Goal: Information Seeking & Learning: Learn about a topic

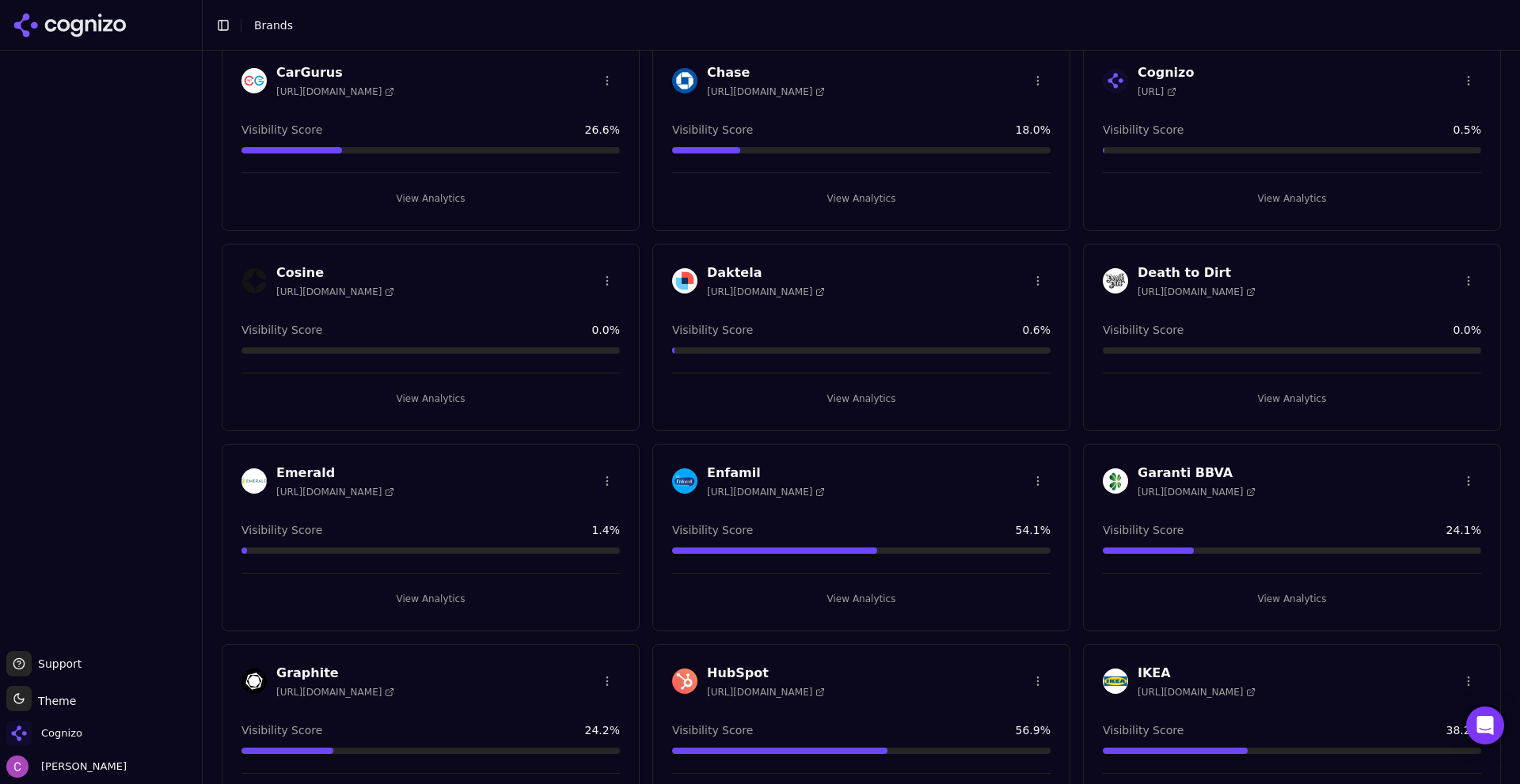
scroll to position [870, 0]
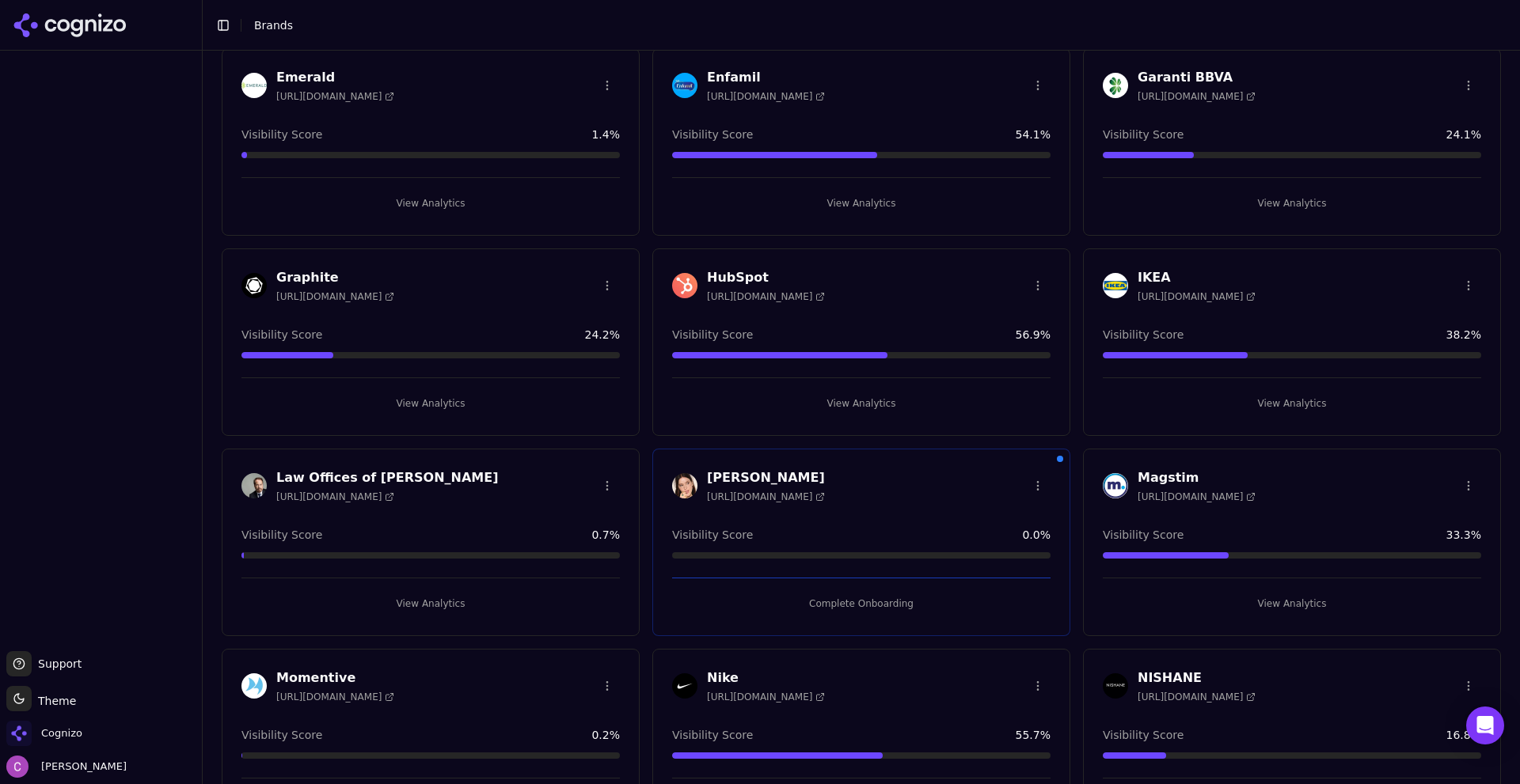
click at [744, 395] on button "View Analytics" at bounding box center [861, 402] width 379 height 25
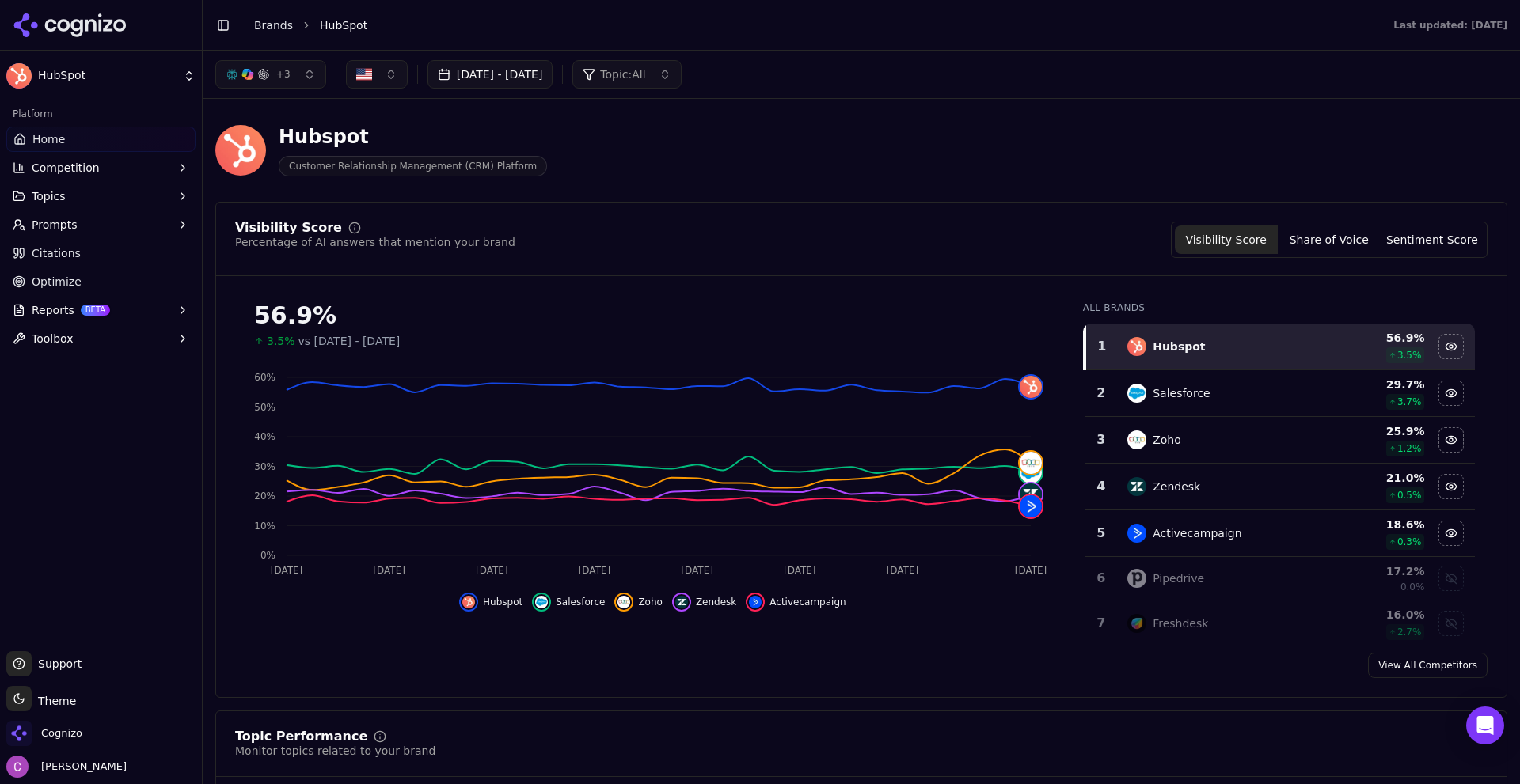
click at [671, 208] on div "Visibility Score Percentage of AI answers that mention your brand Visibility Sc…" at bounding box center [861, 449] width 1291 height 496
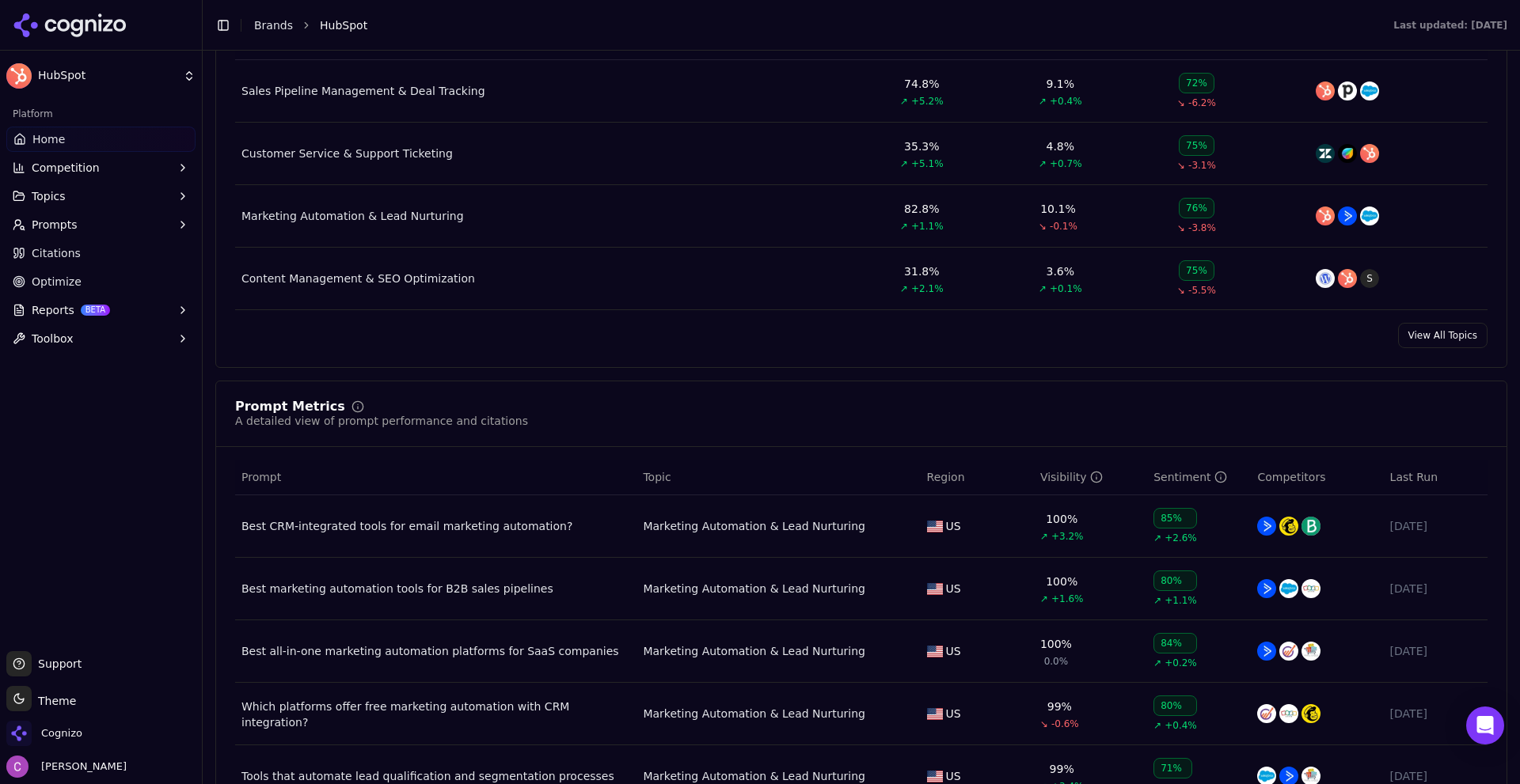
scroll to position [870, 0]
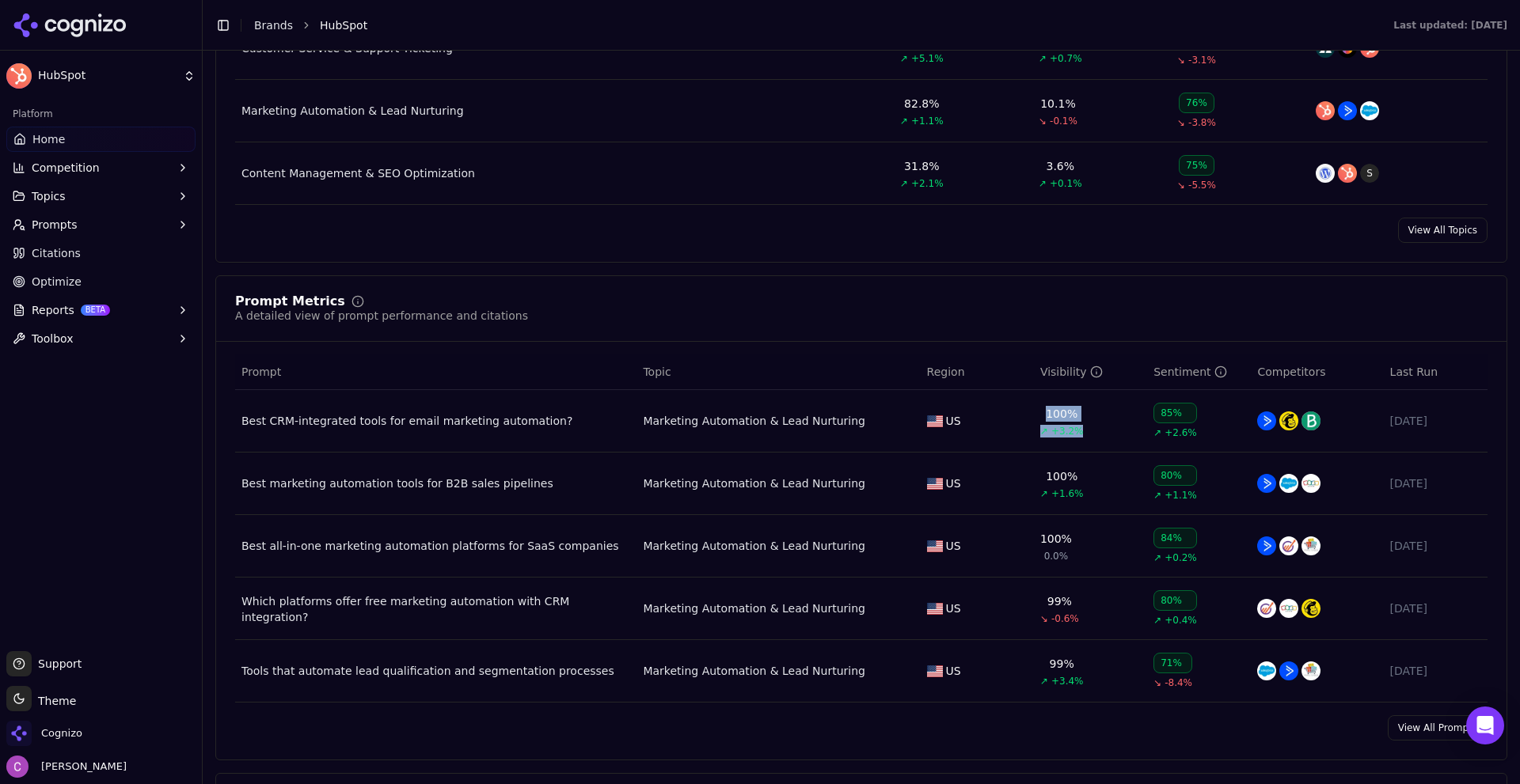
drag, startPoint x: 1035, startPoint y: 411, endPoint x: 1087, endPoint y: 425, distance: 53.9
click at [1087, 425] on td "100% ↗ +3.2%" at bounding box center [1091, 421] width 113 height 63
click at [933, 304] on div "Prompt Metrics A detailed view of prompt performance and citations" at bounding box center [861, 309] width 1253 height 29
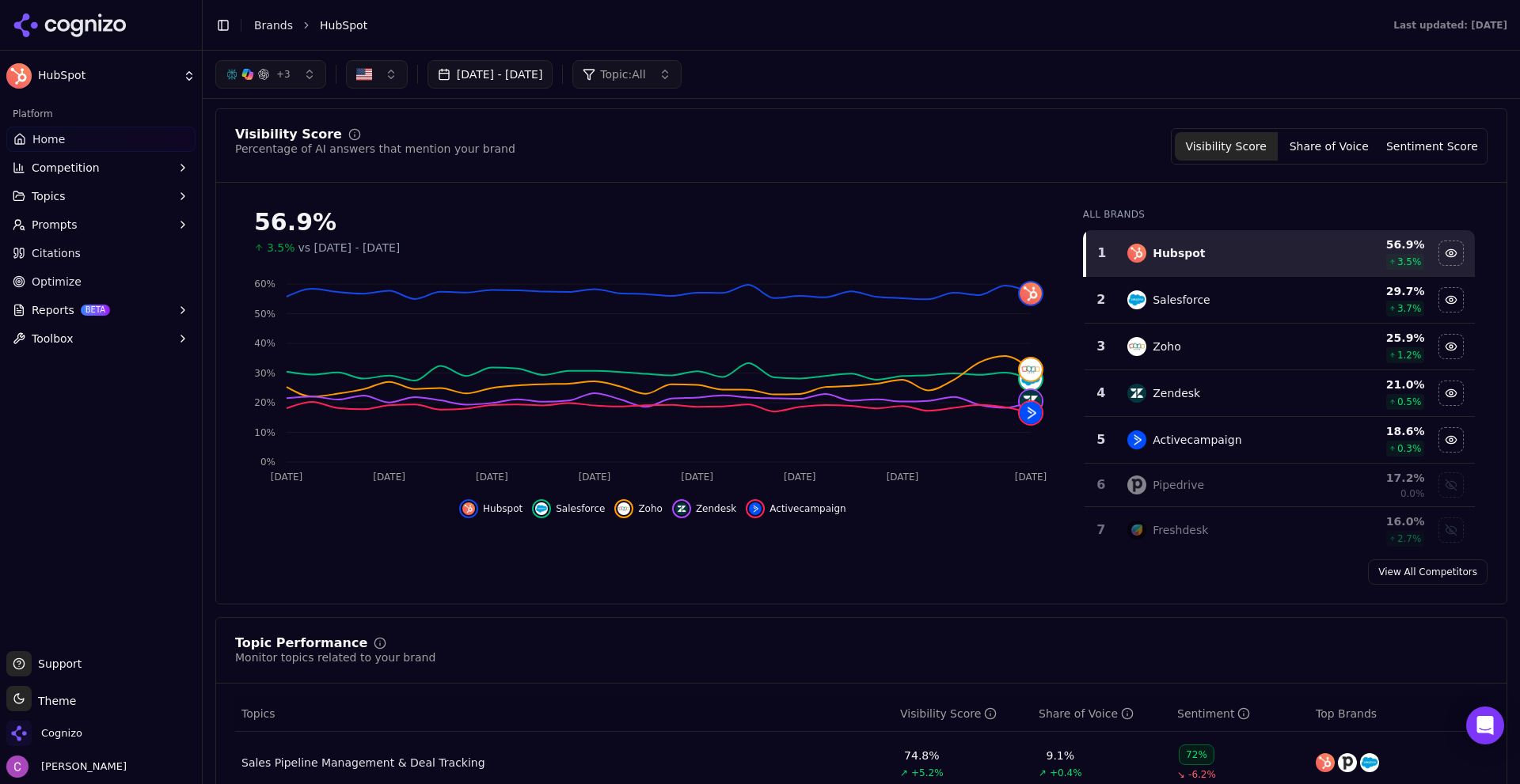
scroll to position [0, 0]
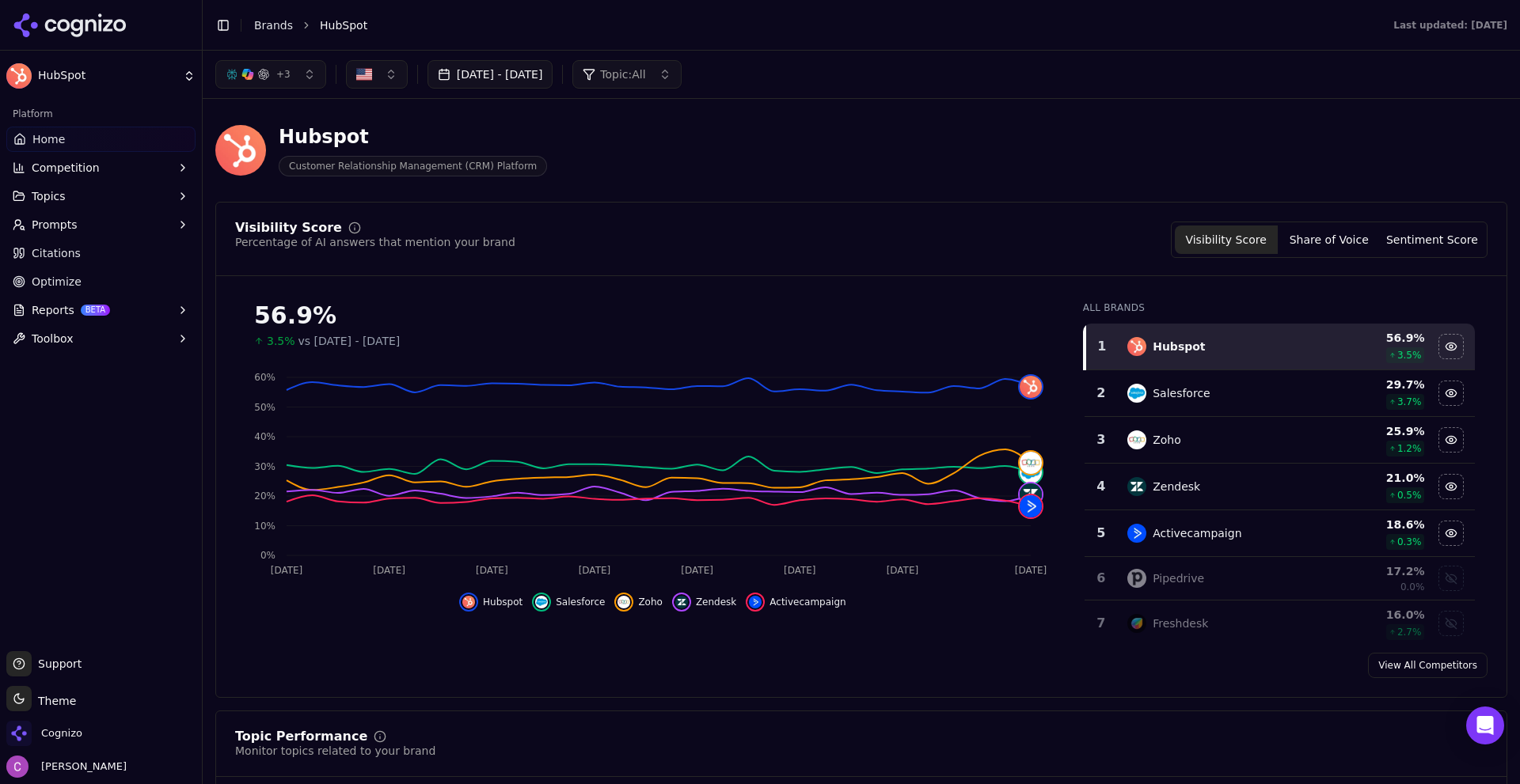
click at [273, 70] on div "+ 3" at bounding box center [257, 74] width 65 height 13
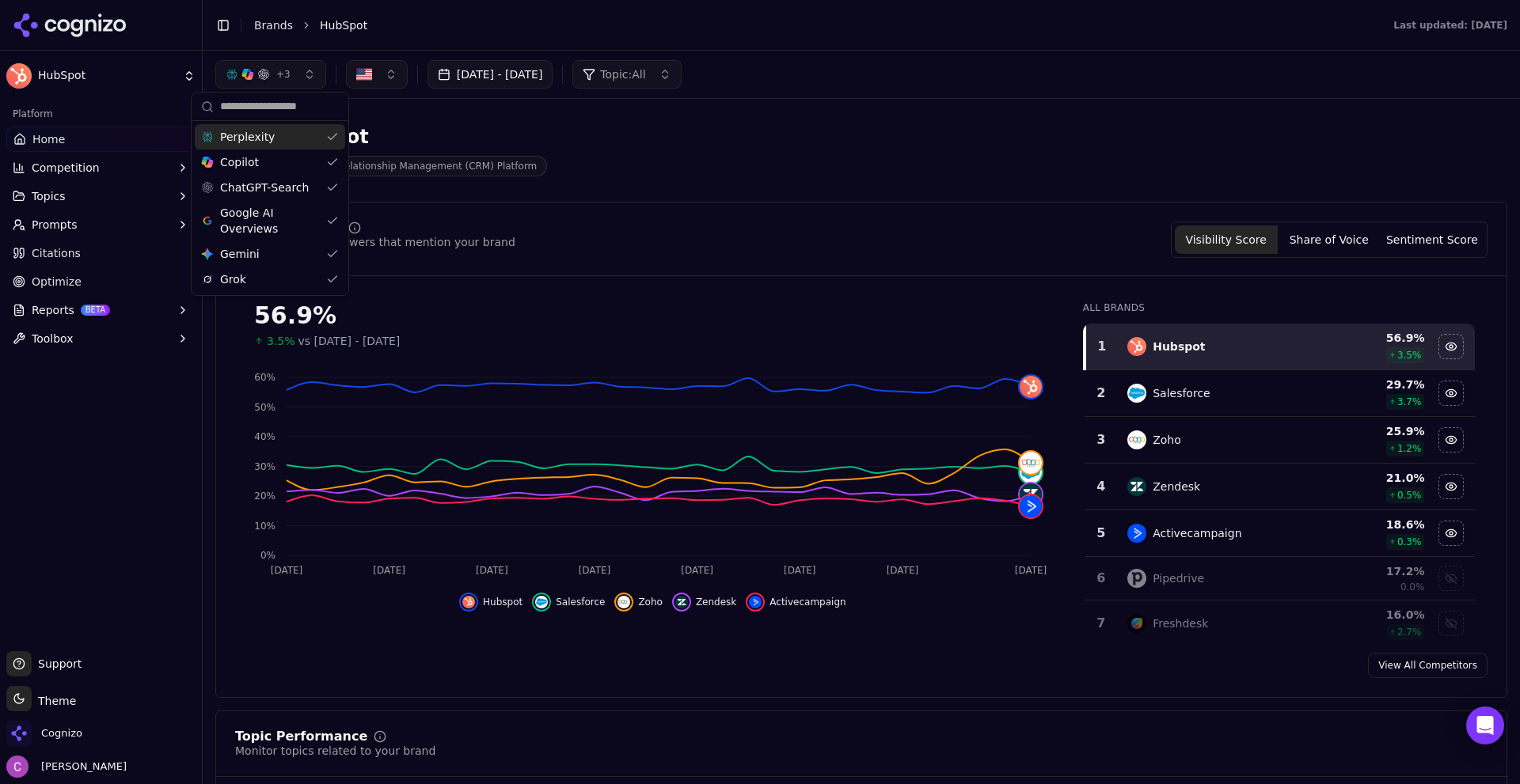
click at [392, 117] on div "Hubspot Customer Relationship Management (CRM) Platform" at bounding box center [861, 150] width 1291 height 78
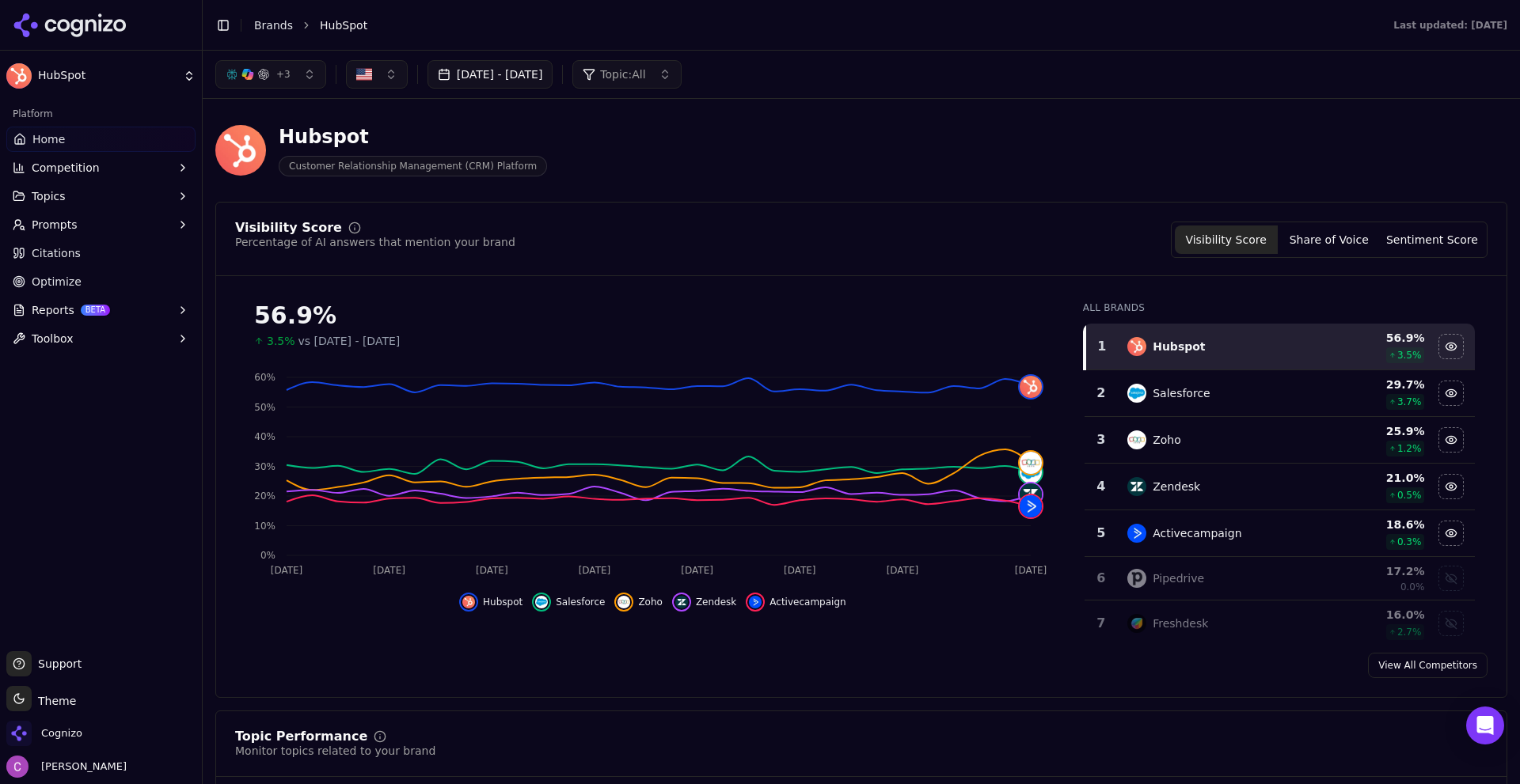
click at [825, 228] on div "Visibility Score Percentage of AI answers that mention your brand Visibility Sc…" at bounding box center [861, 239] width 1253 height 37
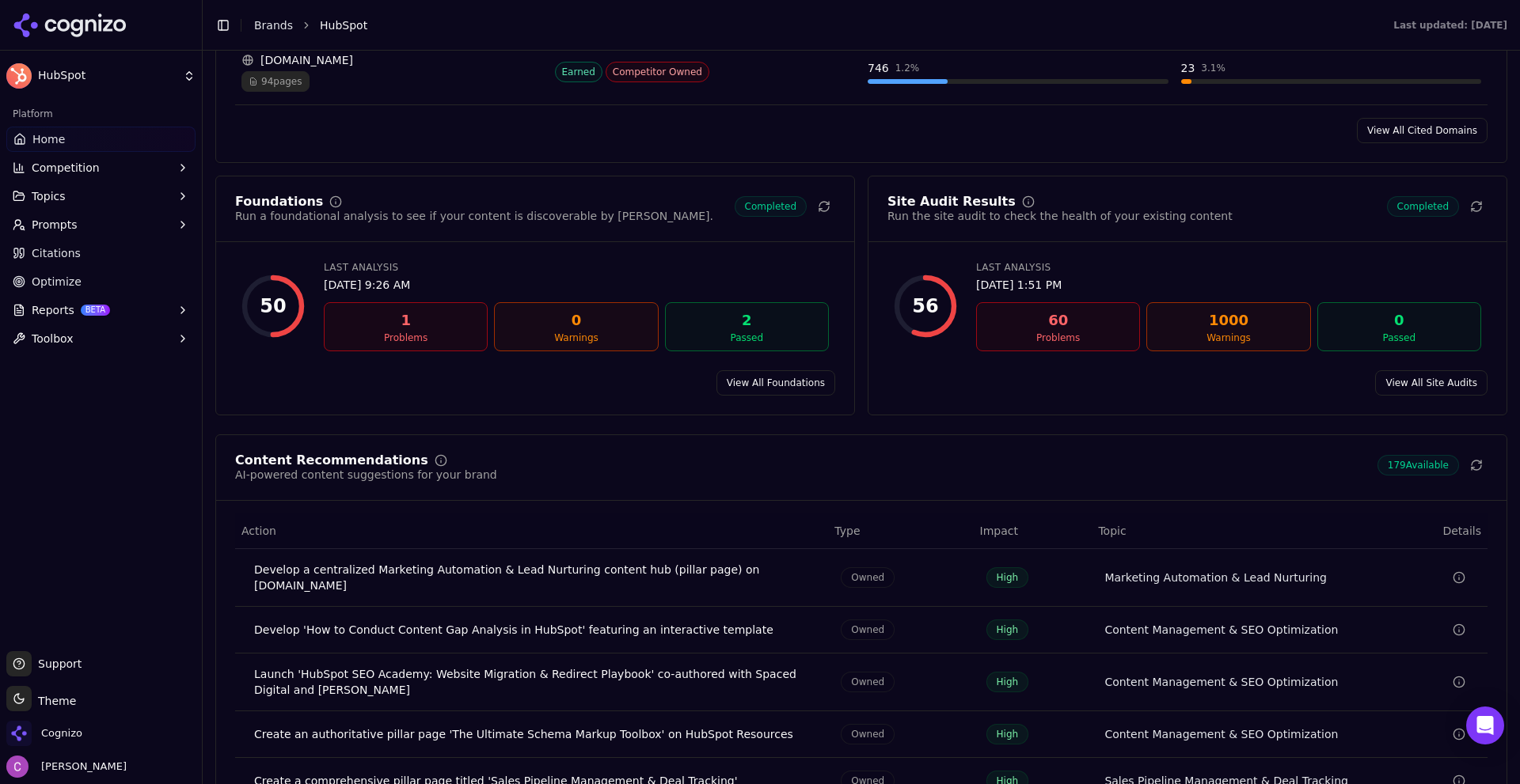
scroll to position [2057, 0]
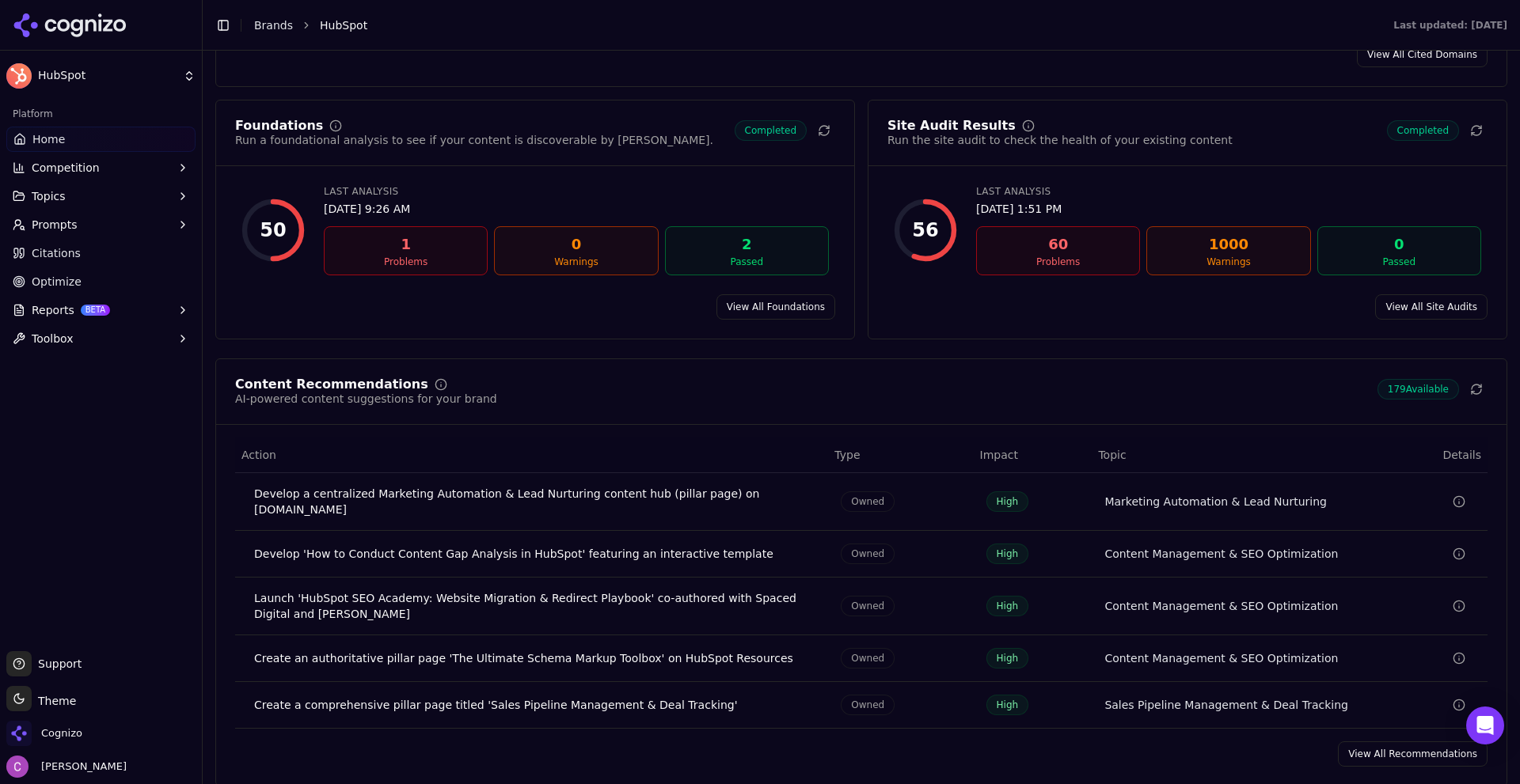
click at [84, 229] on button "Prompts" at bounding box center [100, 224] width 189 height 25
click at [49, 247] on span "Active" at bounding box center [101, 250] width 138 height 16
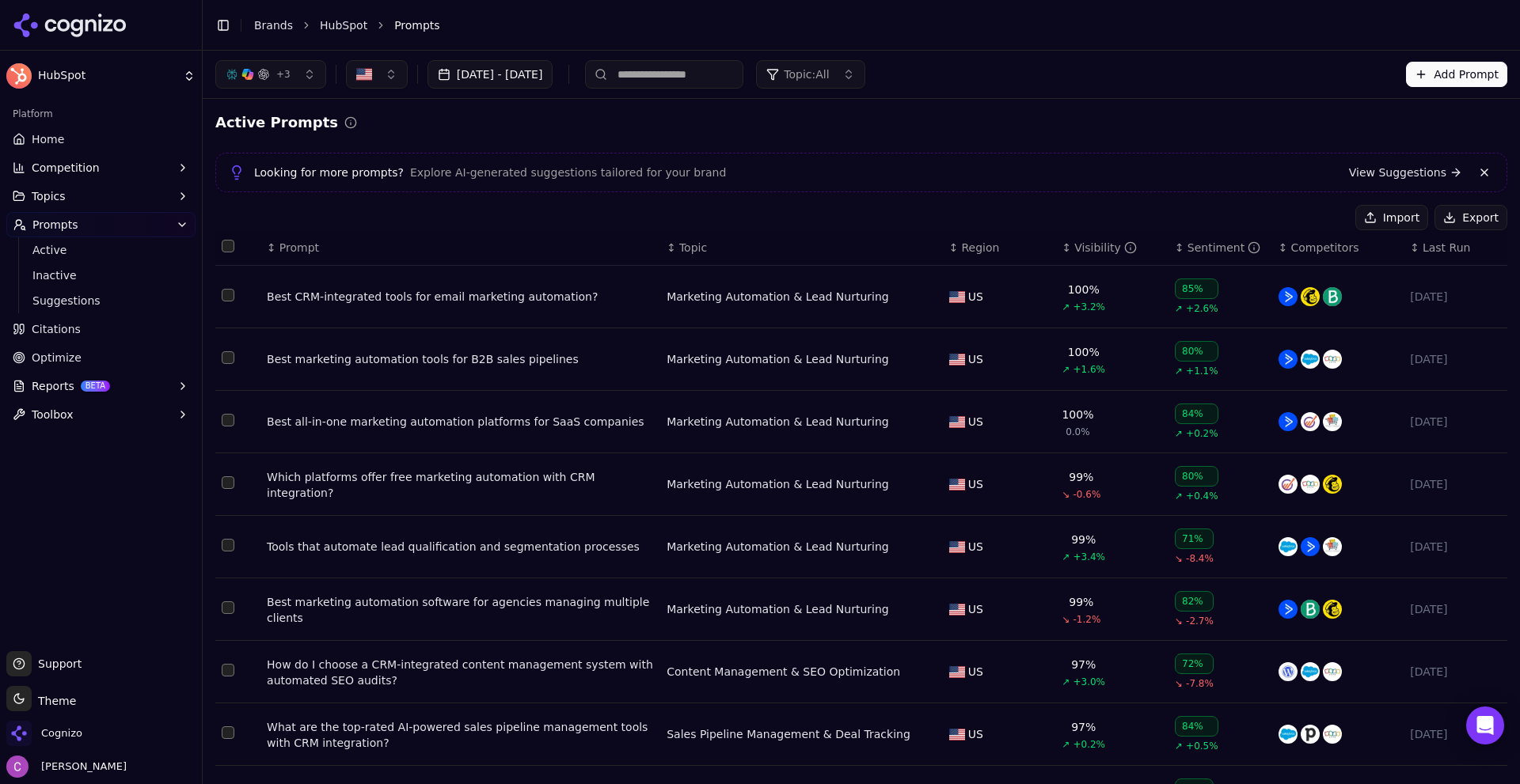
click at [279, 250] on span "Prompt" at bounding box center [299, 247] width 40 height 16
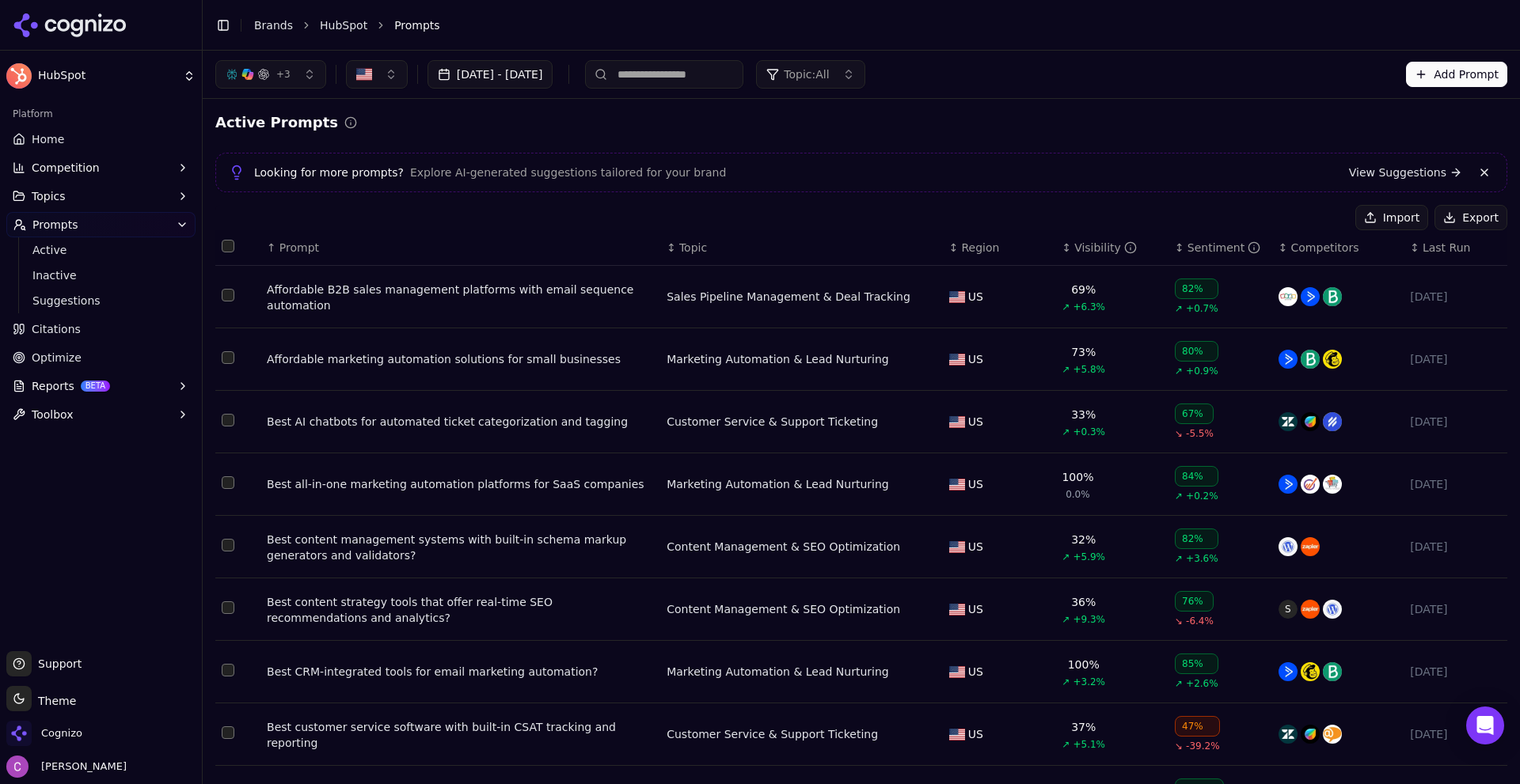
click at [391, 410] on td "Best AI chatbots for automated ticket categorization and tagging" at bounding box center [460, 421] width 400 height 63
click at [386, 421] on div "Best AI chatbots for automated ticket categorization and tagging" at bounding box center [459, 421] width 387 height 16
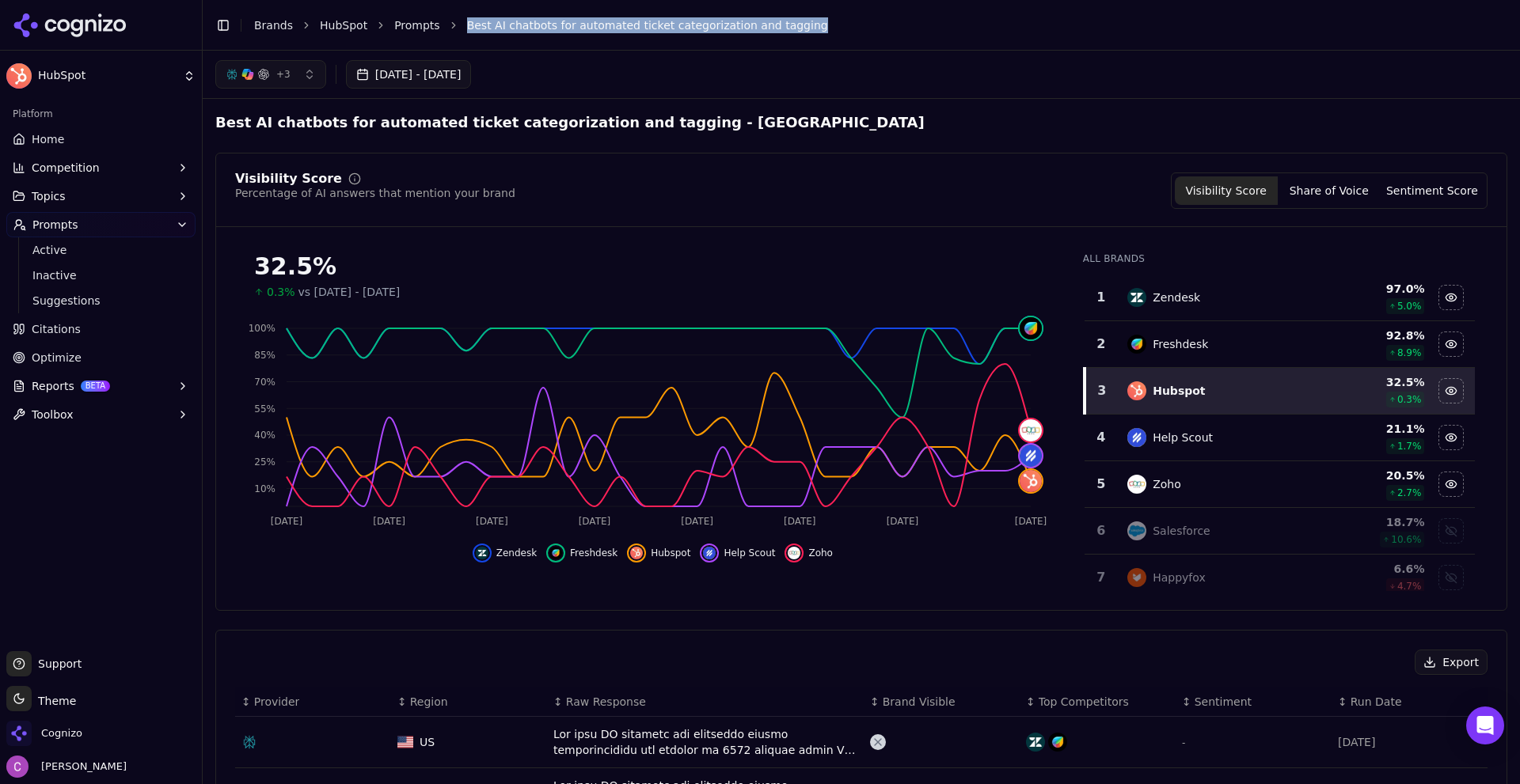
drag, startPoint x: 806, startPoint y: 33, endPoint x: 428, endPoint y: 36, distance: 378.0
click at [428, 36] on div "Toggle Sidebar Brands HubSpot Prompts Best AI chatbots for automated ticket cat…" at bounding box center [845, 25] width 1285 height 22
click at [705, 29] on span "Best AI chatbots for automated ticket categorization and tagging" at bounding box center [647, 26] width 361 height 16
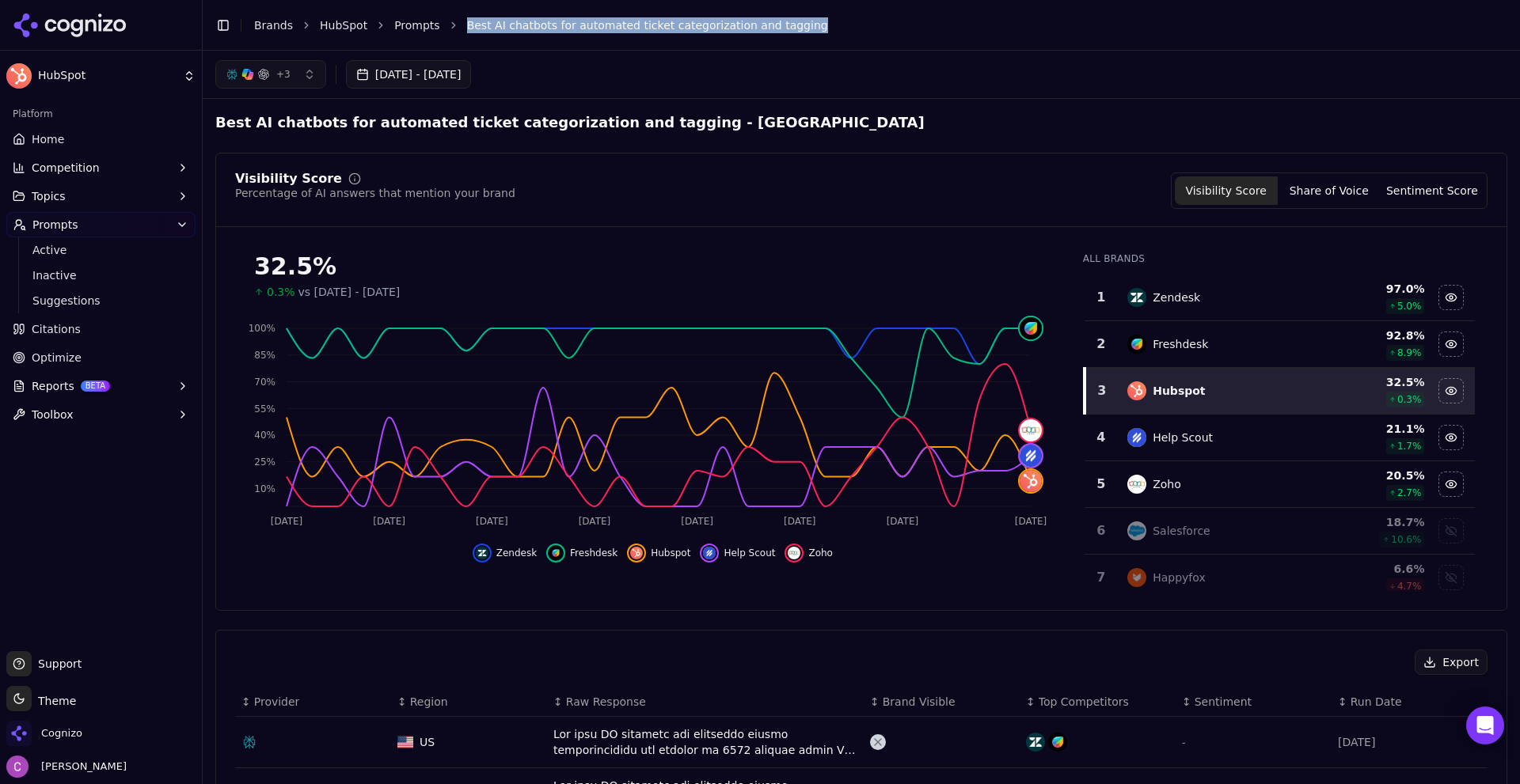
click at [841, 37] on header "Toggle Sidebar Brands HubSpot Prompts Best AI chatbots for automated ticket cat…" at bounding box center [861, 25] width 1317 height 51
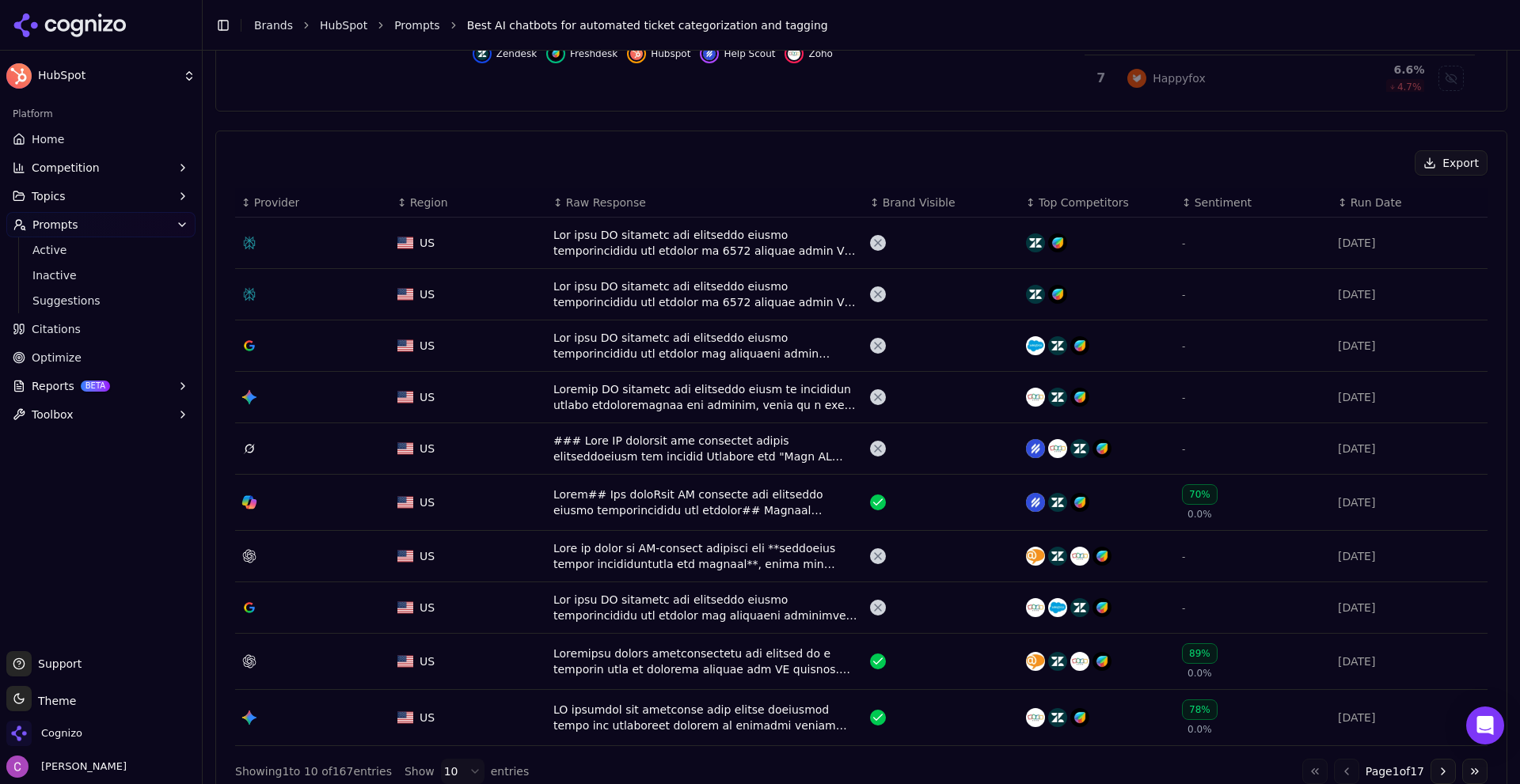
scroll to position [633, 0]
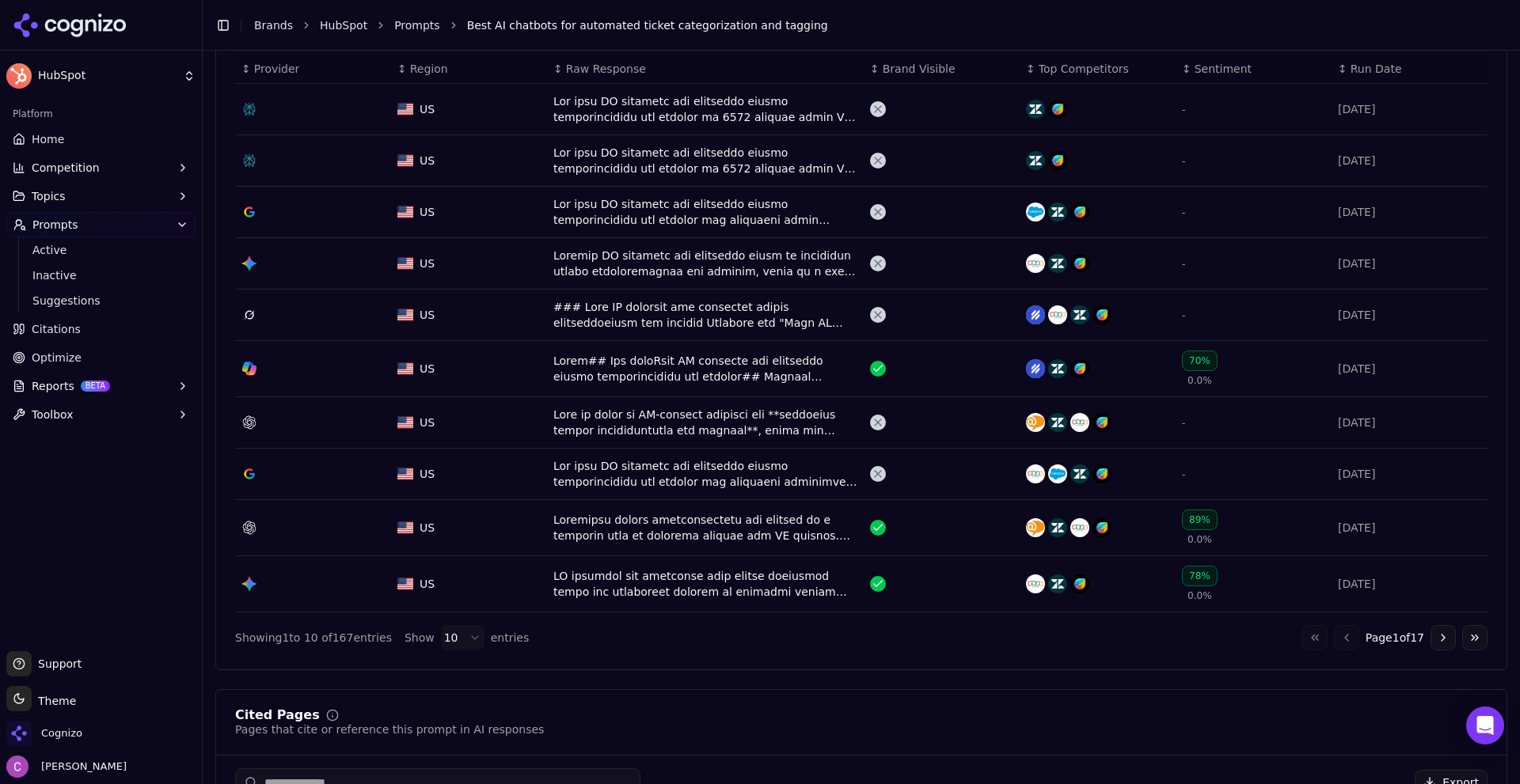
click at [654, 106] on div "Data table" at bounding box center [706, 109] width 304 height 32
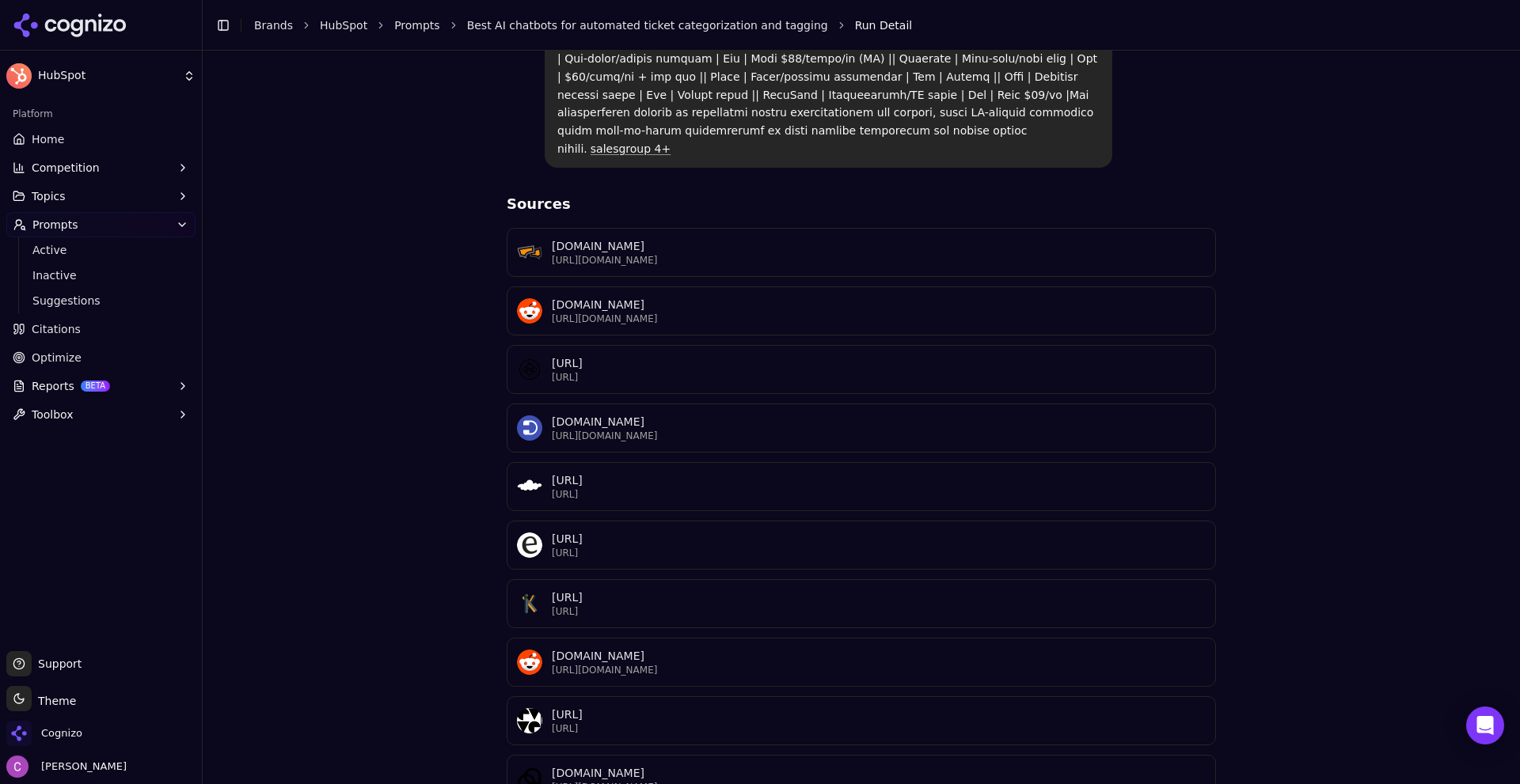
scroll to position [636, 0]
click at [1374, 374] on div "Best AI chatbots for automated ticket categorization and tagging Perplexity The…" at bounding box center [861, 167] width 1291 height 1389
click at [381, 447] on div "Best AI chatbots for automated ticket categorization and tagging Perplexity The…" at bounding box center [861, 167] width 1291 height 1389
click at [89, 172] on span "Competition" at bounding box center [66, 168] width 68 height 16
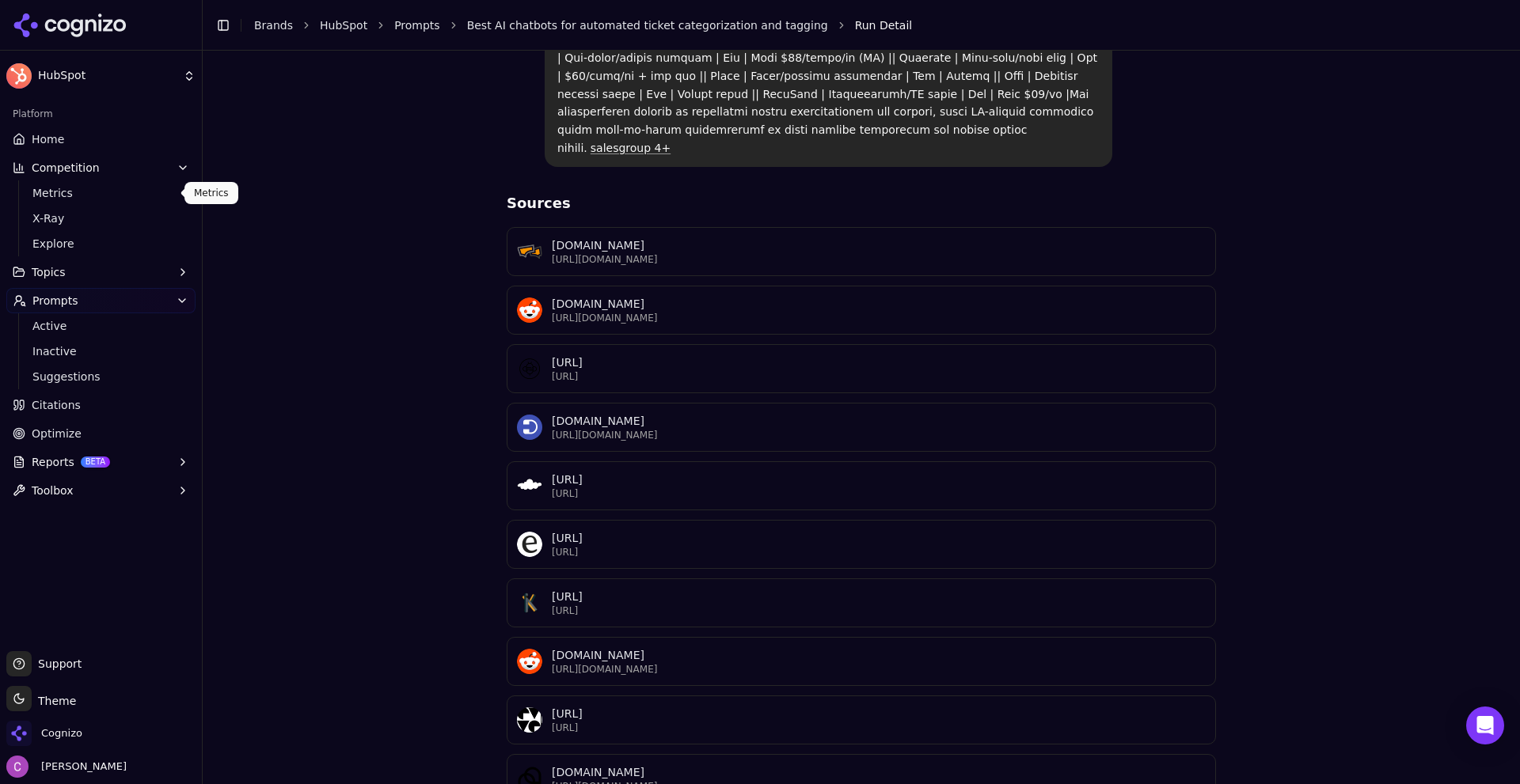
click at [76, 201] on link "Metrics" at bounding box center [100, 193] width 150 height 22
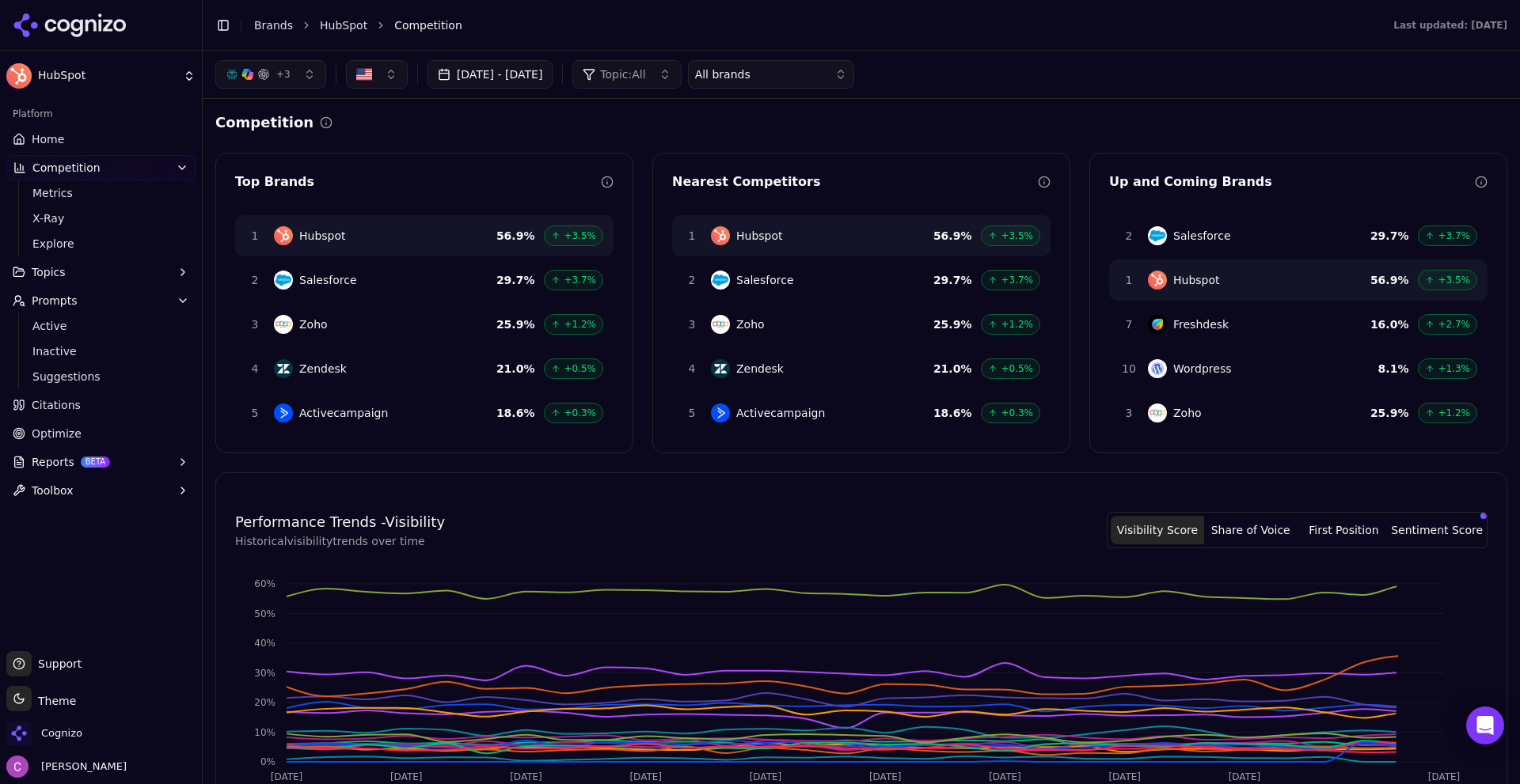
click at [411, 113] on div "Competition" at bounding box center [861, 122] width 1291 height 22
click at [273, 79] on div "+ 3" at bounding box center [257, 74] width 65 height 13
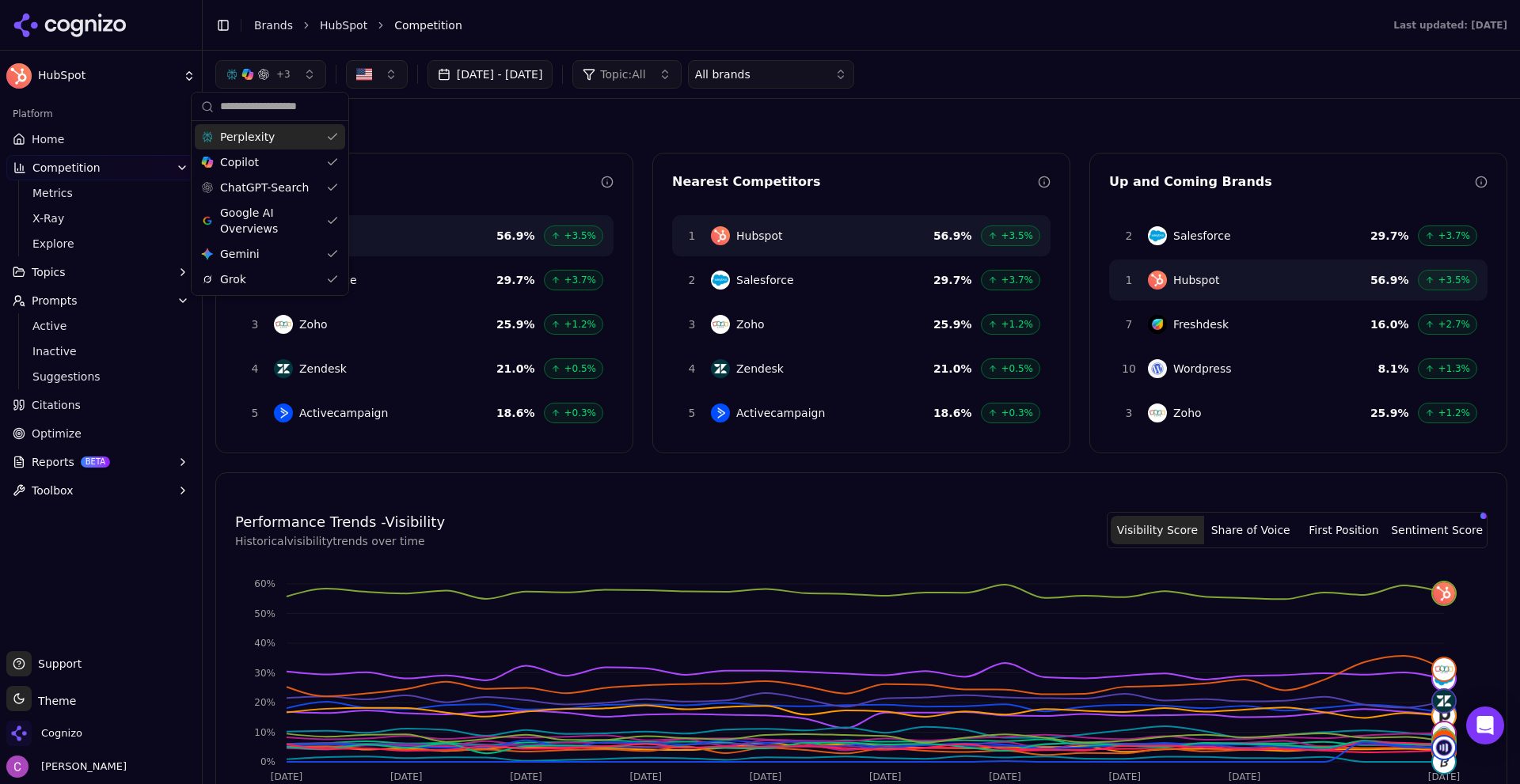
click at [284, 74] on span "+ 3" at bounding box center [283, 74] width 14 height 13
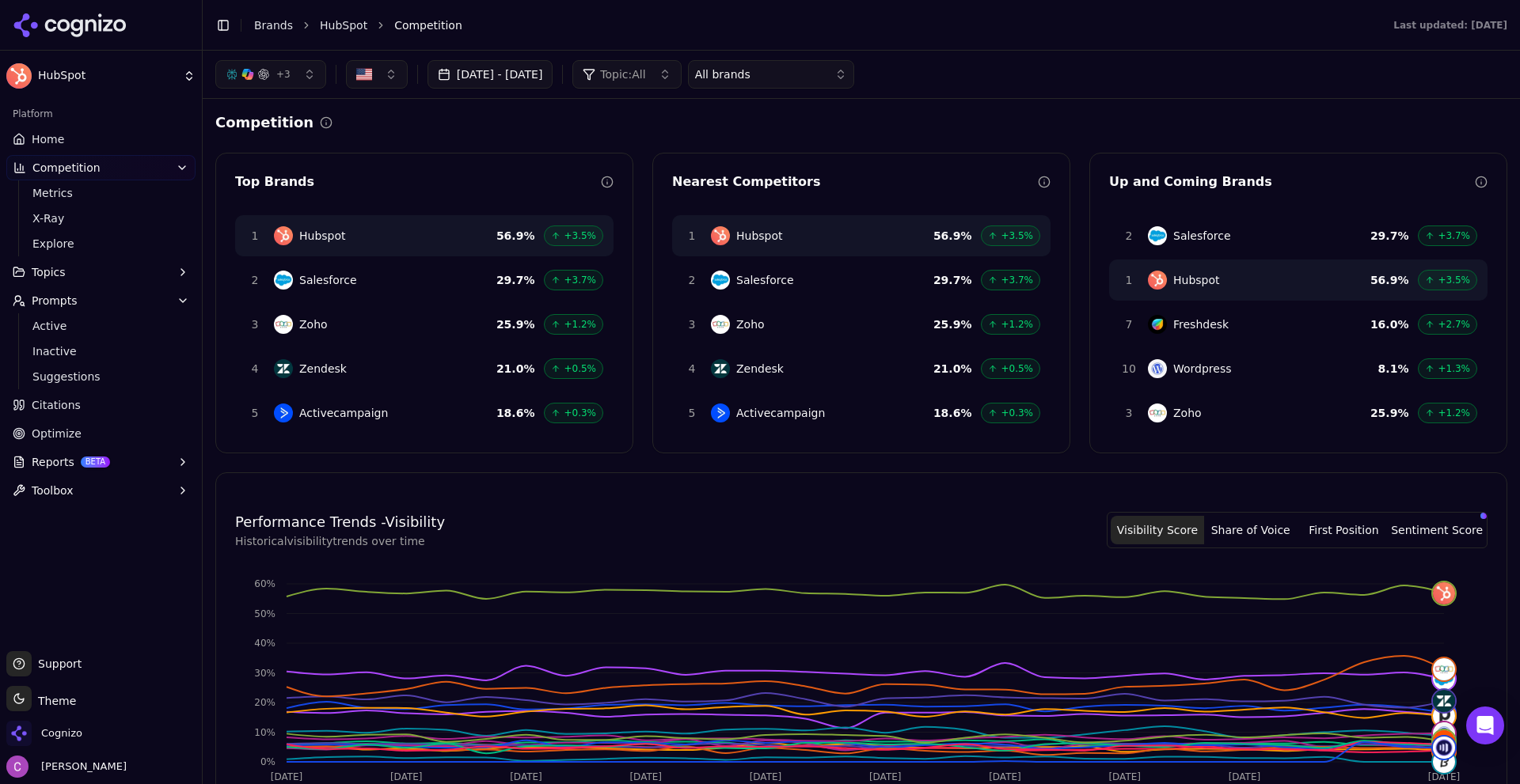
click at [520, 134] on div "Competition Top Brands 1 Hubspot 56.9 % +3.5% 2 Salesforce 29.7 % +3.7% 3 Zoho …" at bounding box center [861, 644] width 1291 height 1065
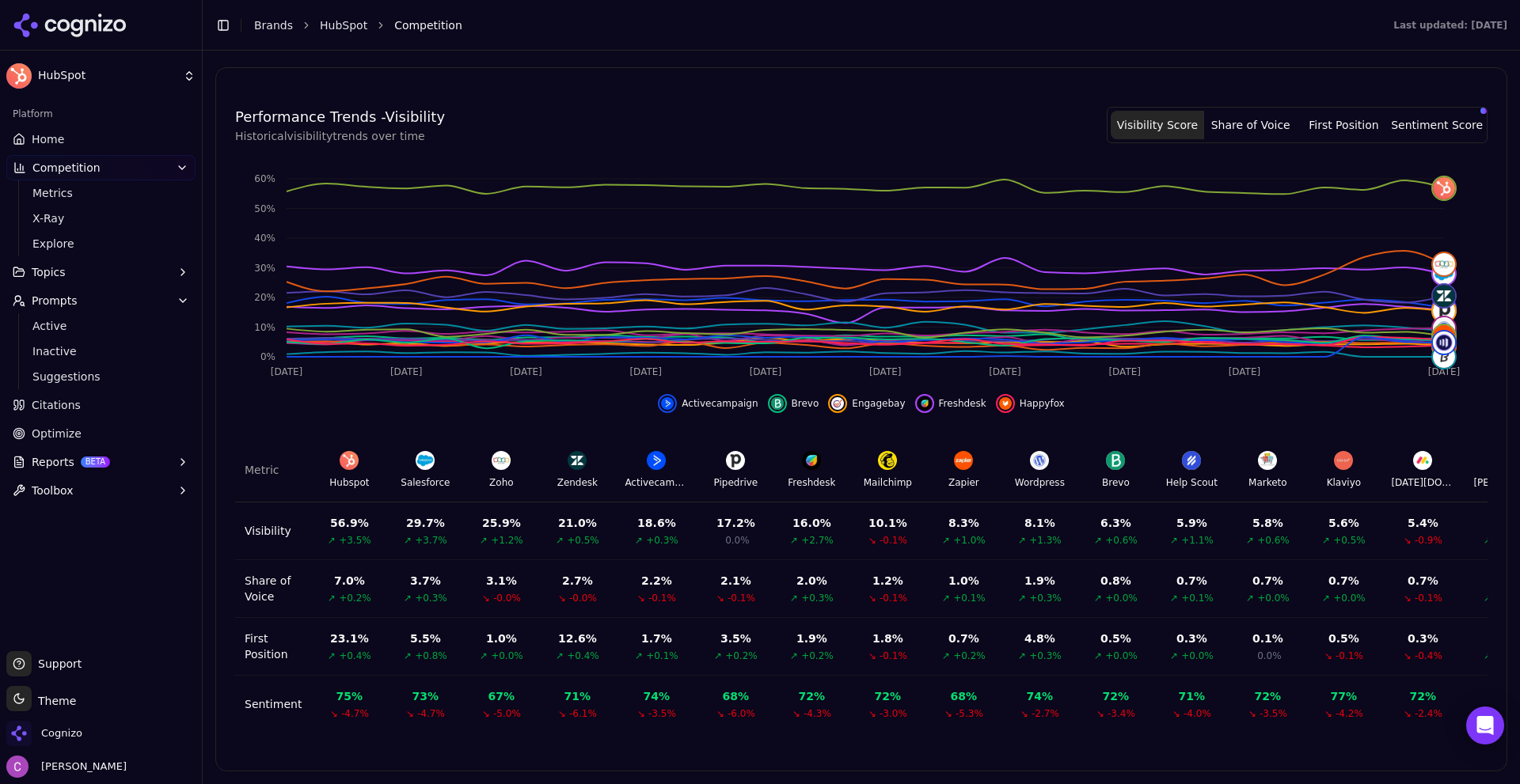
scroll to position [417, 0]
click at [36, 398] on span "Citations" at bounding box center [56, 405] width 49 height 16
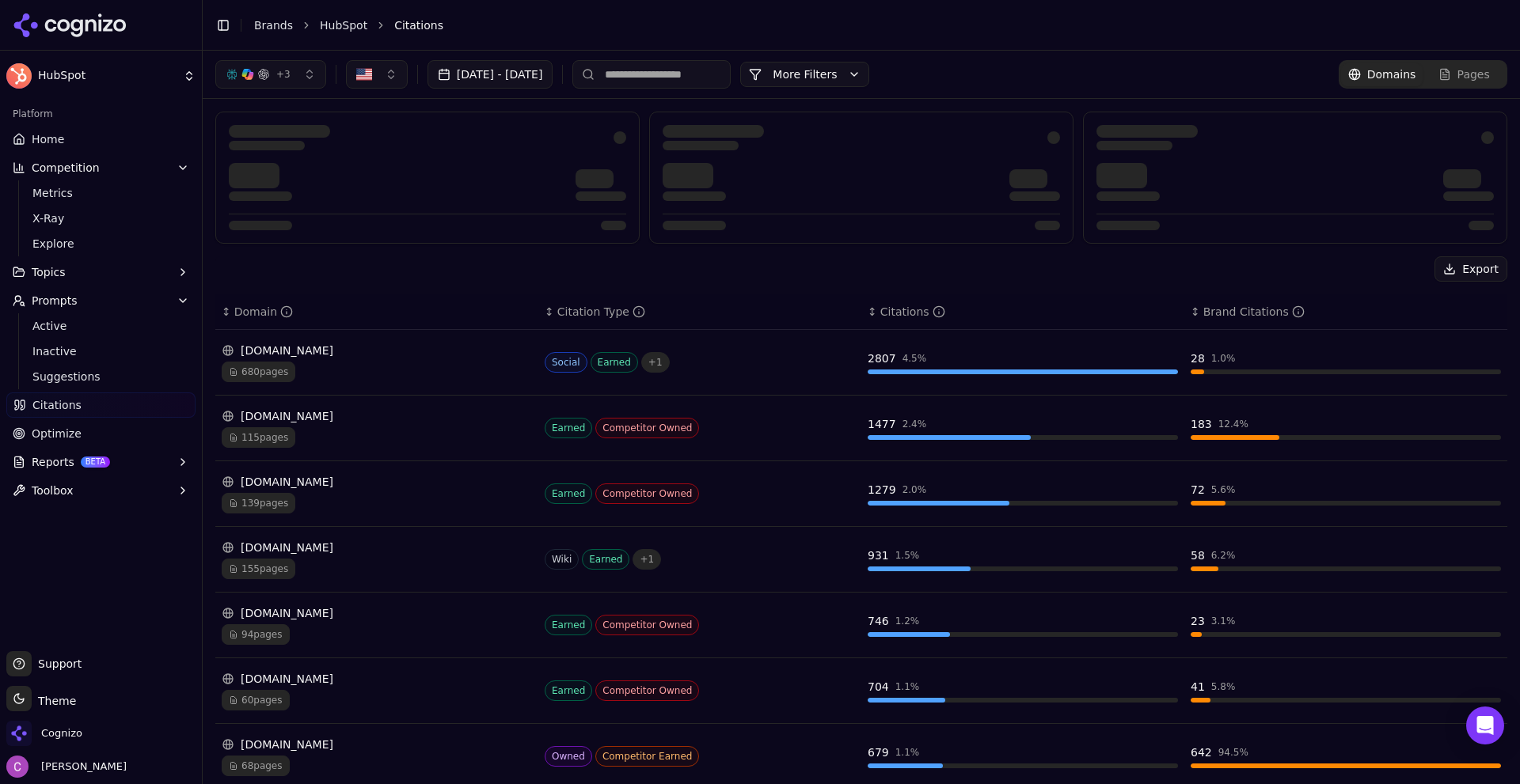
click at [478, 264] on div "Export" at bounding box center [861, 268] width 1291 height 25
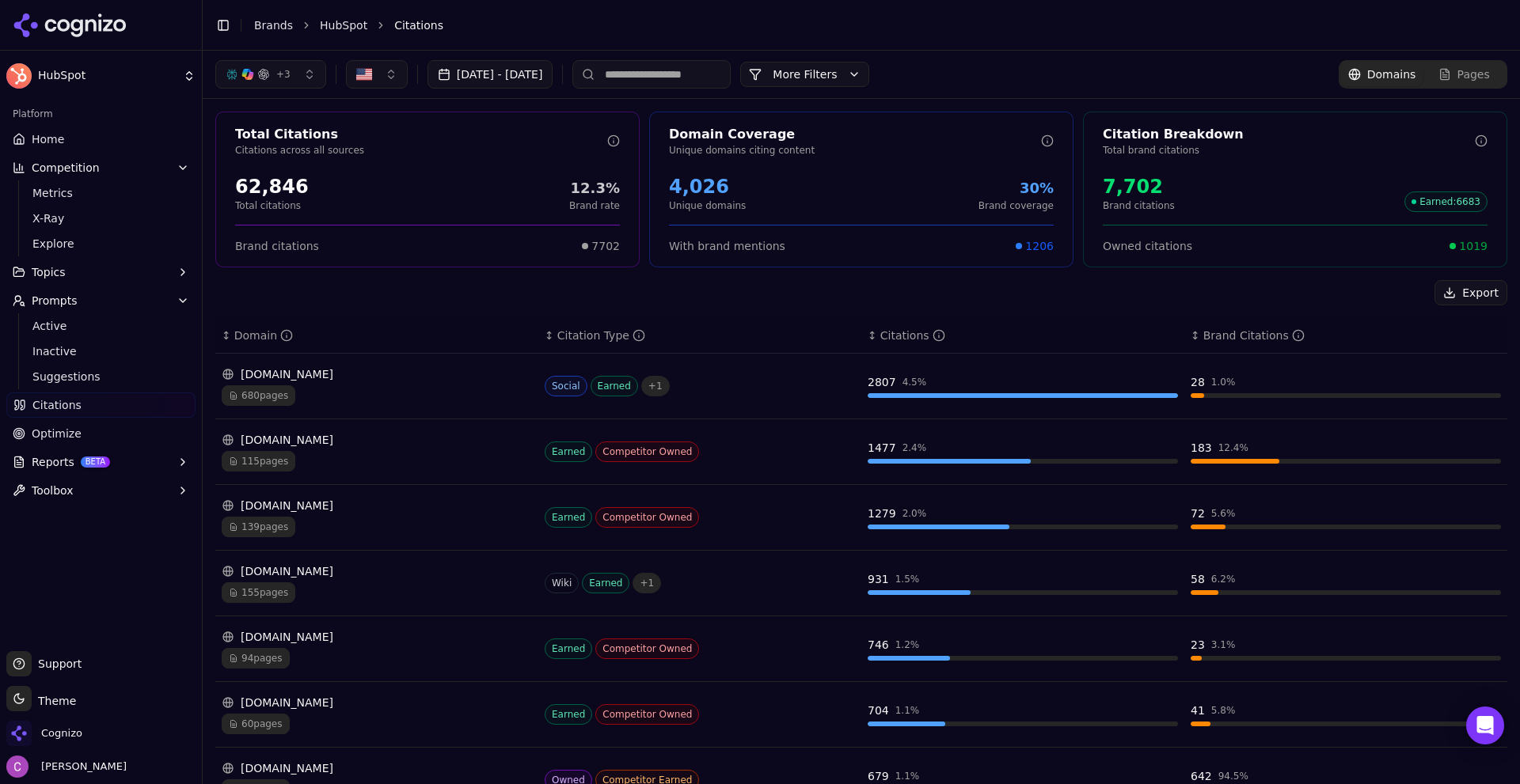
click at [534, 288] on div "Export" at bounding box center [861, 292] width 1291 height 25
click at [1094, 193] on div "7,702 Brand citations Earned : 6683" at bounding box center [1294, 193] width 422 height 51
click at [1102, 191] on div "7,702" at bounding box center [1138, 186] width 72 height 25
click at [1102, 190] on div "7,702" at bounding box center [1138, 186] width 72 height 25
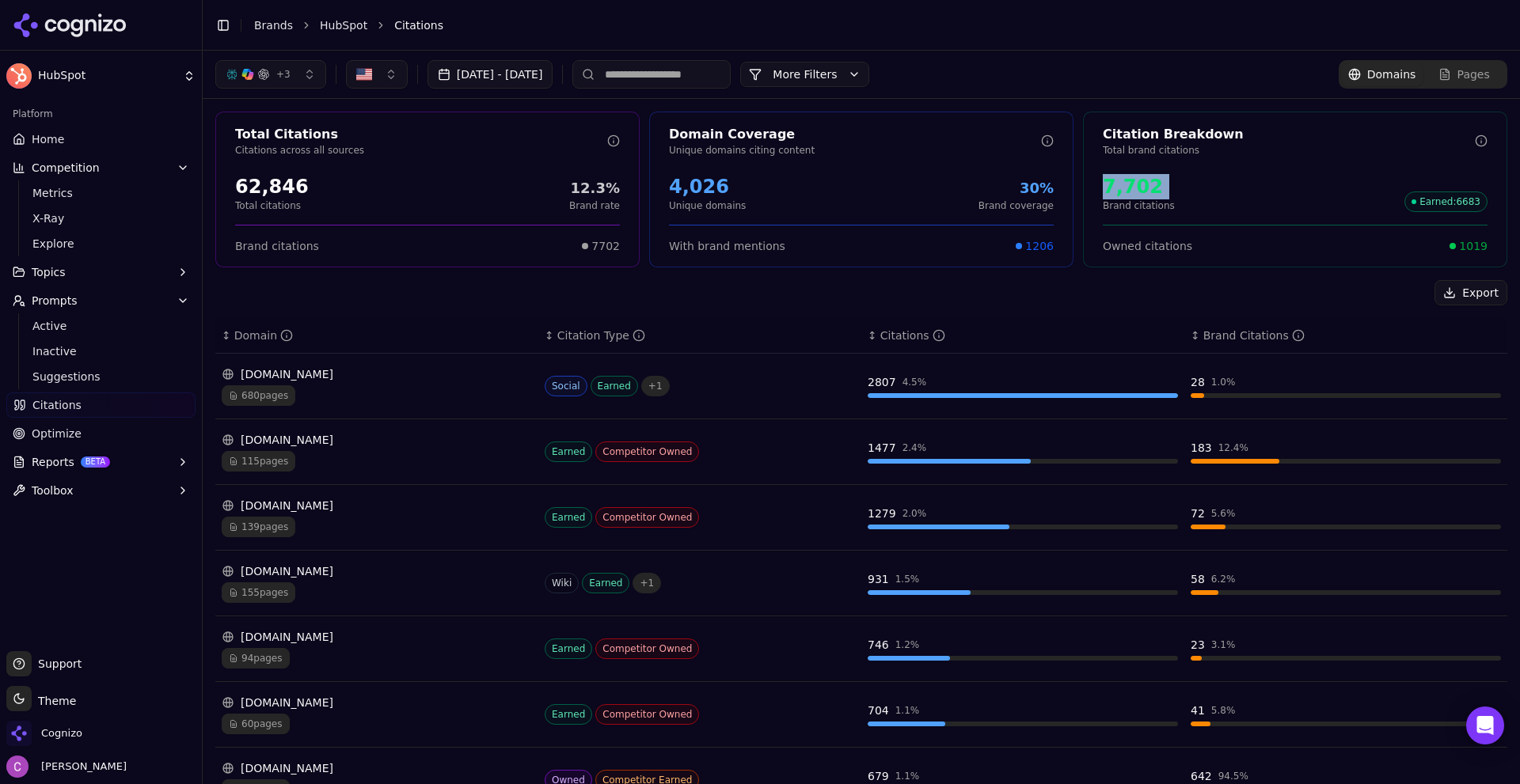
click at [1164, 193] on div "7,702 Brand citations Earned : 6683" at bounding box center [1294, 193] width 385 height 38
click at [1471, 246] on span "1019" at bounding box center [1472, 246] width 29 height 16
click at [1470, 244] on span "1019" at bounding box center [1472, 246] width 29 height 16
click at [1202, 270] on div "Total Citations Citations across all sources 62,846 Total citations 12.3% Brand…" at bounding box center [861, 580] width 1317 height 962
click at [833, 65] on button "More Filters" at bounding box center [804, 74] width 129 height 25
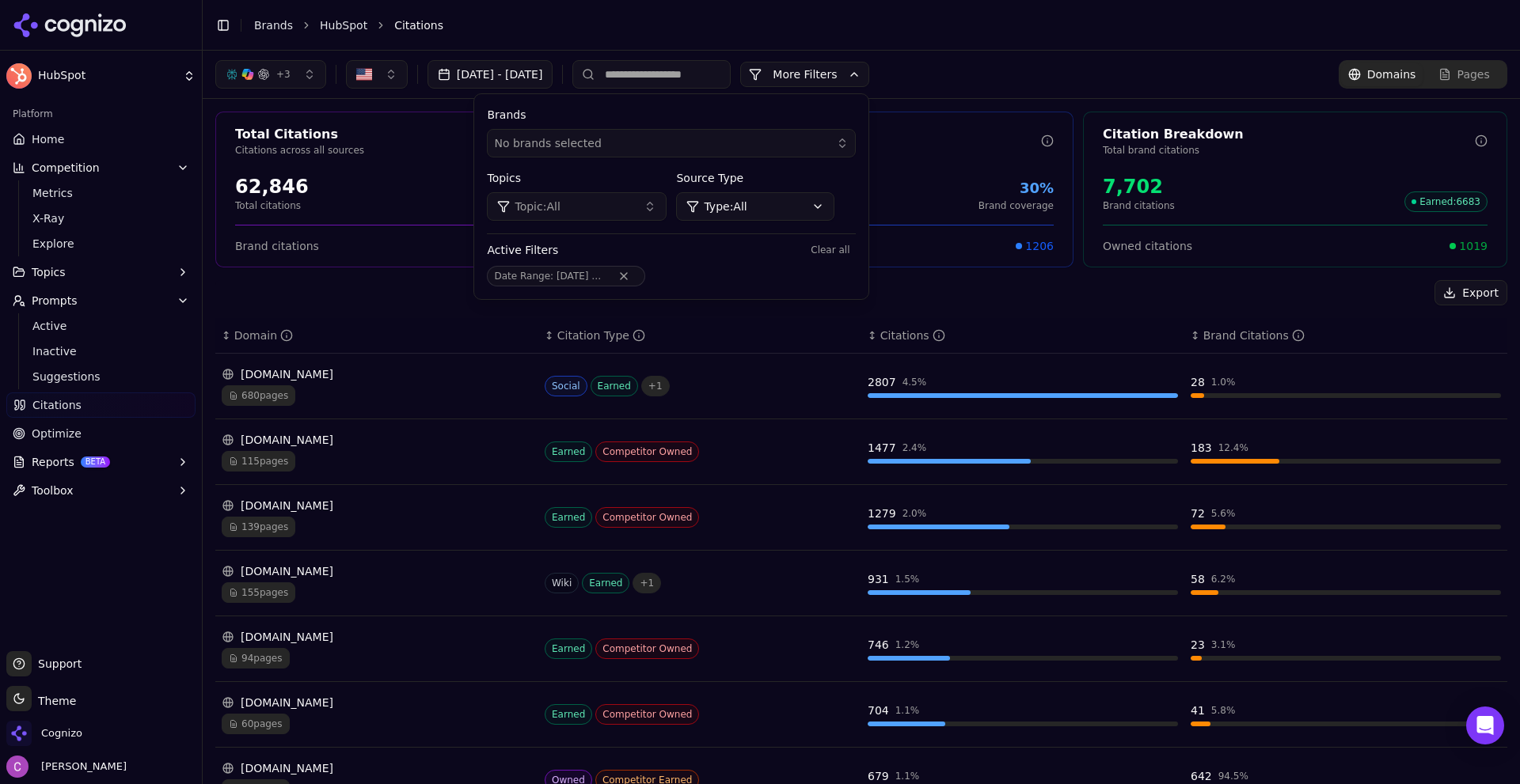
click at [757, 202] on html "HubSpot Platform Home Competition Metrics X-Ray Explore Topics Prompts Active I…" at bounding box center [760, 392] width 1520 height 784
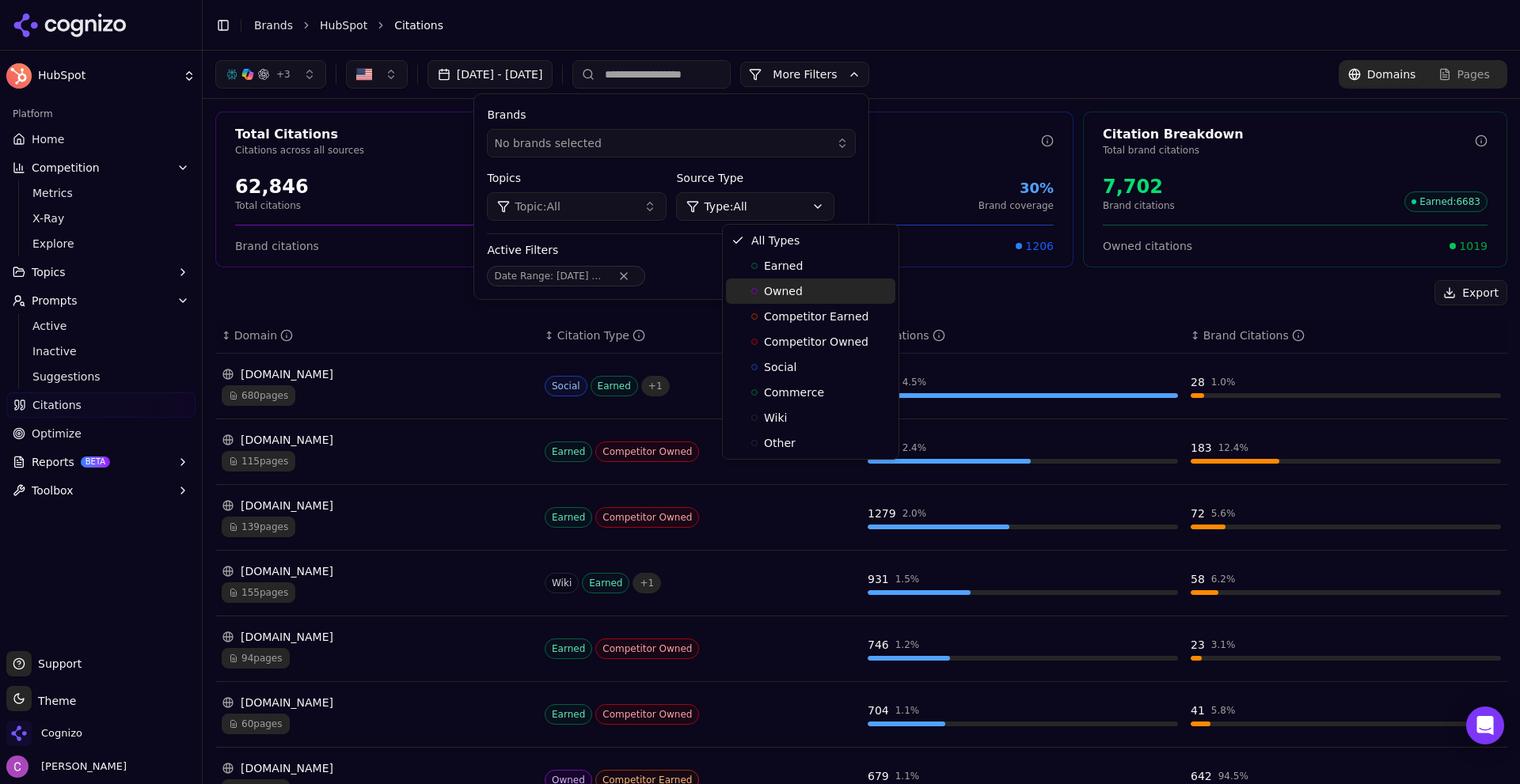
click at [767, 299] on div "Owned" at bounding box center [810, 290] width 169 height 25
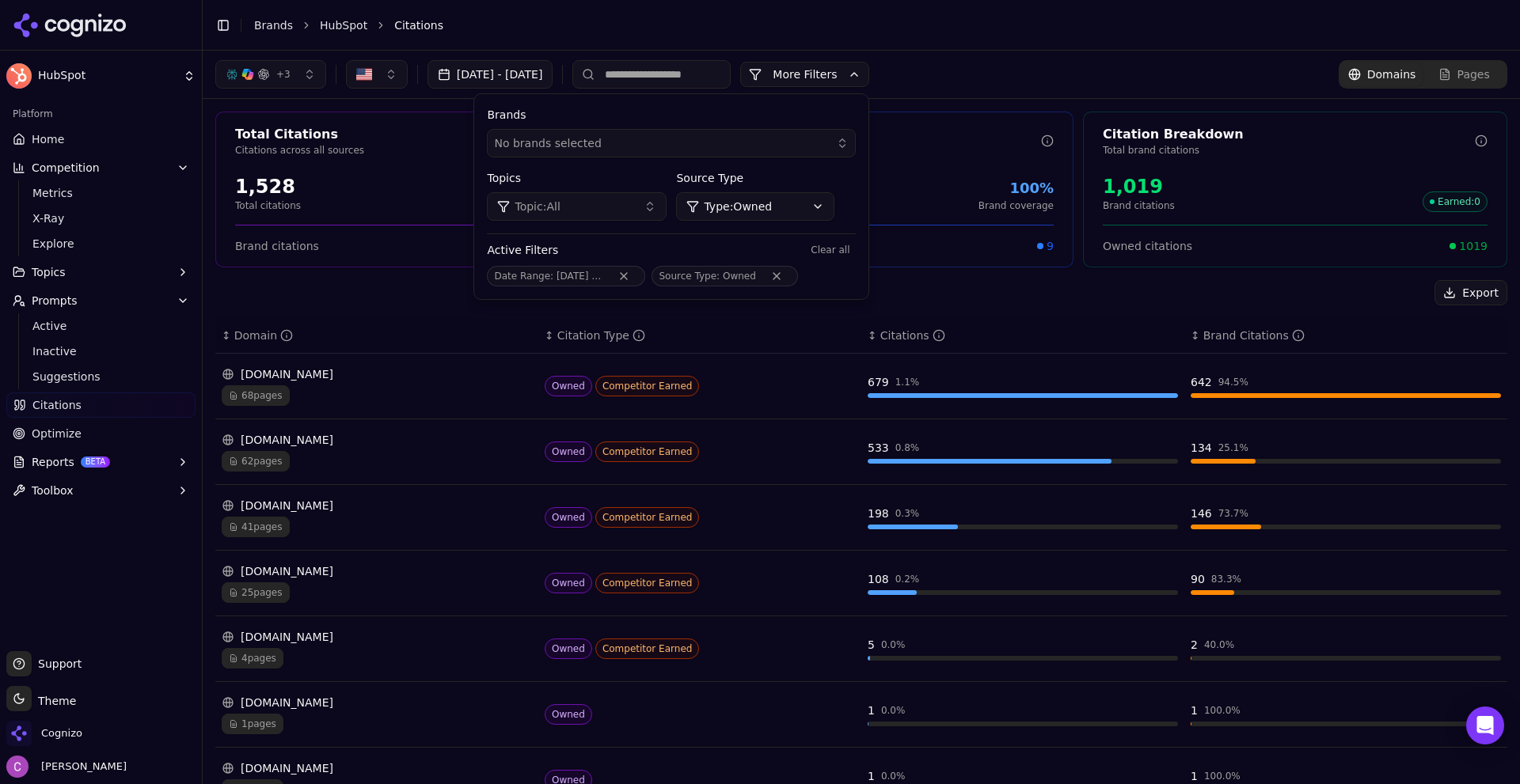
click at [859, 72] on button "More Filters" at bounding box center [804, 74] width 129 height 25
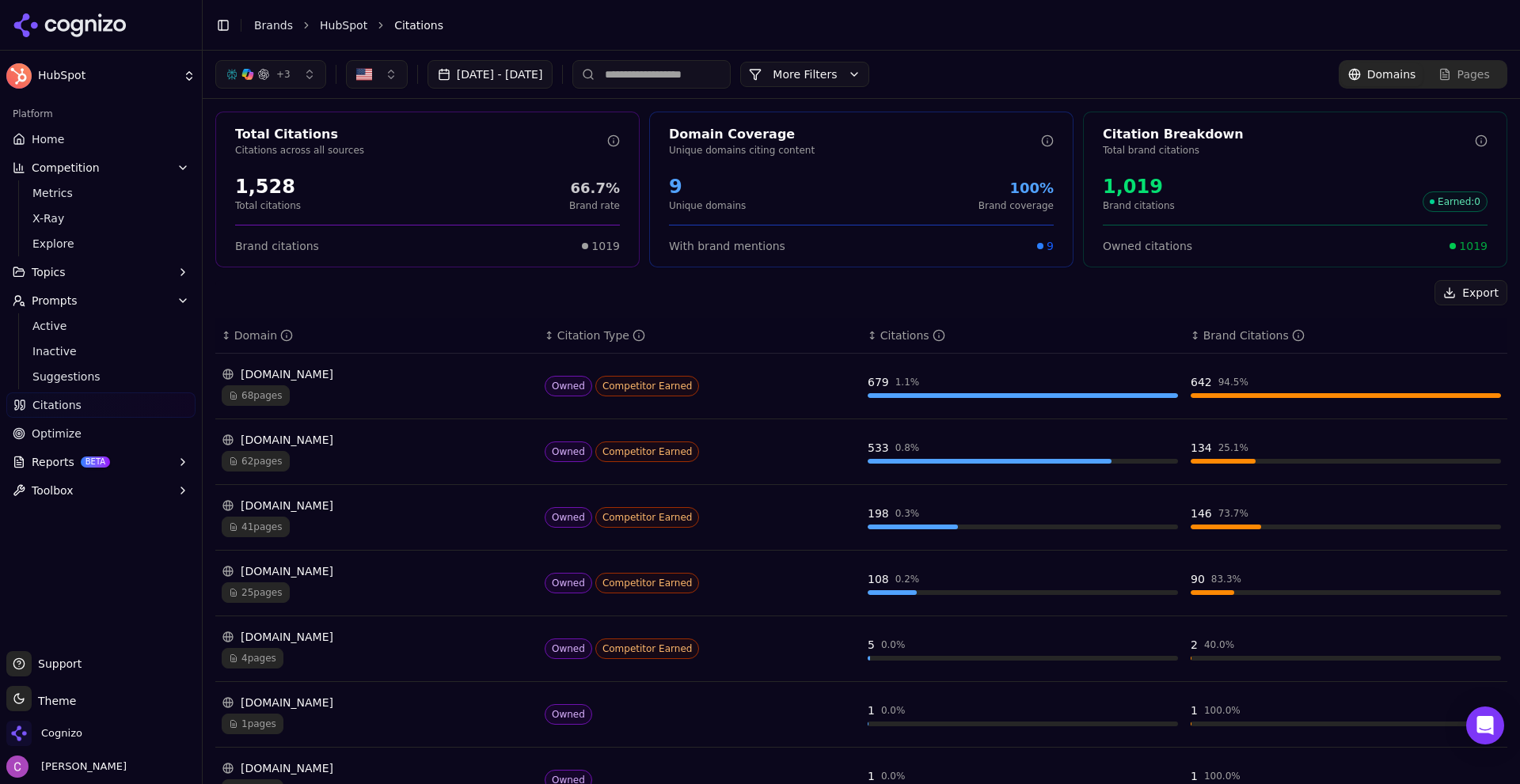
drag, startPoint x: 849, startPoint y: 83, endPoint x: 839, endPoint y: 84, distance: 10.0
click at [848, 82] on button "More Filters" at bounding box center [804, 74] width 129 height 25
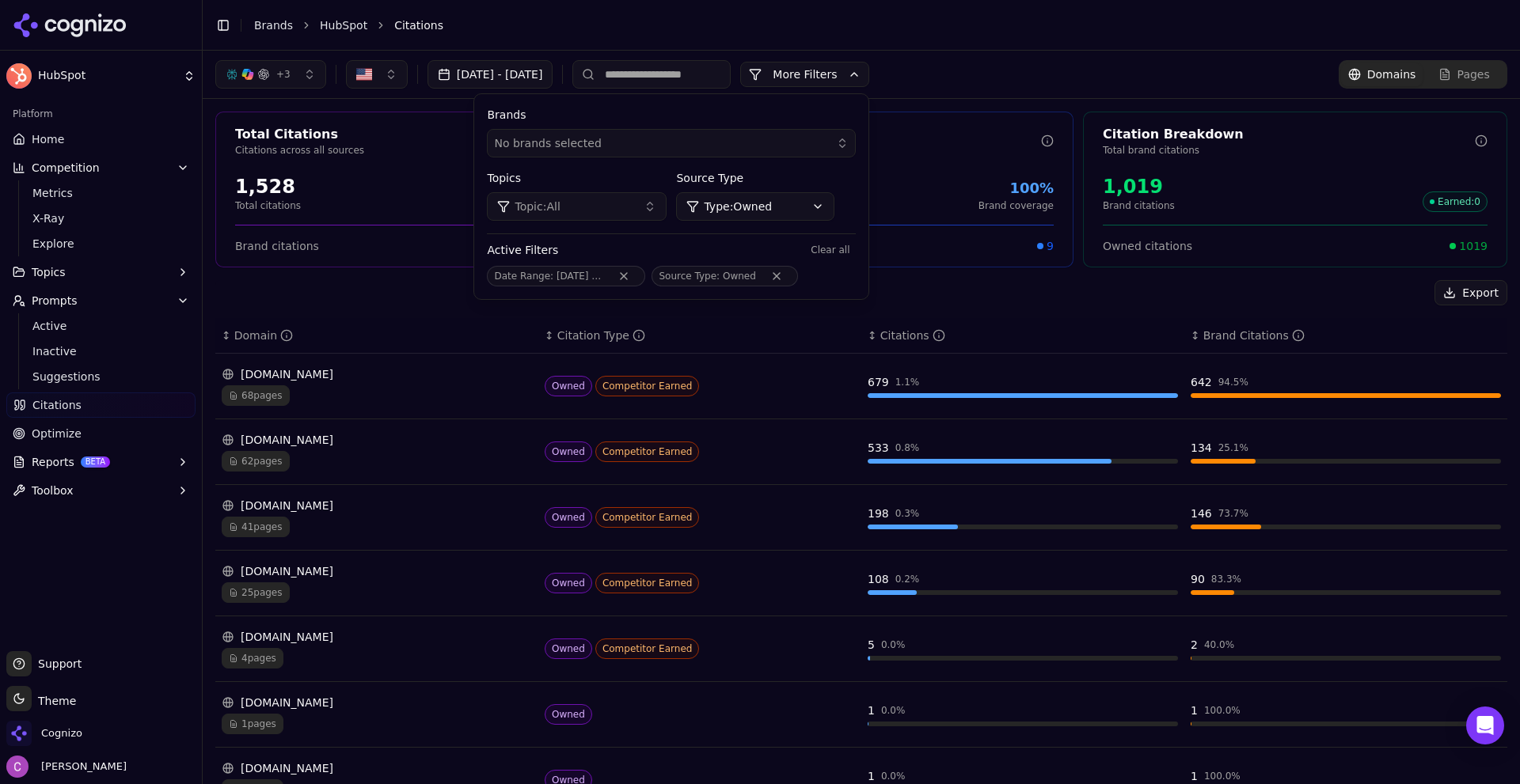
click at [763, 213] on html "HubSpot Platform Home Competition Metrics X-Ray Explore Topics Prompts Active I…" at bounding box center [760, 392] width 1520 height 784
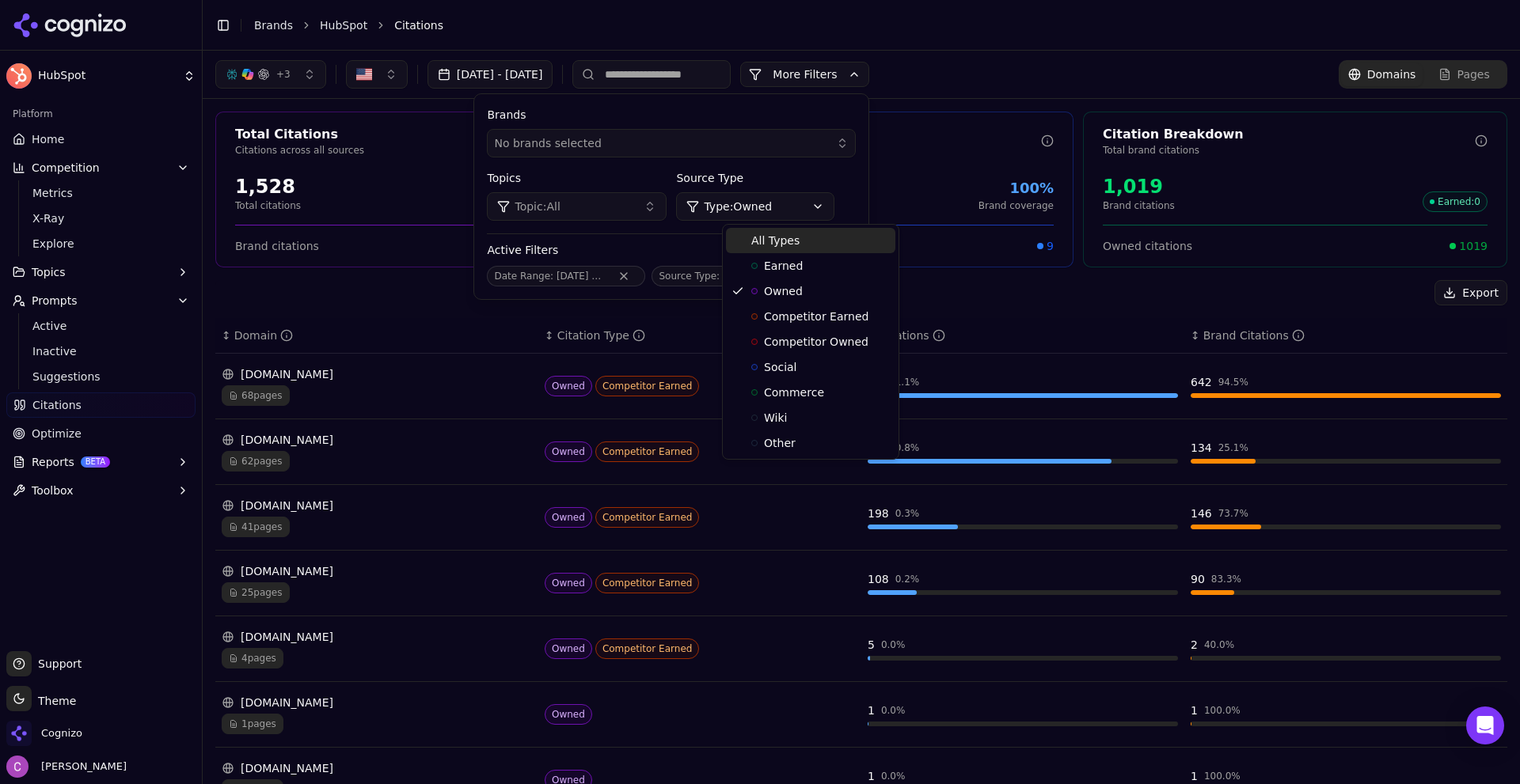
click at [760, 246] on span "All Types" at bounding box center [775, 240] width 49 height 16
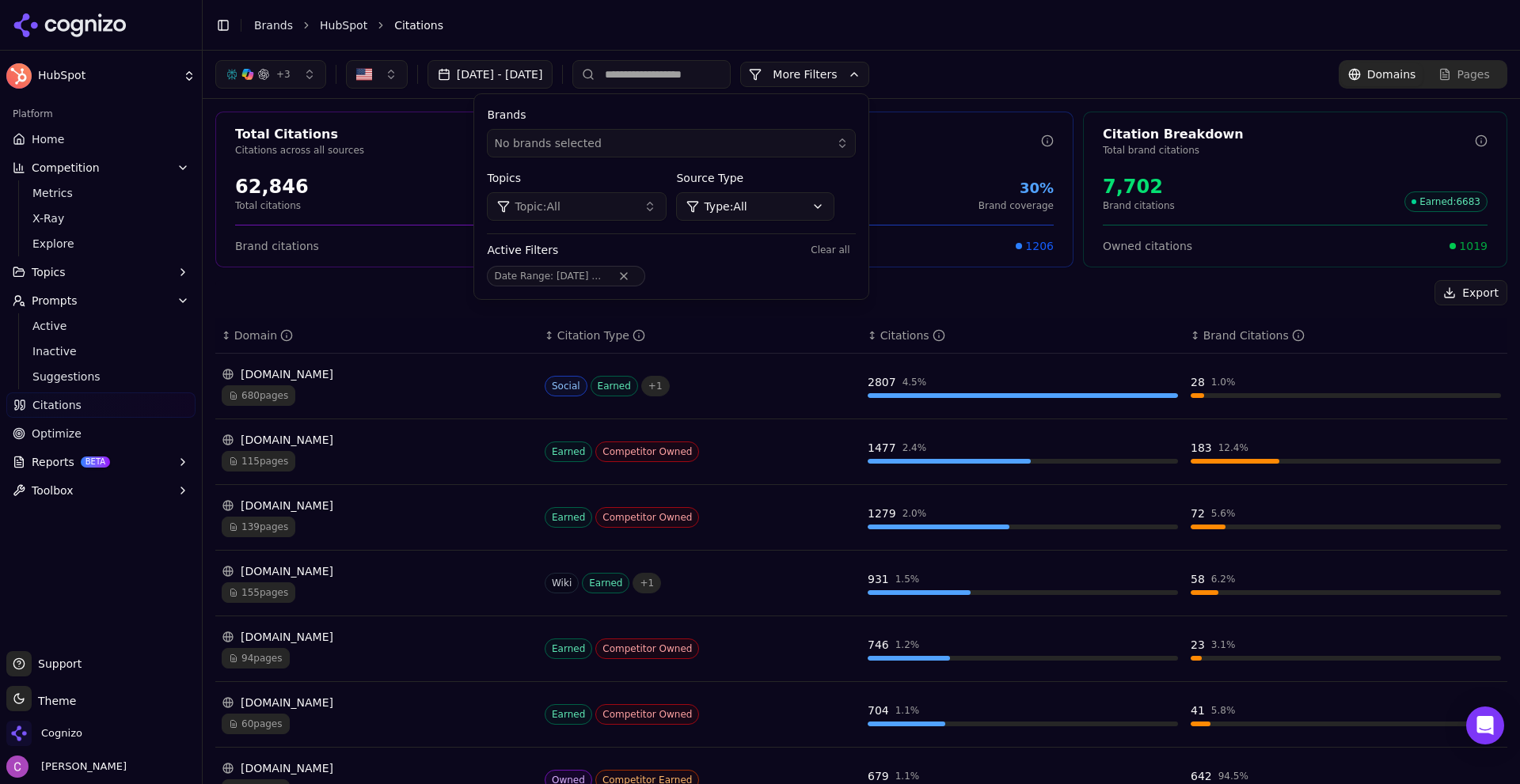
click at [1147, 347] on th "↕ Citations" at bounding box center [1022, 336] width 323 height 36
drag, startPoint x: 884, startPoint y: 80, endPoint x: 876, endPoint y: 80, distance: 8.0
click at [869, 79] on button "More Filters" at bounding box center [804, 74] width 129 height 25
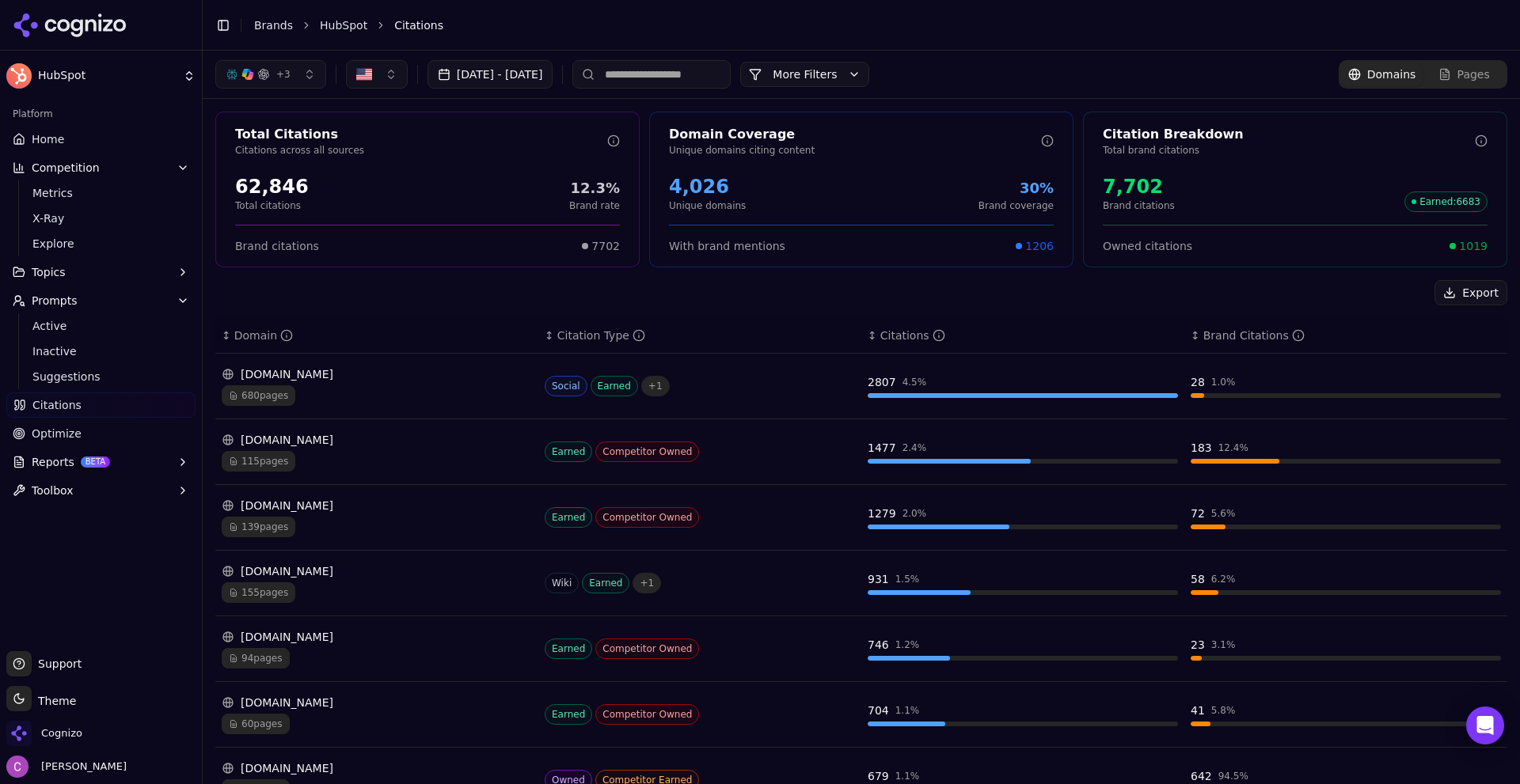
click at [1460, 237] on div "Owned citations 1019" at bounding box center [1294, 238] width 385 height 29
click at [1458, 238] on span "1019" at bounding box center [1472, 246] width 29 height 16
click at [1255, 270] on div "Total Citations Citations across all sources 62,846 Total citations 12.3% Brand…" at bounding box center [861, 580] width 1317 height 962
drag, startPoint x: 848, startPoint y: 379, endPoint x: 923, endPoint y: 393, distance: 76.3
click at [923, 393] on tr "[DOMAIN_NAME] 680 pages Social Earned + 1 2807 4.5 % 28 1.0 %" at bounding box center [861, 387] width 1291 height 66
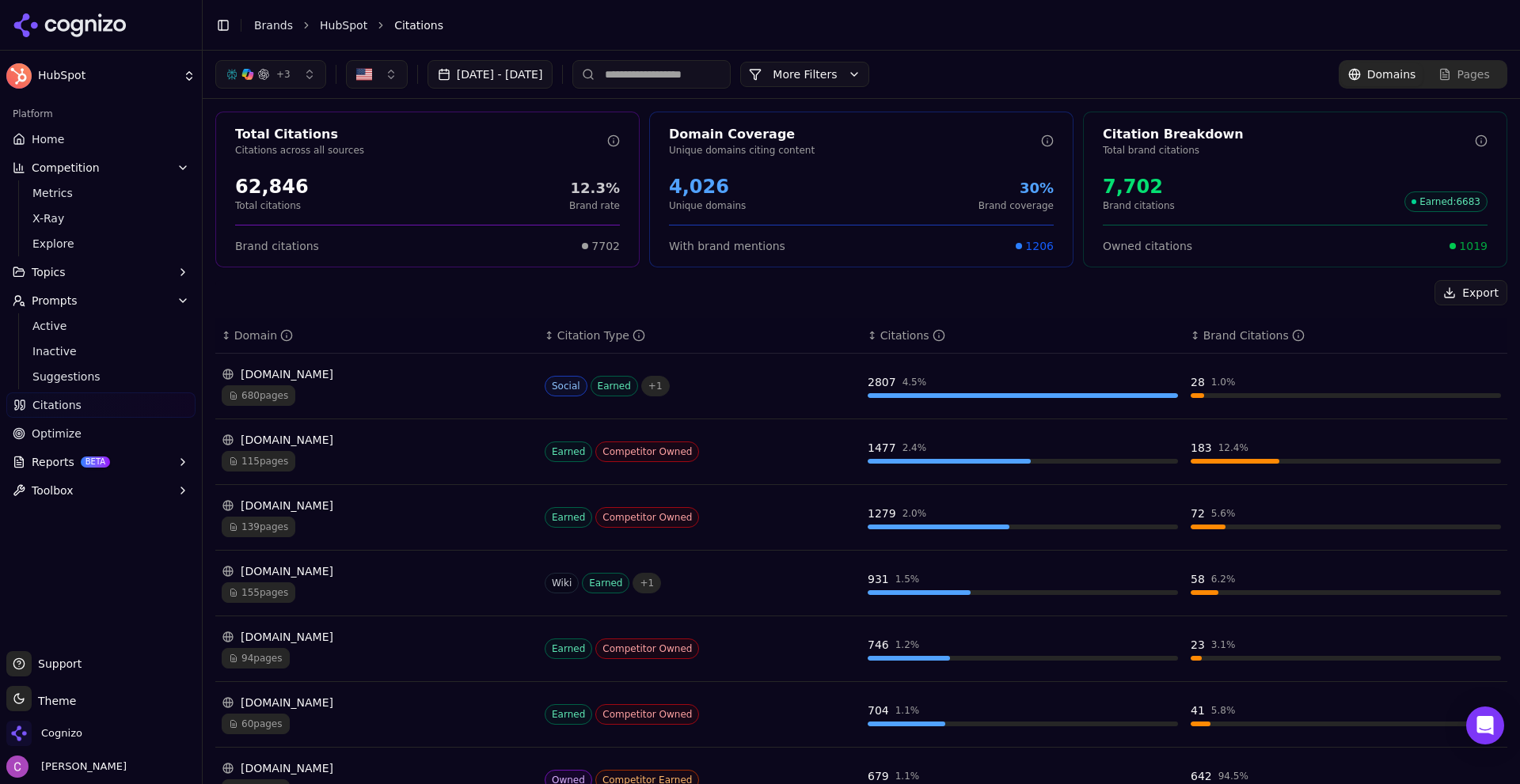
click at [838, 291] on div "Export" at bounding box center [861, 292] width 1291 height 25
drag, startPoint x: 857, startPoint y: 378, endPoint x: 942, endPoint y: 393, distance: 86.3
click at [945, 391] on td "2807 4.5 %" at bounding box center [1022, 387] width 323 height 66
click at [840, 285] on div "Export" at bounding box center [861, 292] width 1291 height 25
drag, startPoint x: 1181, startPoint y: 381, endPoint x: 1275, endPoint y: 388, distance: 94.3
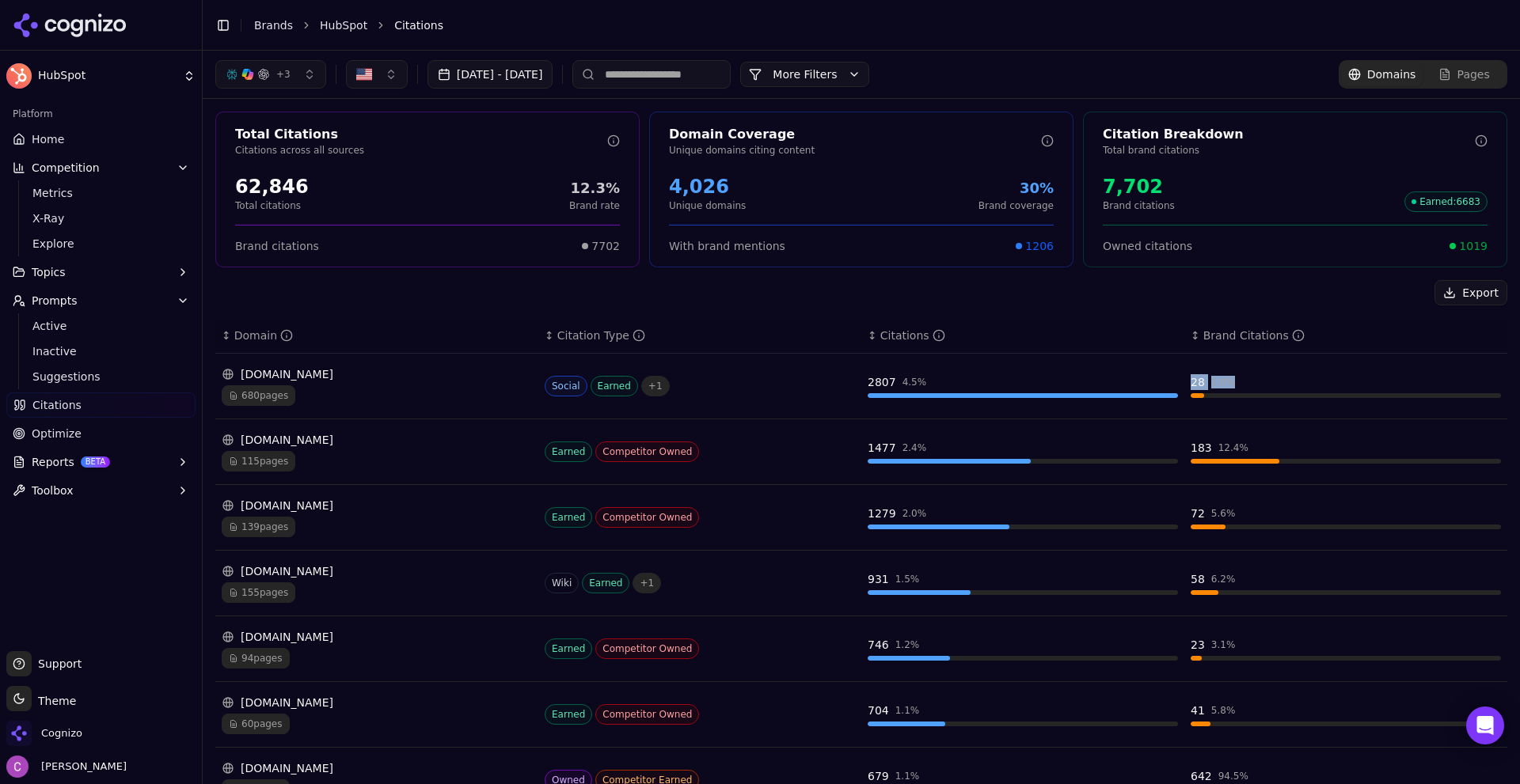
click at [1273, 389] on div "28 1.0 %" at bounding box center [1345, 383] width 310 height 16
click at [1197, 295] on div "Export" at bounding box center [861, 292] width 1291 height 25
click at [423, 394] on div "680 pages" at bounding box center [377, 395] width 310 height 21
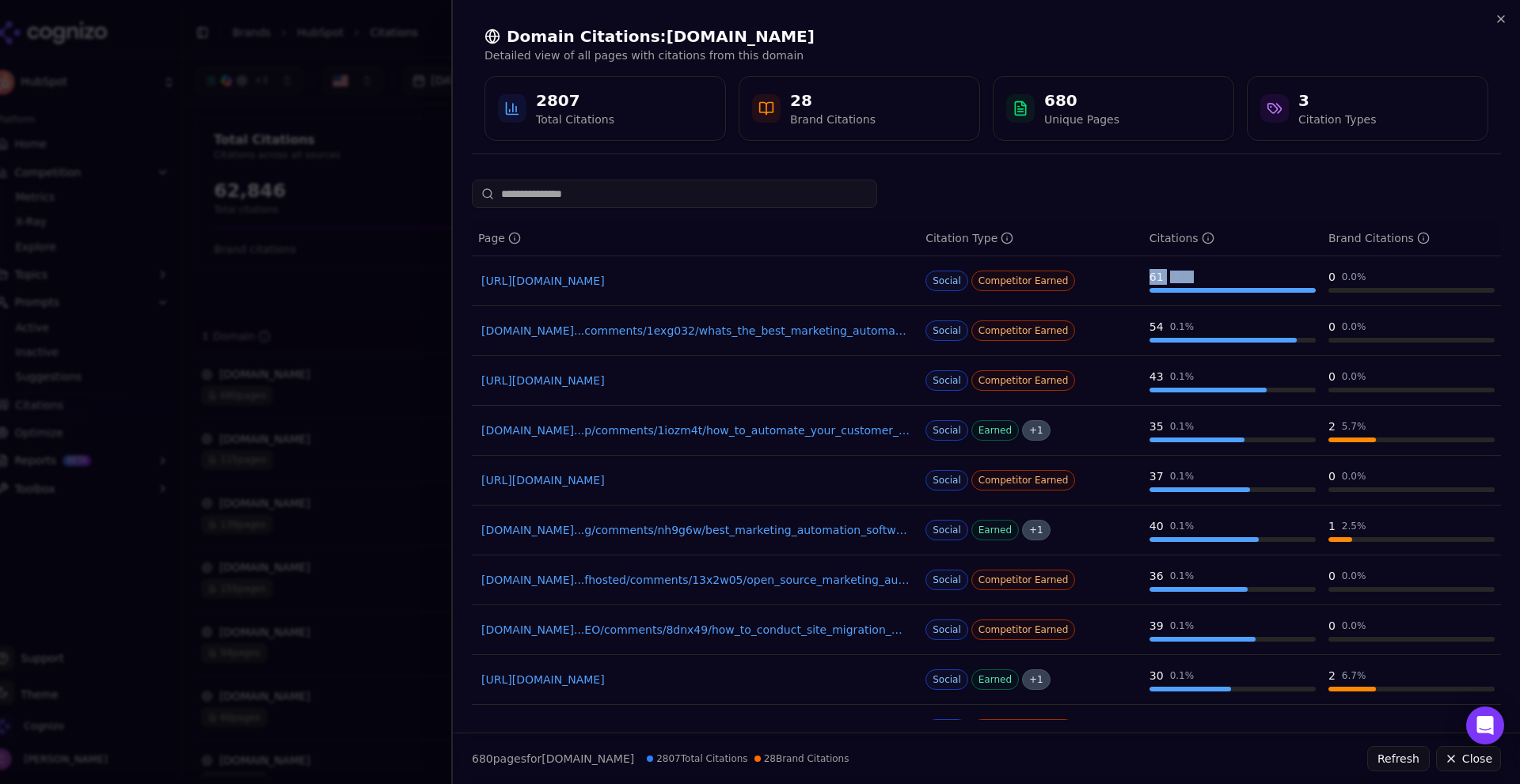
drag, startPoint x: 1117, startPoint y: 273, endPoint x: 1218, endPoint y: 285, distance: 101.7
click at [1215, 284] on tr "[URL][DOMAIN_NAME] Social Competitor Earned 61 0.1 % 0 0.0 %" at bounding box center [986, 281] width 1029 height 50
drag, startPoint x: 1132, startPoint y: 324, endPoint x: 1267, endPoint y: 325, distance: 135.0
click at [1267, 325] on tr "[DOMAIN_NAME]...comments/1exg032/whats_the_best_marketing_automation_tool_out_t…" at bounding box center [986, 331] width 1029 height 50
drag, startPoint x: 1132, startPoint y: 376, endPoint x: 1197, endPoint y: 373, distance: 65.1
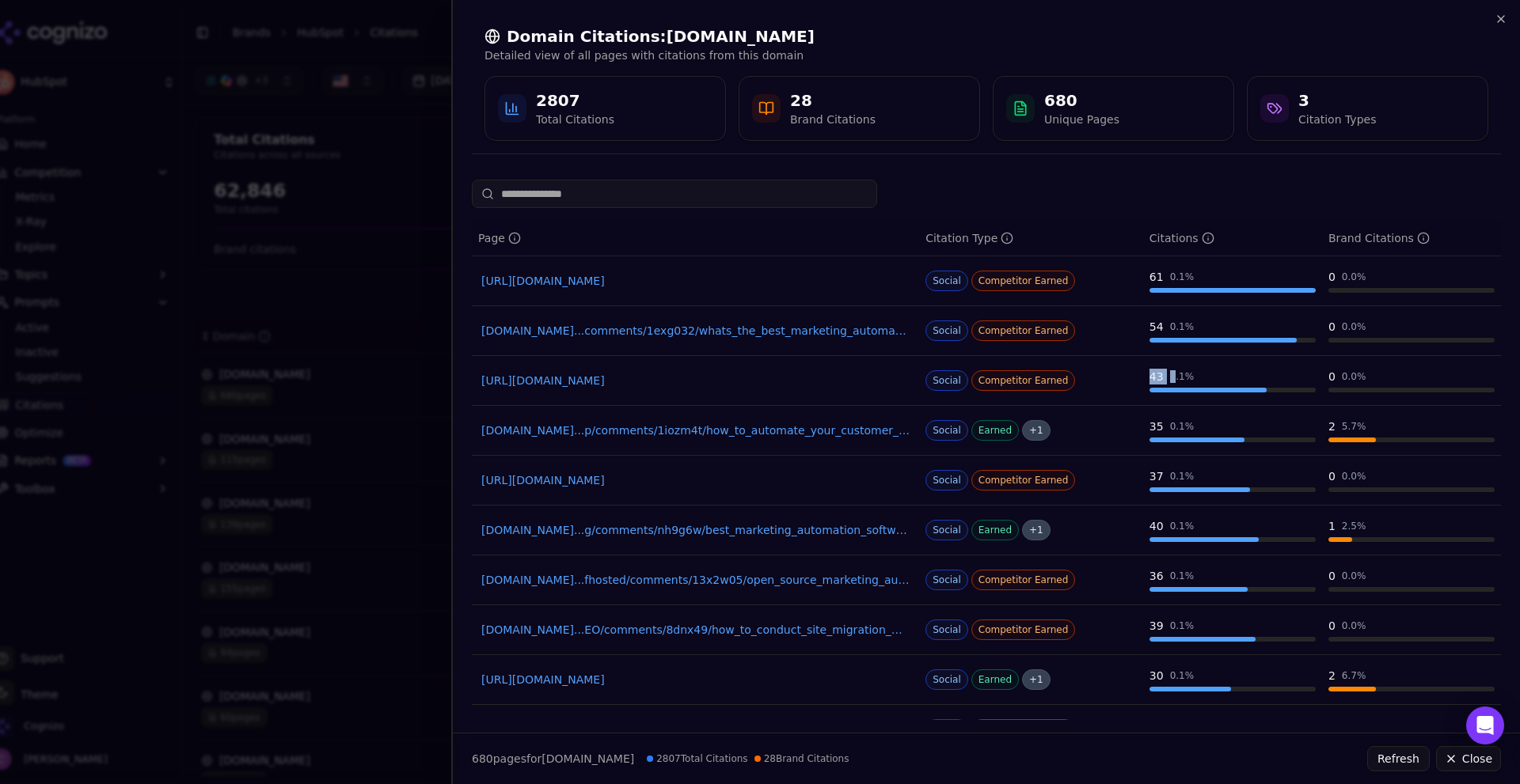
click at [1175, 373] on tr "[URL][DOMAIN_NAME] Social Competitor Earned 43 0.1 % 0 0.0 %" at bounding box center [986, 381] width 1029 height 50
drag, startPoint x: 1312, startPoint y: 372, endPoint x: 1381, endPoint y: 377, distance: 69.2
click at [1382, 372] on td "0 0.0 %" at bounding box center [1412, 381] width 179 height 50
drag, startPoint x: 1303, startPoint y: 320, endPoint x: 1405, endPoint y: 326, distance: 102.2
click at [1423, 326] on tr "[DOMAIN_NAME]...comments/1exg032/whats_the_best_marketing_automation_tool_out_t…" at bounding box center [986, 331] width 1029 height 50
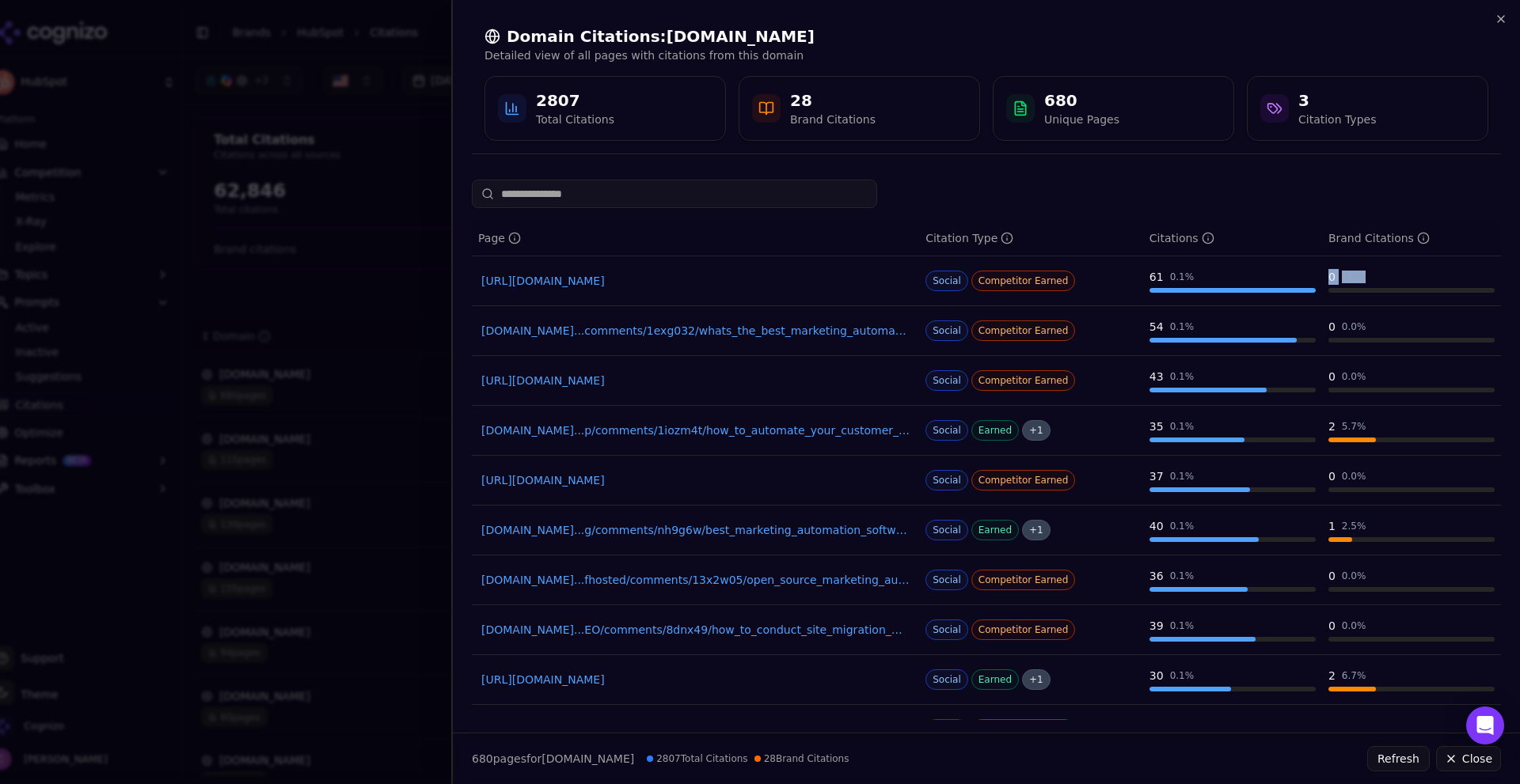
drag, startPoint x: 1305, startPoint y: 269, endPoint x: 1377, endPoint y: 272, distance: 72.1
click at [1374, 267] on tr "[URL][DOMAIN_NAME] Social Competitor Earned 61 0.1 % 0 0.0 %" at bounding box center [986, 281] width 1029 height 50
click at [580, 340] on div "[DOMAIN_NAME]...comments/1exg032/whats_the_best_marketing_automation_tool_out_t…" at bounding box center [695, 331] width 434 height 22
click at [591, 328] on link "[DOMAIN_NAME]...comments/1exg032/whats_the_best_marketing_automation_tool_out_t…" at bounding box center [695, 331] width 428 height 16
click at [1510, 6] on div "Domain Citations: [DOMAIN_NAME] Detailed view of all pages with citations from …" at bounding box center [985, 83] width 1067 height 167
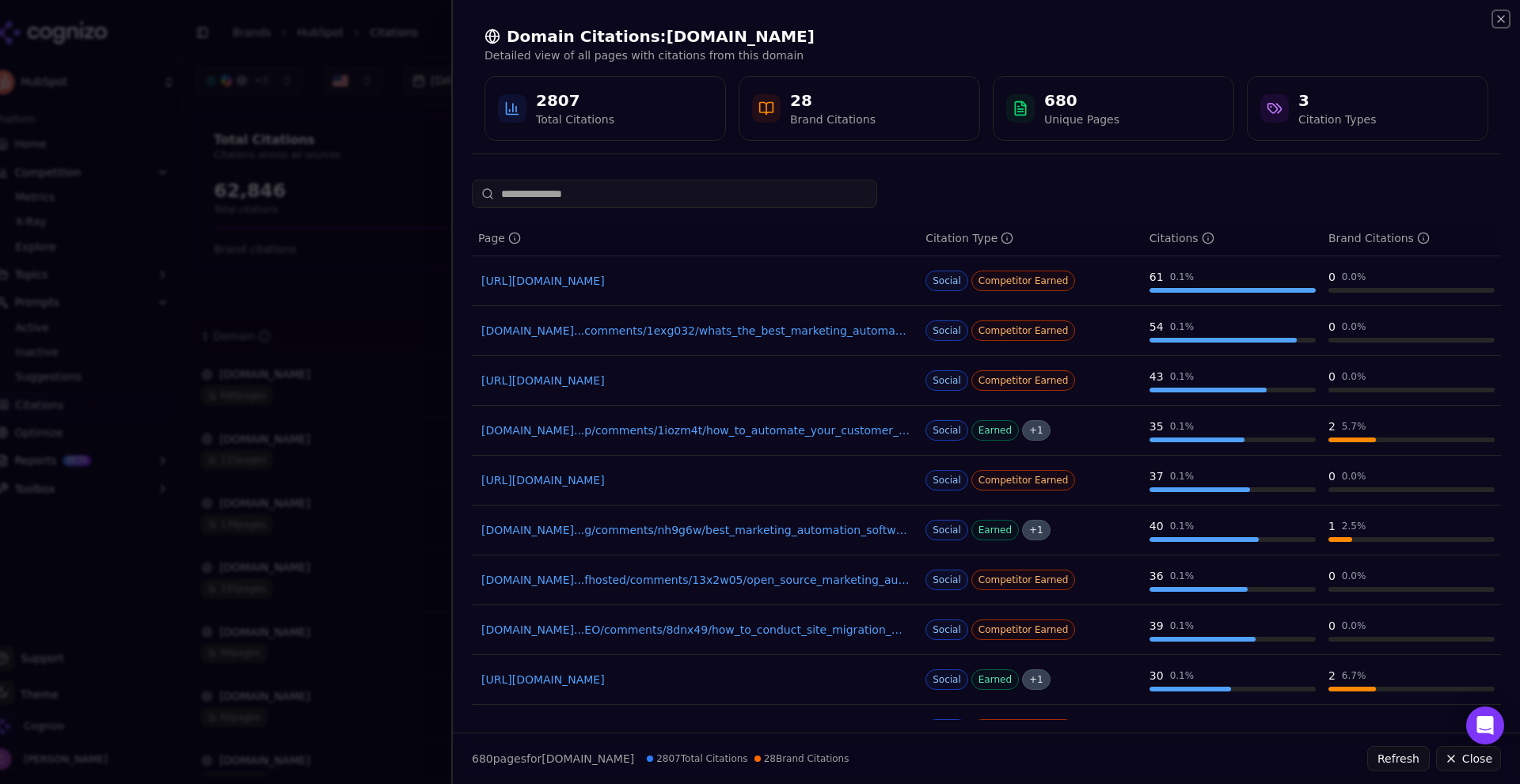
drag, startPoint x: 1504, startPoint y: 15, endPoint x: 1495, endPoint y: 18, distance: 9.5
click at [1503, 15] on icon "button" at bounding box center [1500, 19] width 13 height 13
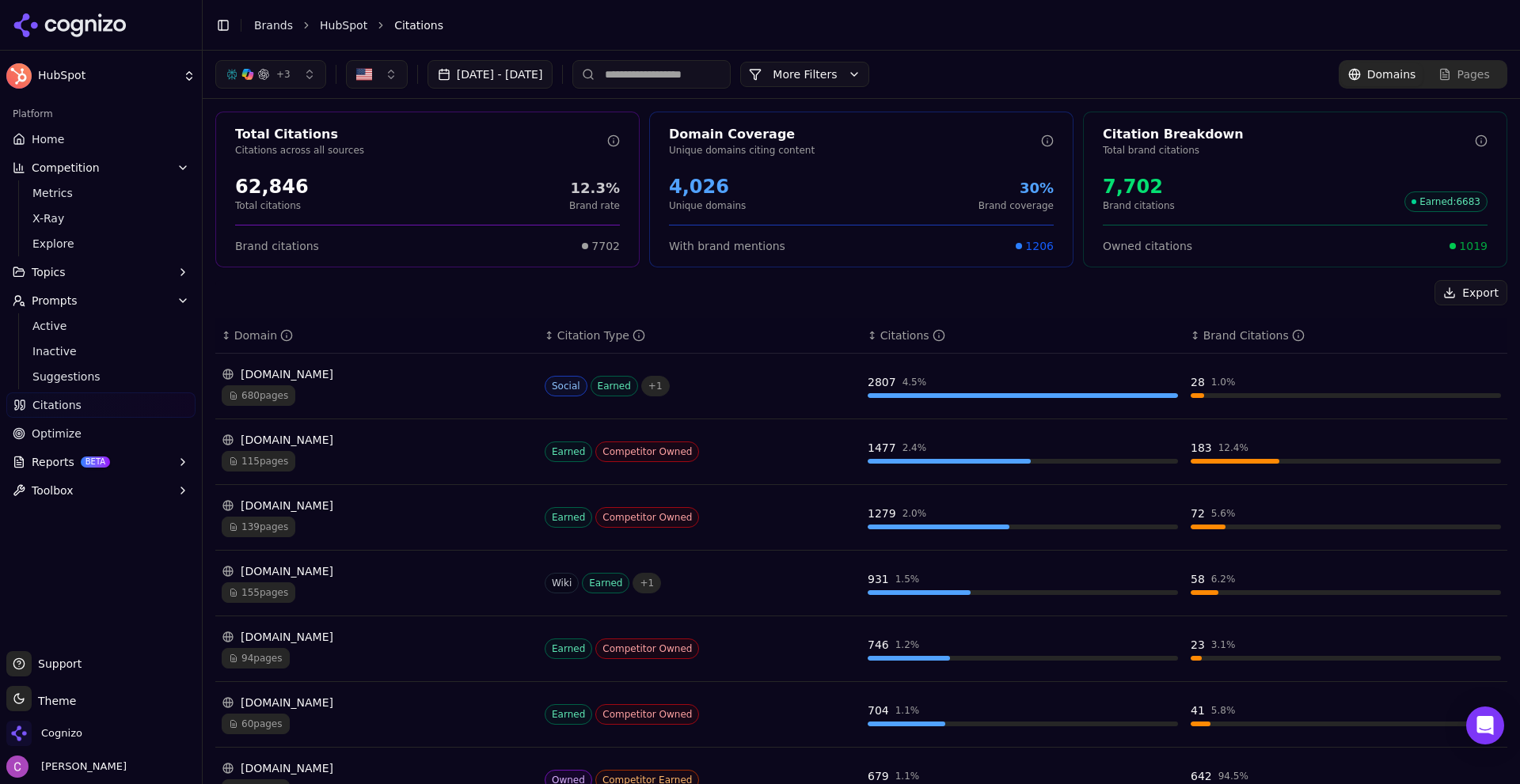
click at [48, 436] on span "Optimize" at bounding box center [57, 433] width 50 height 16
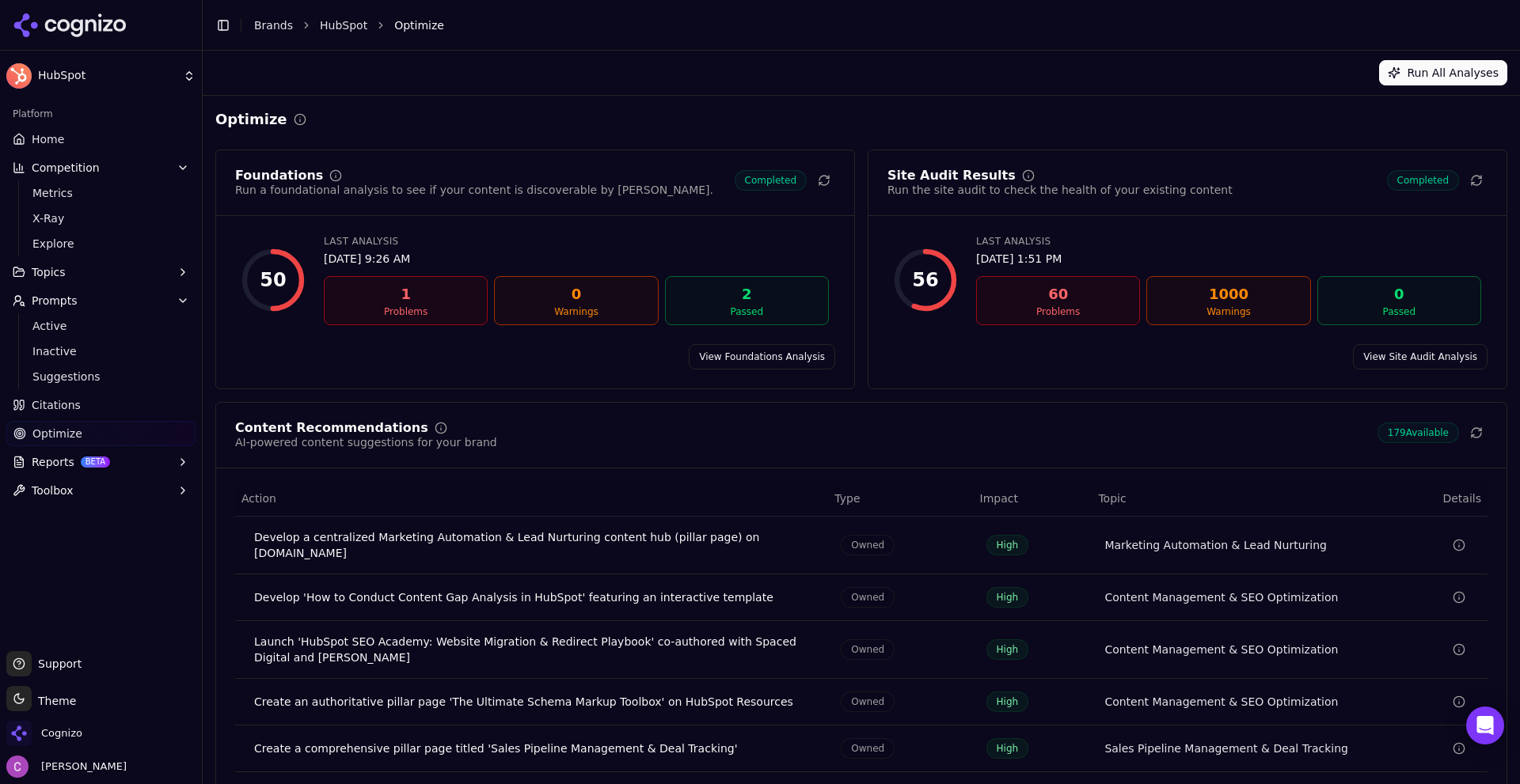
click at [748, 362] on link "View Foundations Analysis" at bounding box center [761, 356] width 146 height 25
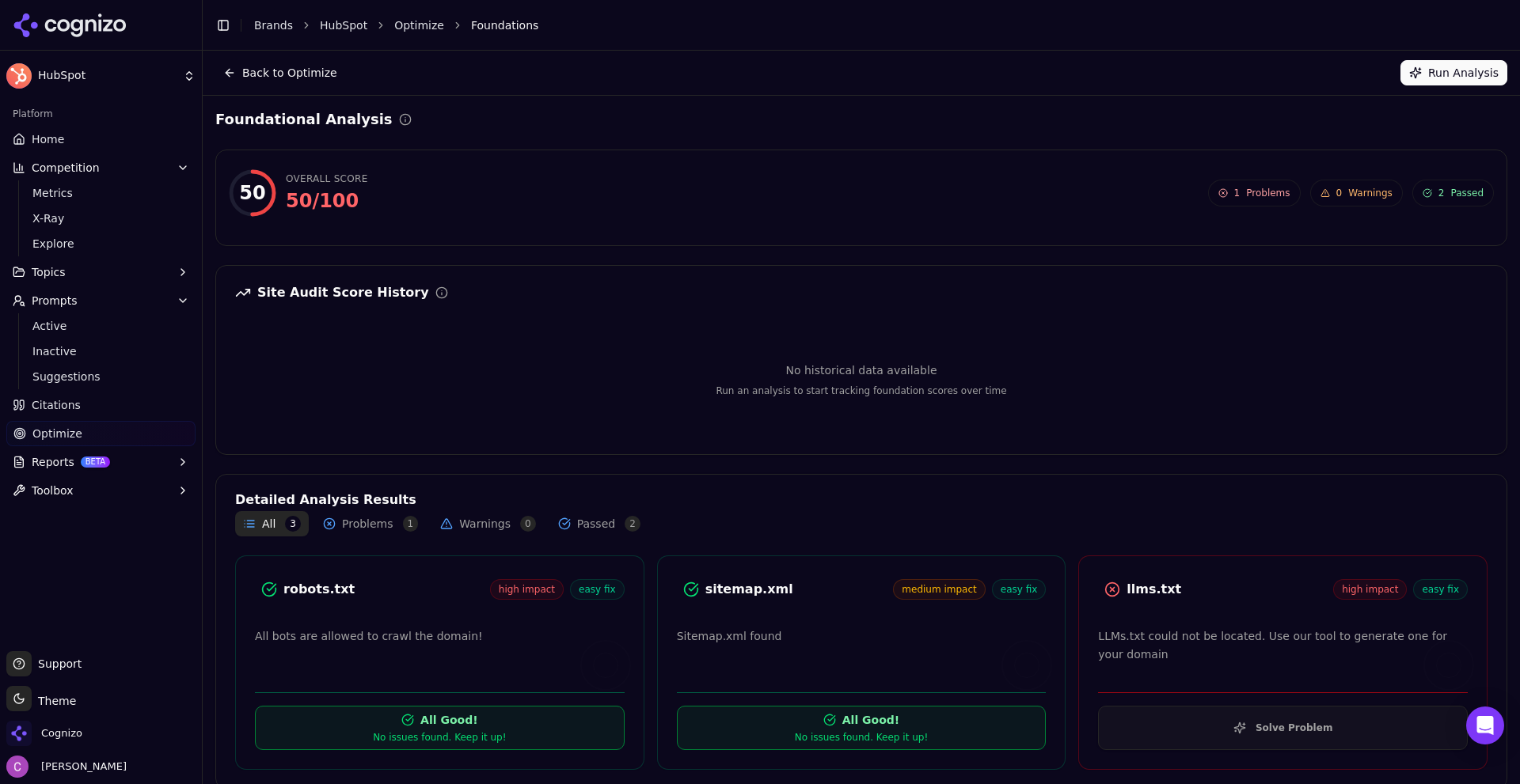
scroll to position [18, 0]
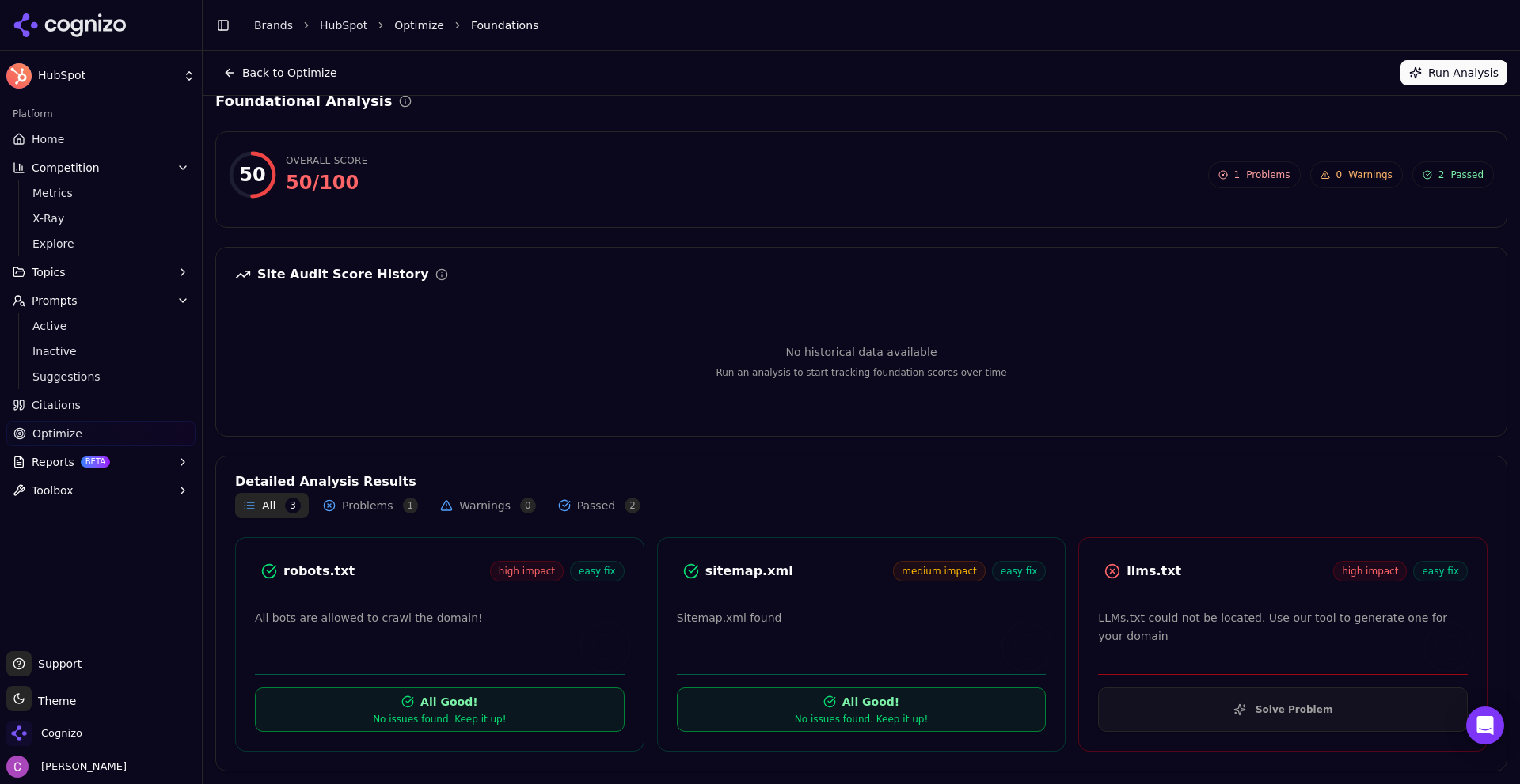
click at [1143, 590] on div "llms.txt high impact easy fix LLMs.txt could not be located. Use our tool to ge…" at bounding box center [1282, 645] width 410 height 215
click at [324, 573] on div "robots.txt" at bounding box center [387, 570] width 207 height 19
click at [324, 572] on div "robots.txt" at bounding box center [387, 570] width 207 height 19
click at [374, 564] on div "robots.txt" at bounding box center [387, 570] width 207 height 19
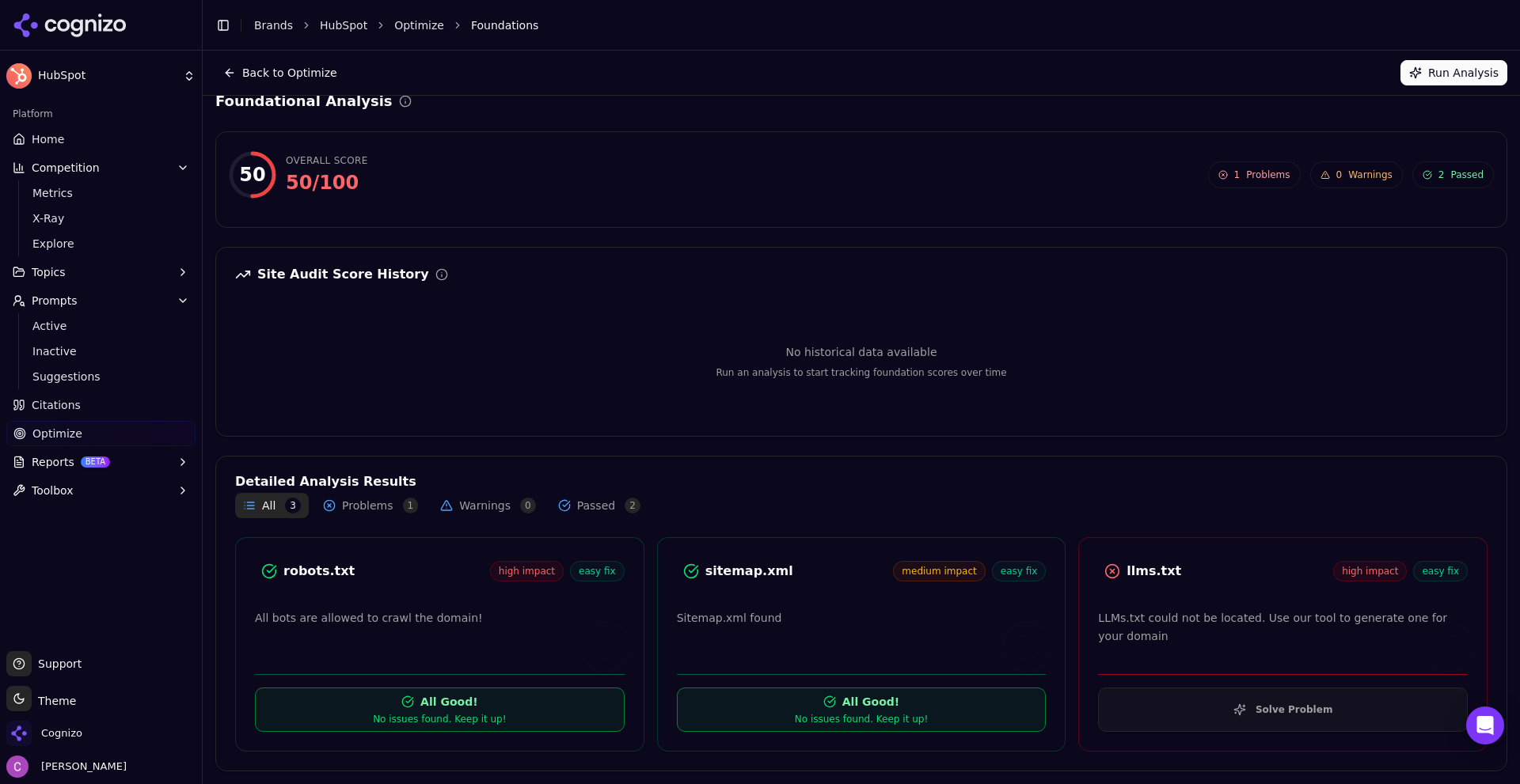
click at [1126, 563] on div "llms.txt" at bounding box center [1230, 570] width 207 height 19
click at [1166, 573] on div "llms.txt" at bounding box center [1230, 570] width 207 height 19
click at [1178, 708] on button "Solve Problem" at bounding box center [1282, 709] width 370 height 45
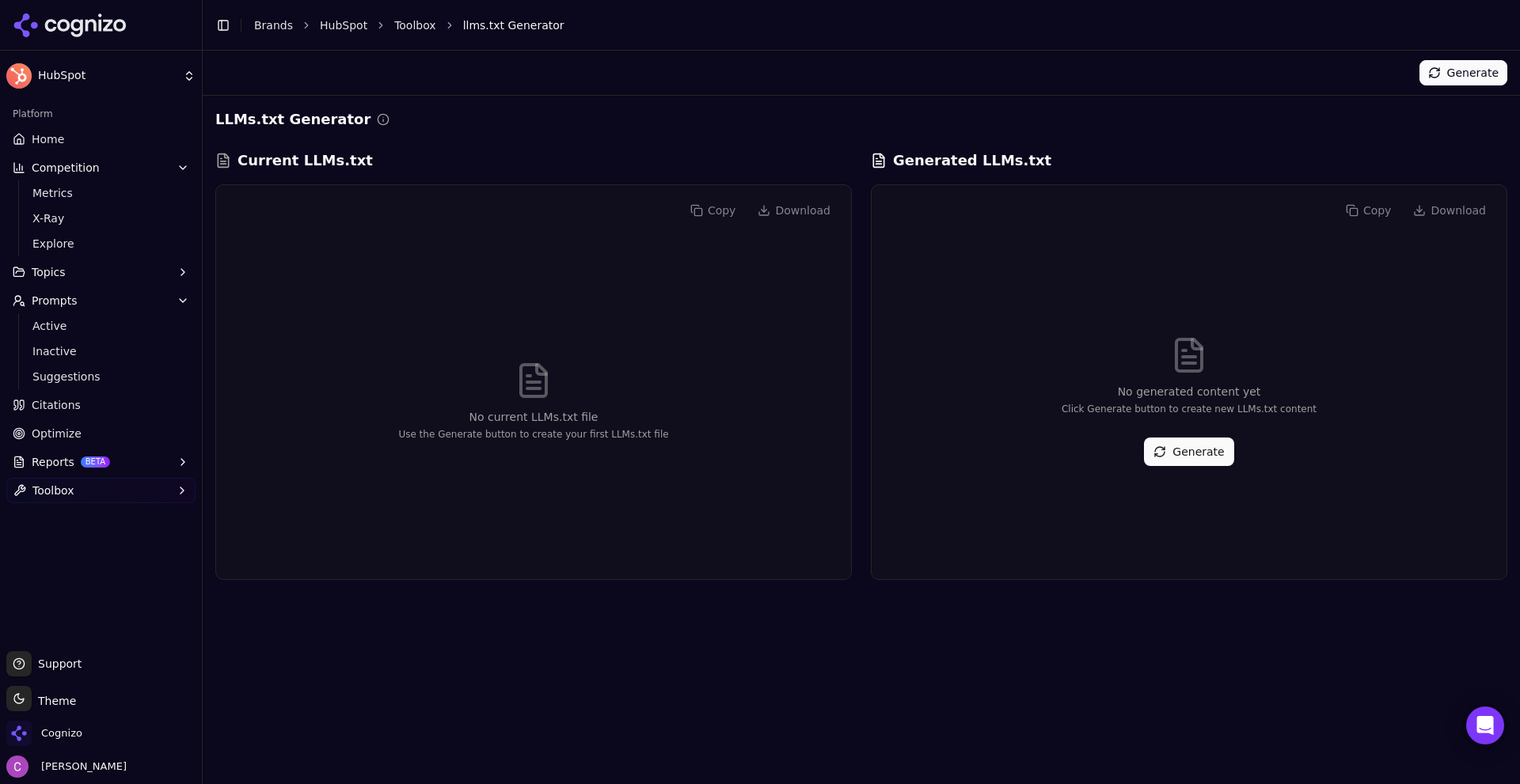
click at [1187, 458] on button "Generate" at bounding box center [1188, 451] width 89 height 29
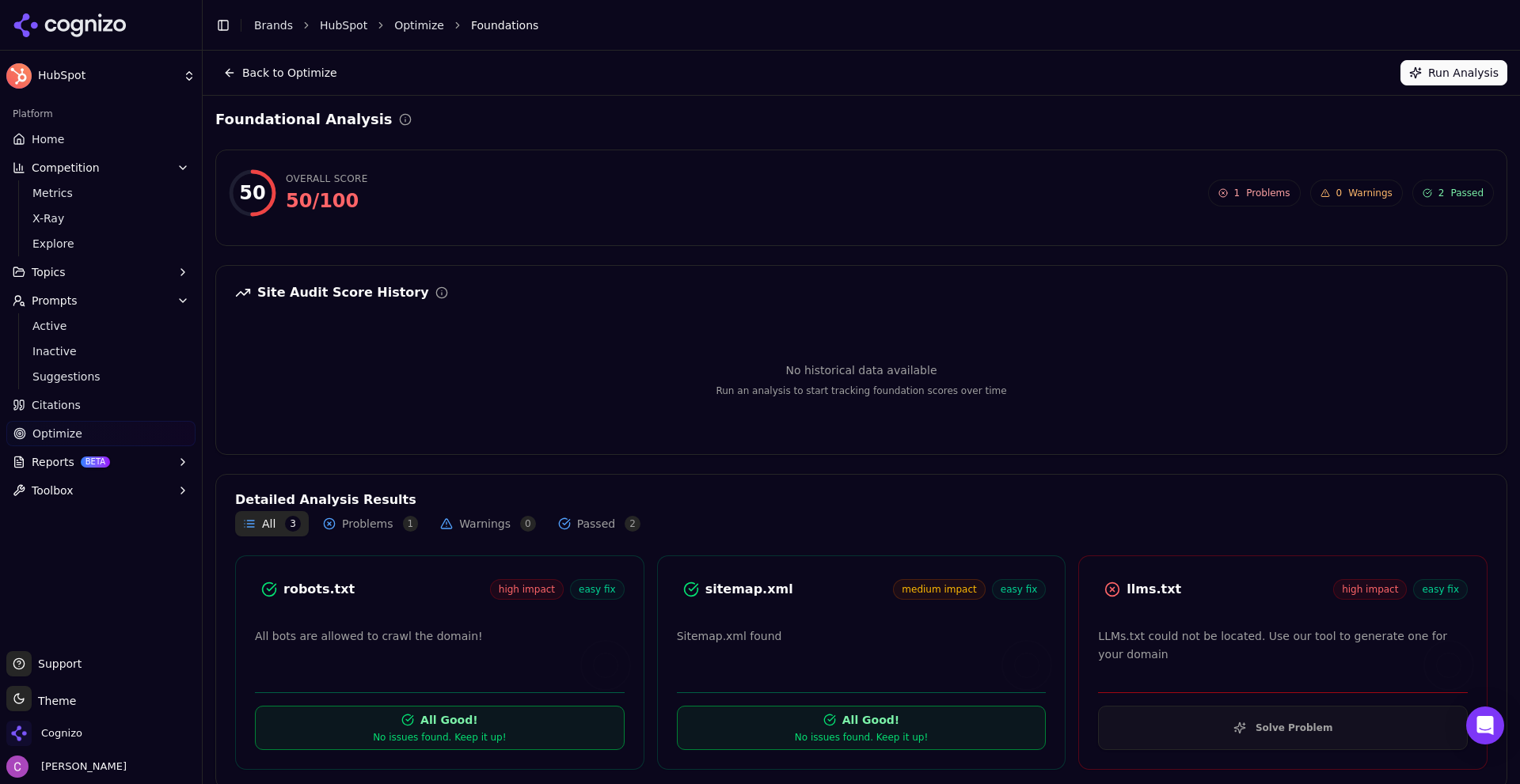
scroll to position [18, 0]
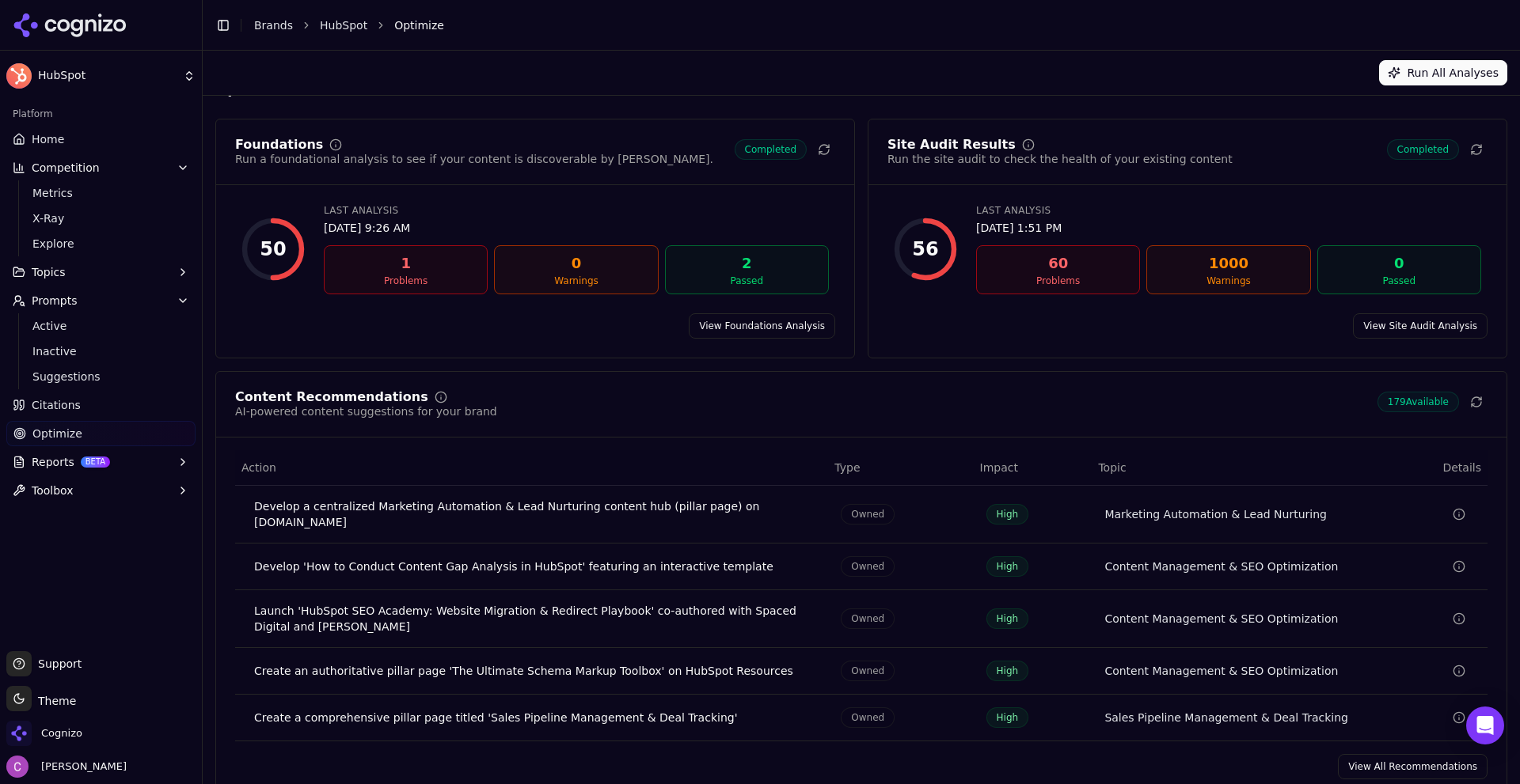
scroll to position [48, 0]
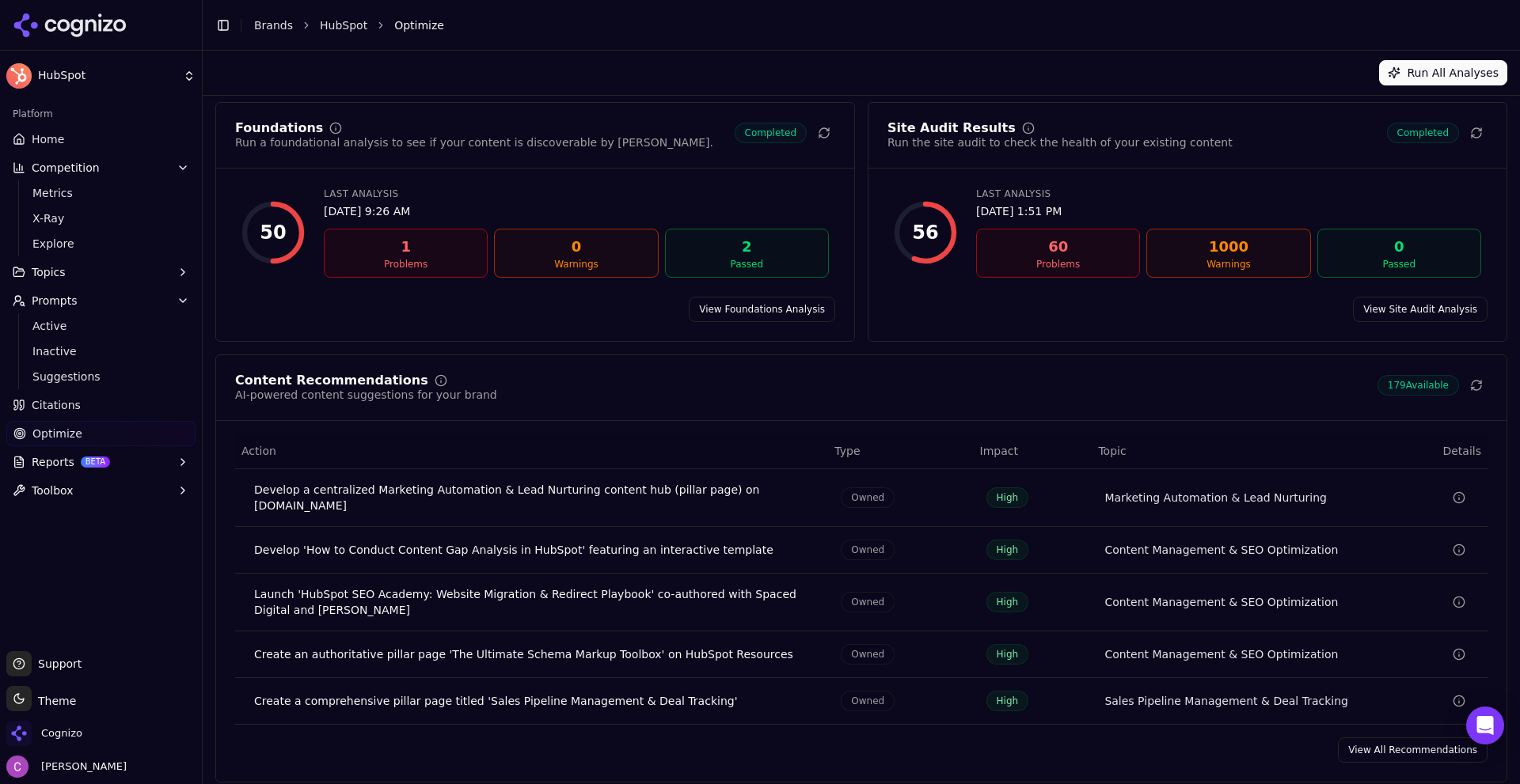
click at [1363, 737] on link "View All Recommendations" at bounding box center [1413, 749] width 149 height 25
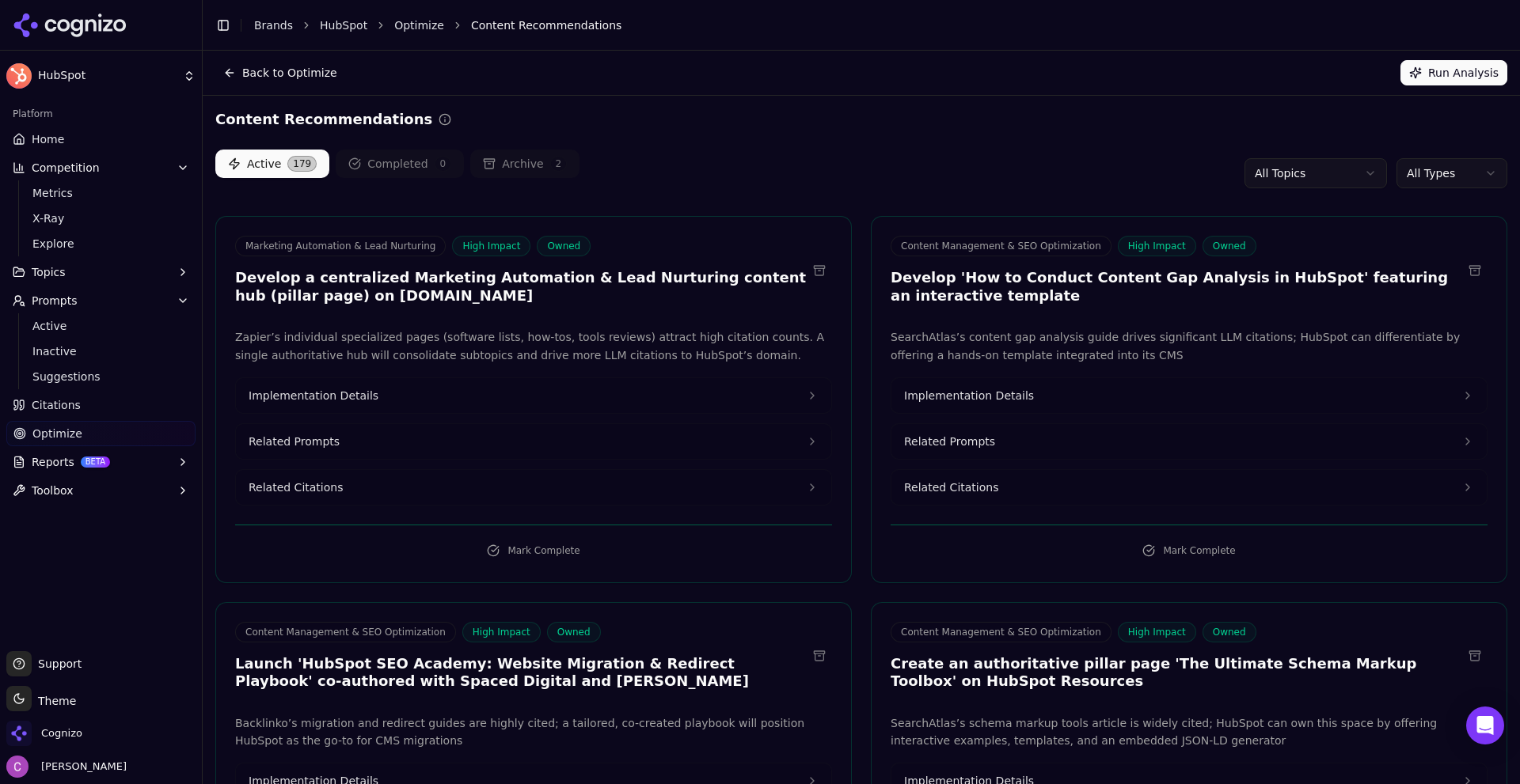
click at [419, 289] on h3 "Develop a centralized Marketing Automation & Lead Nurturing content hub (pillar…" at bounding box center [520, 287] width 572 height 36
click at [414, 271] on h3 "Develop a centralized Marketing Automation & Lead Nurturing content hub (pillar…" at bounding box center [520, 287] width 572 height 36
click at [450, 298] on h3 "Develop a centralized Marketing Automation & Lead Nurturing content hub (pillar…" at bounding box center [520, 287] width 572 height 36
click at [372, 440] on button "Related Prompts" at bounding box center [533, 441] width 595 height 35
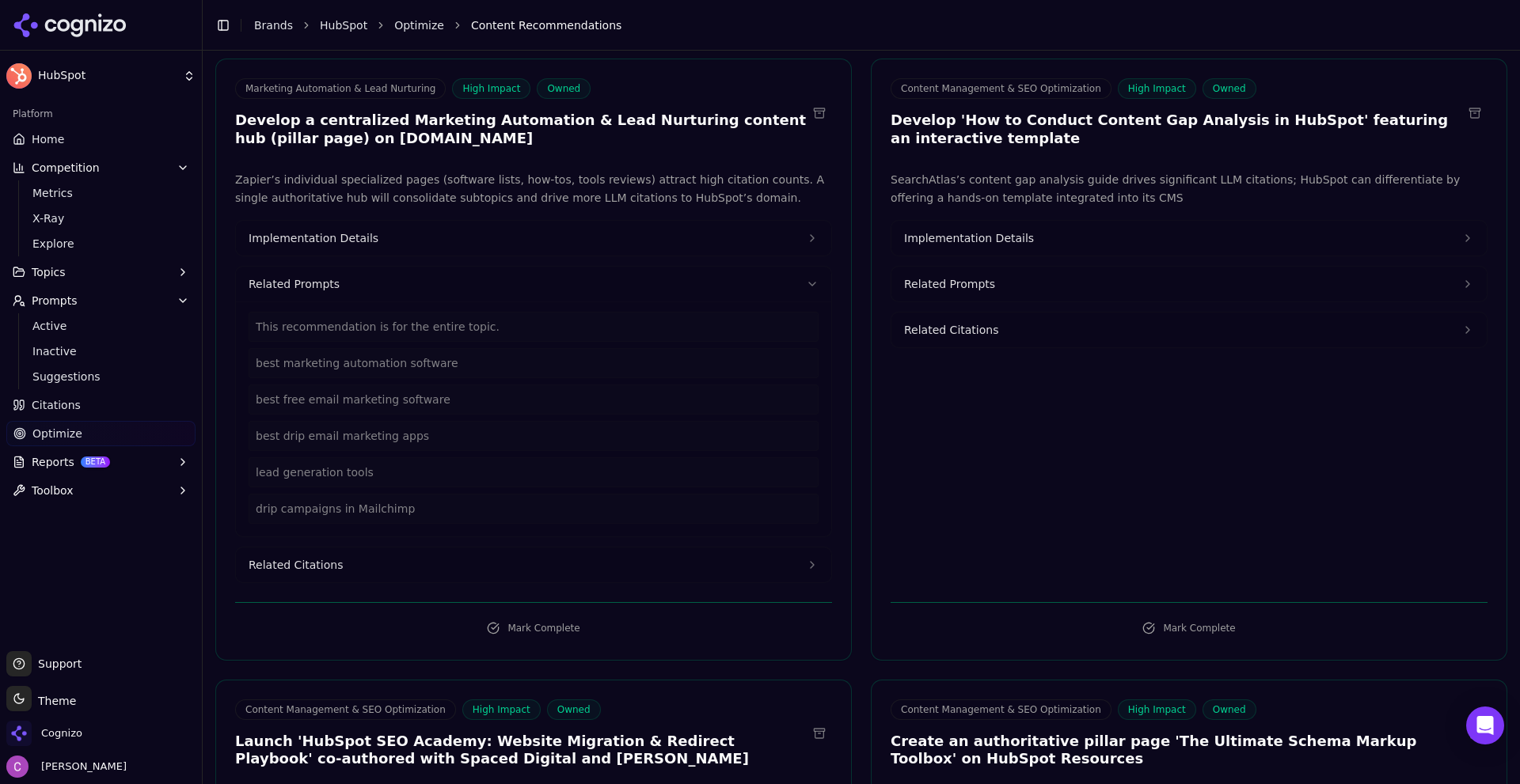
scroll to position [158, 0]
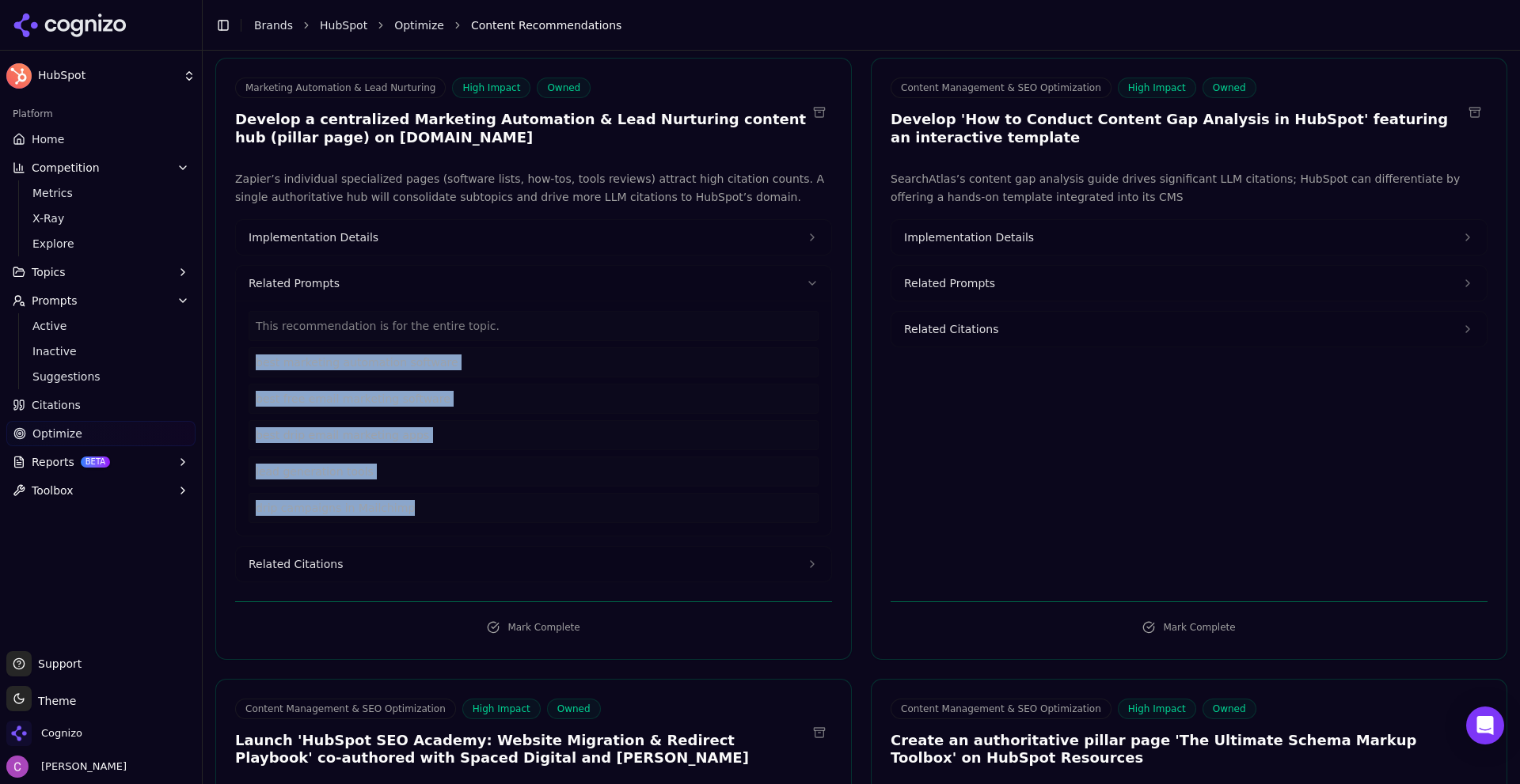
drag, startPoint x: 417, startPoint y: 519, endPoint x: 251, endPoint y: 363, distance: 227.8
click at [245, 357] on div "This recommendation is for the entire topic. best marketing automation software…" at bounding box center [533, 418] width 595 height 235
drag, startPoint x: 460, startPoint y: 563, endPoint x: 474, endPoint y: 562, distance: 14.0
click at [460, 562] on button "Related Citations" at bounding box center [533, 563] width 595 height 35
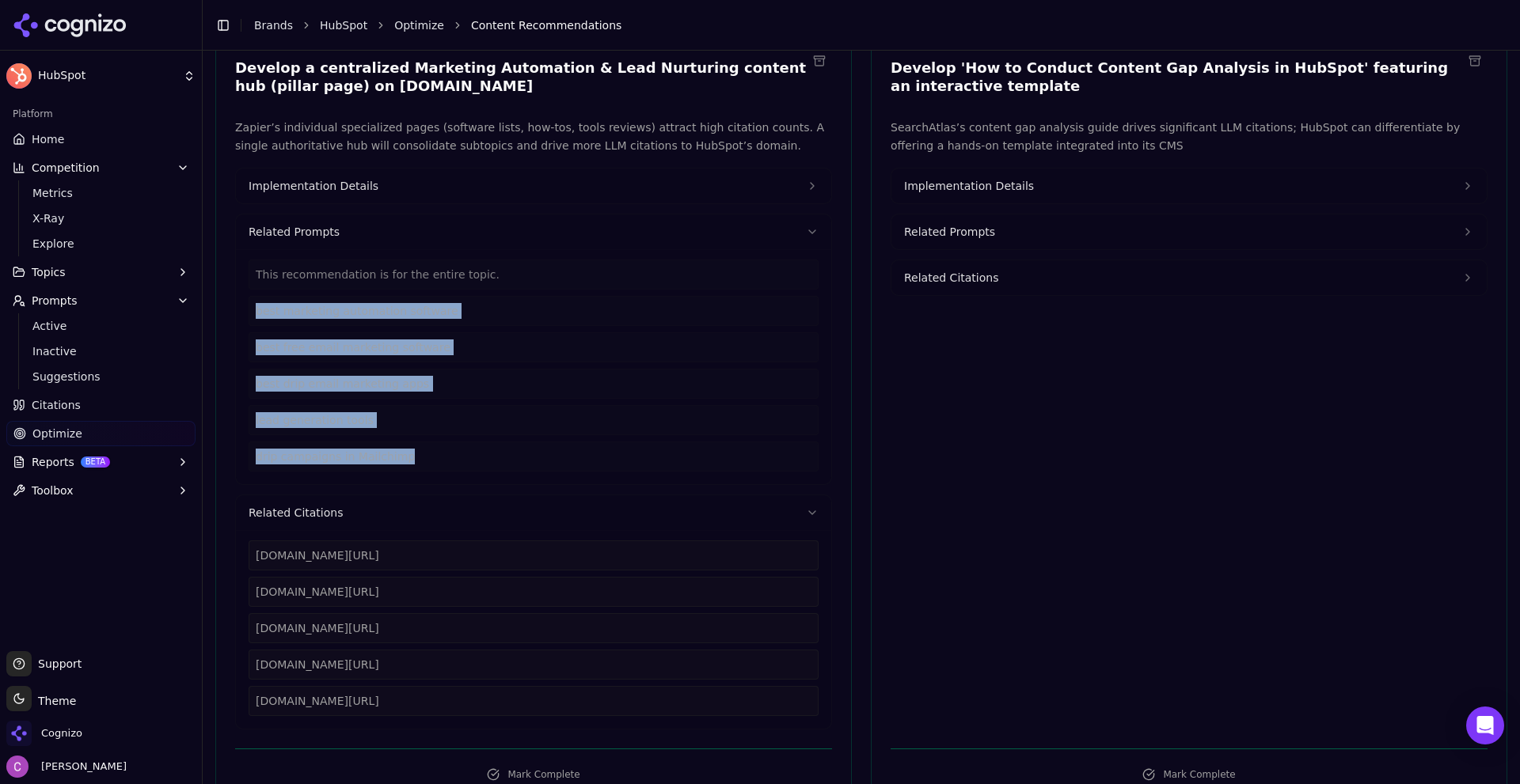
scroll to position [237, 0]
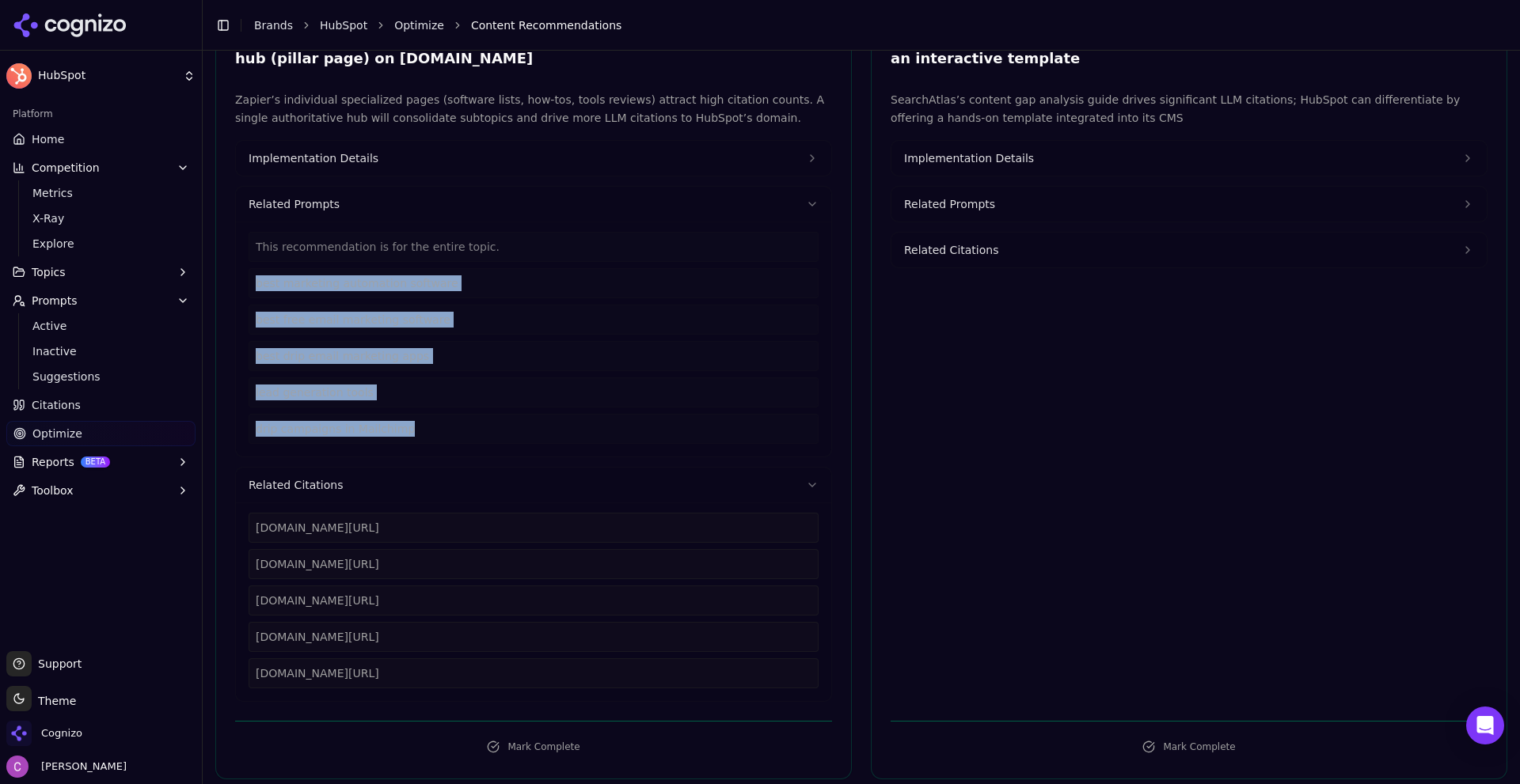
drag, startPoint x: 487, startPoint y: 675, endPoint x: 257, endPoint y: 536, distance: 268.7
click at [238, 524] on div "[DOMAIN_NAME][URL] [DOMAIN_NAME][URL] [DOMAIN_NAME][URL] [DOMAIN_NAME][URL] [DO…" at bounding box center [533, 602] width 595 height 199
click at [379, 151] on button "Implementation Details" at bounding box center [533, 158] width 595 height 35
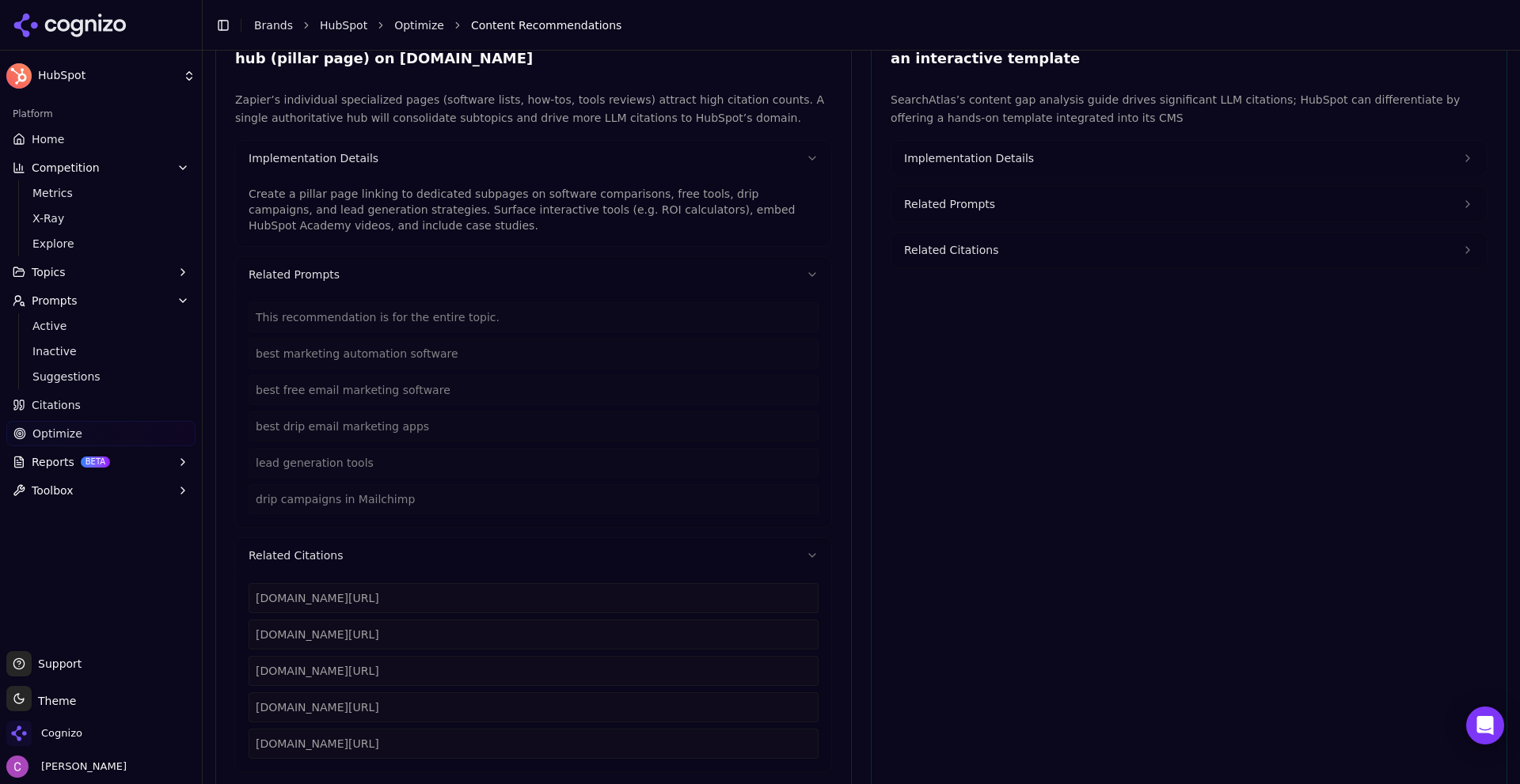
click at [371, 204] on p "Create a pillar page linking to dedicated subpages on software comparisons, fre…" at bounding box center [533, 210] width 570 height 48
click at [370, 204] on p "Create a pillar page linking to dedicated subpages on software comparisons, fre…" at bounding box center [533, 210] width 570 height 48
click at [366, 205] on p "Create a pillar page linking to dedicated subpages on software comparisons, fre…" at bounding box center [533, 210] width 570 height 48
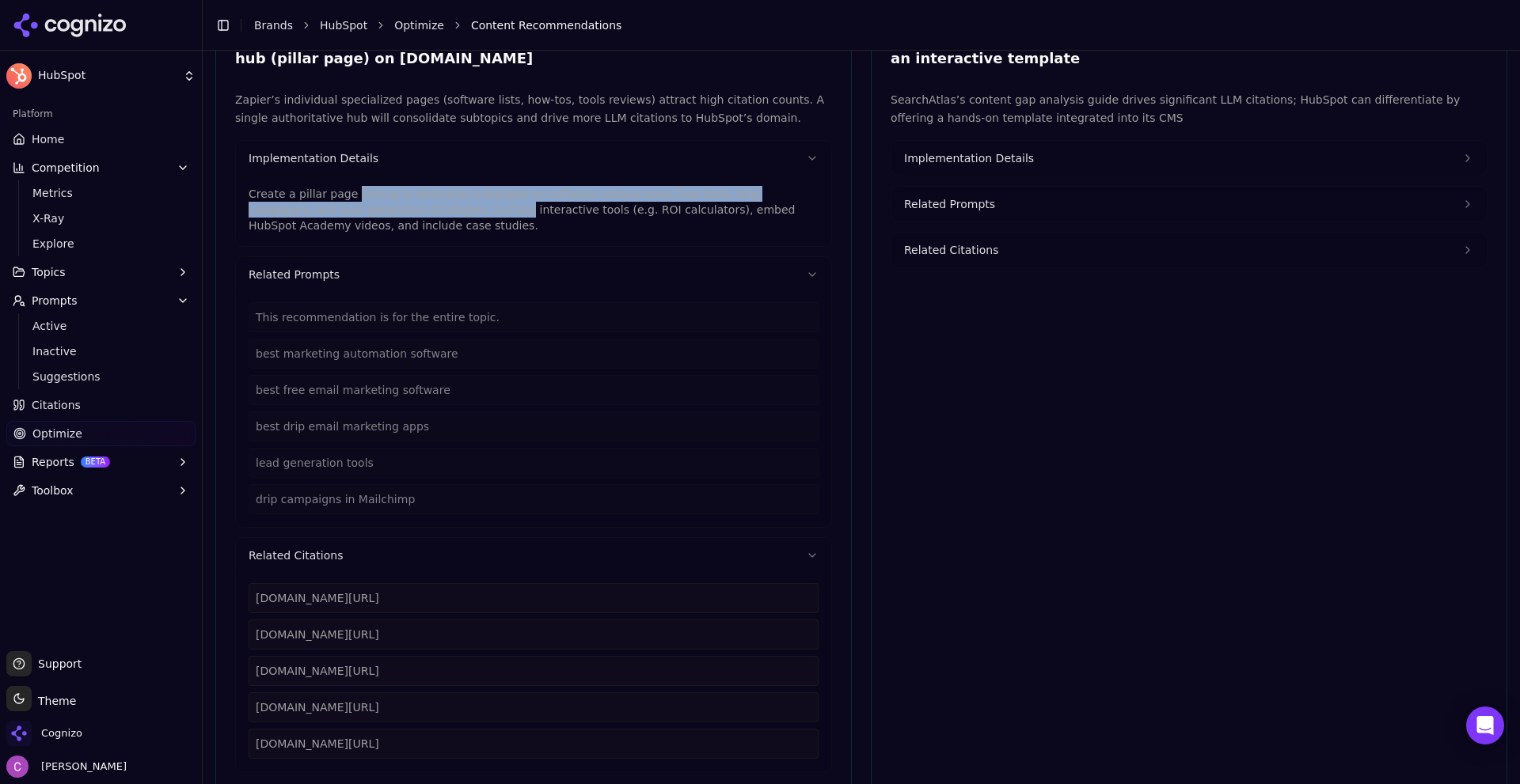
click at [364, 200] on p "Create a pillar page linking to dedicated subpages on software comparisons, fre…" at bounding box center [533, 210] width 570 height 48
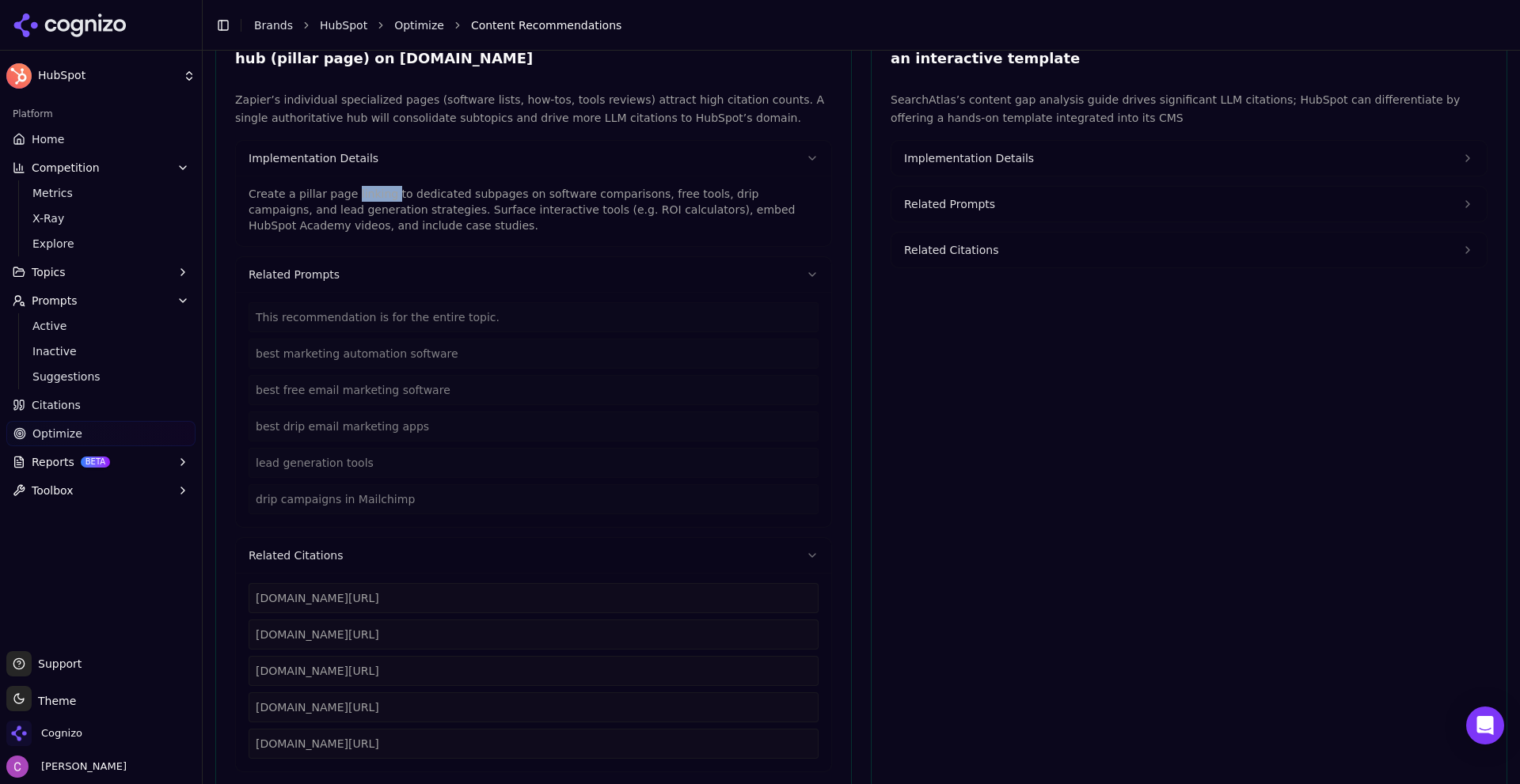
click at [364, 200] on p "Create a pillar page linking to dedicated subpages on software comparisons, fre…" at bounding box center [533, 210] width 570 height 48
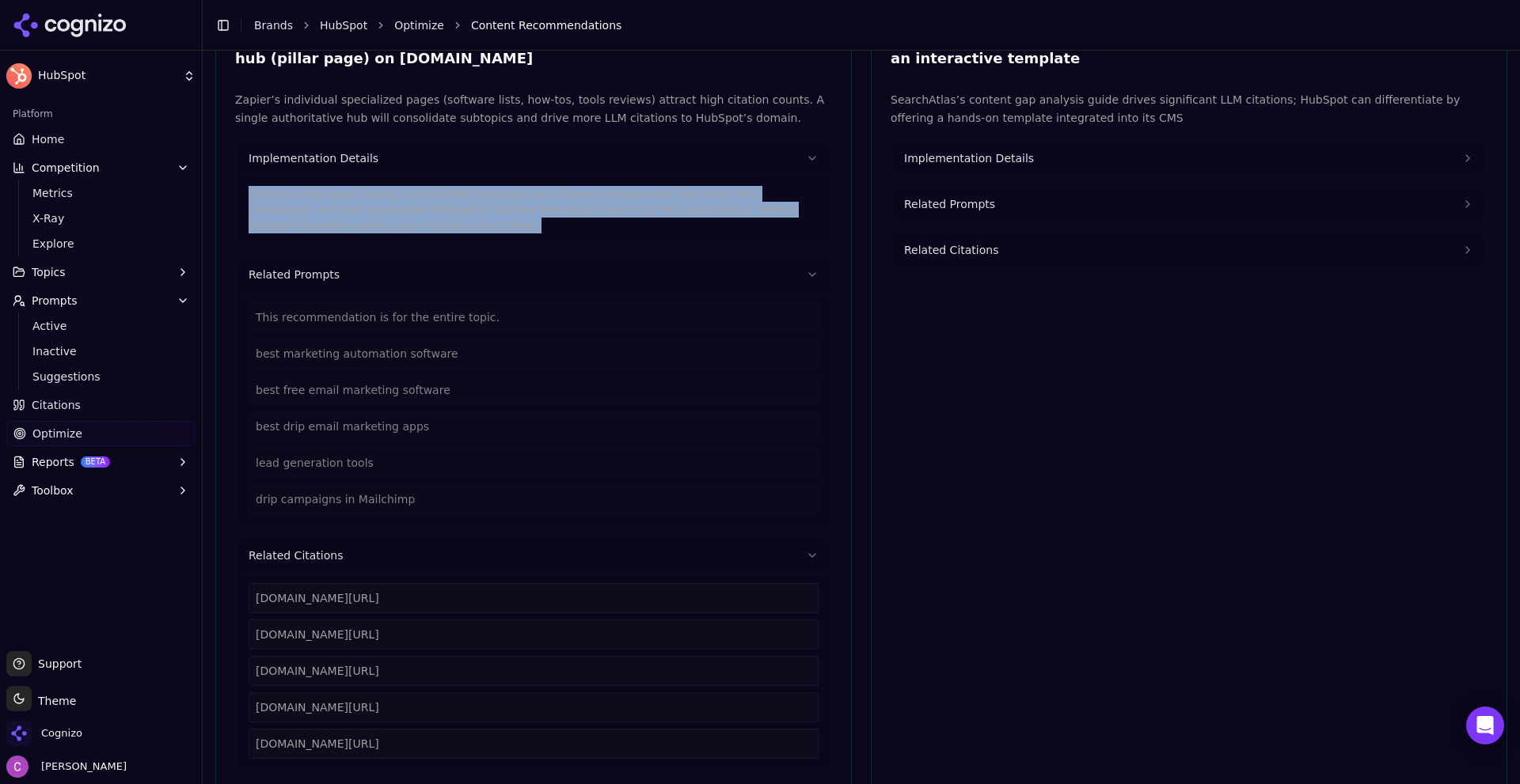
click at [364, 200] on p "Create a pillar page linking to dedicated subpages on software comparisons, fre…" at bounding box center [533, 210] width 570 height 48
click at [1010, 161] on span "Implementation Details" at bounding box center [968, 158] width 130 height 16
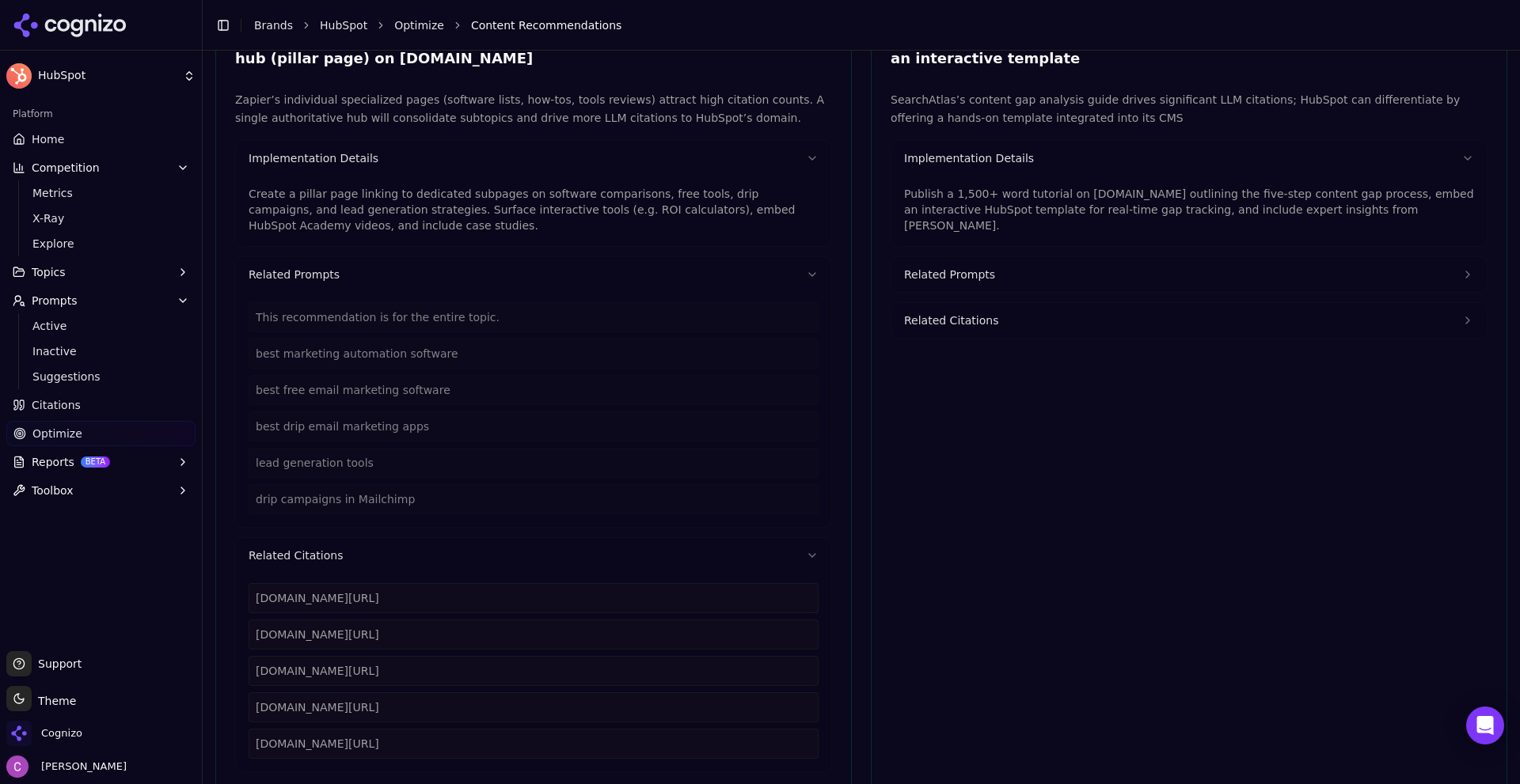
click at [989, 190] on p "Publish a 1,500+ word tutorial on [DOMAIN_NAME] outlining the five-step content…" at bounding box center [1188, 210] width 570 height 48
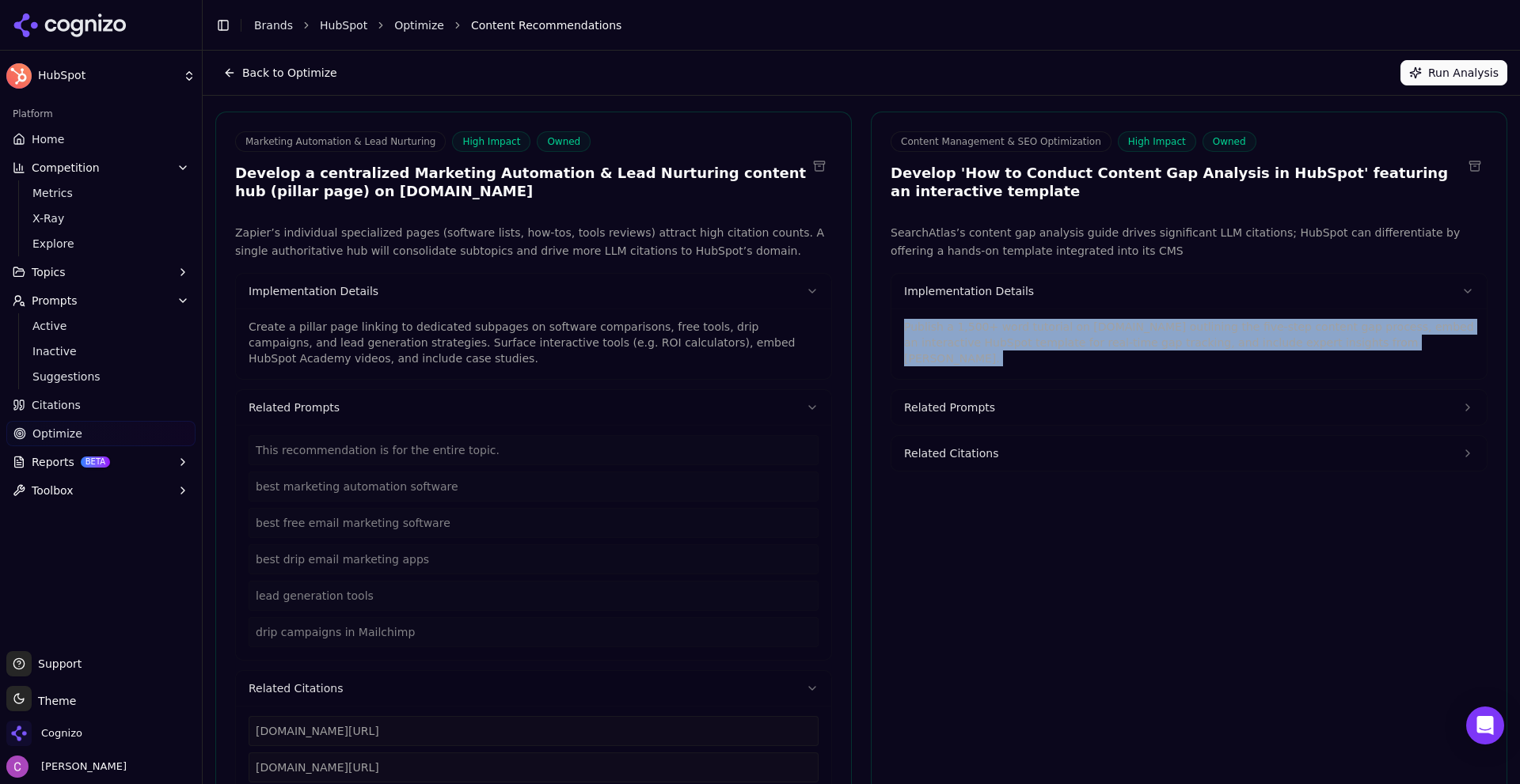
scroll to position [0, 0]
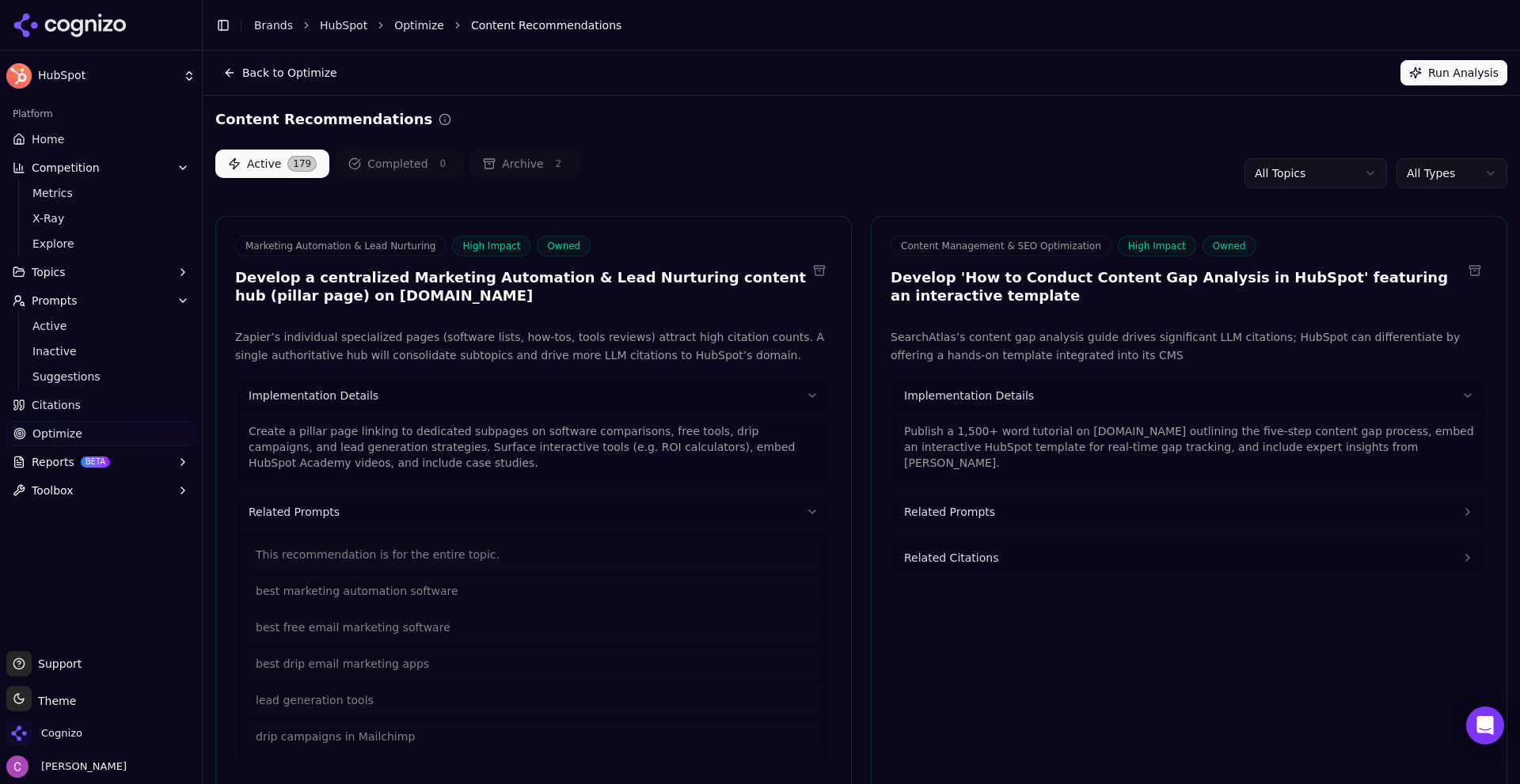
click at [857, 183] on div "Active 179 Completed 0 Archive 2 All Topics All Types" at bounding box center [861, 173] width 1291 height 48
click at [1433, 167] on html "HubSpot Platform Home Competition Metrics X-Ray Explore Topics Prompts Active I…" at bounding box center [760, 392] width 1520 height 784
click at [949, 177] on html "HubSpot Platform Home Competition Metrics X-Ray Explore Topics Prompts Active I…" at bounding box center [760, 392] width 1520 height 784
click at [57, 383] on span "Suggestions" at bounding box center [101, 377] width 138 height 16
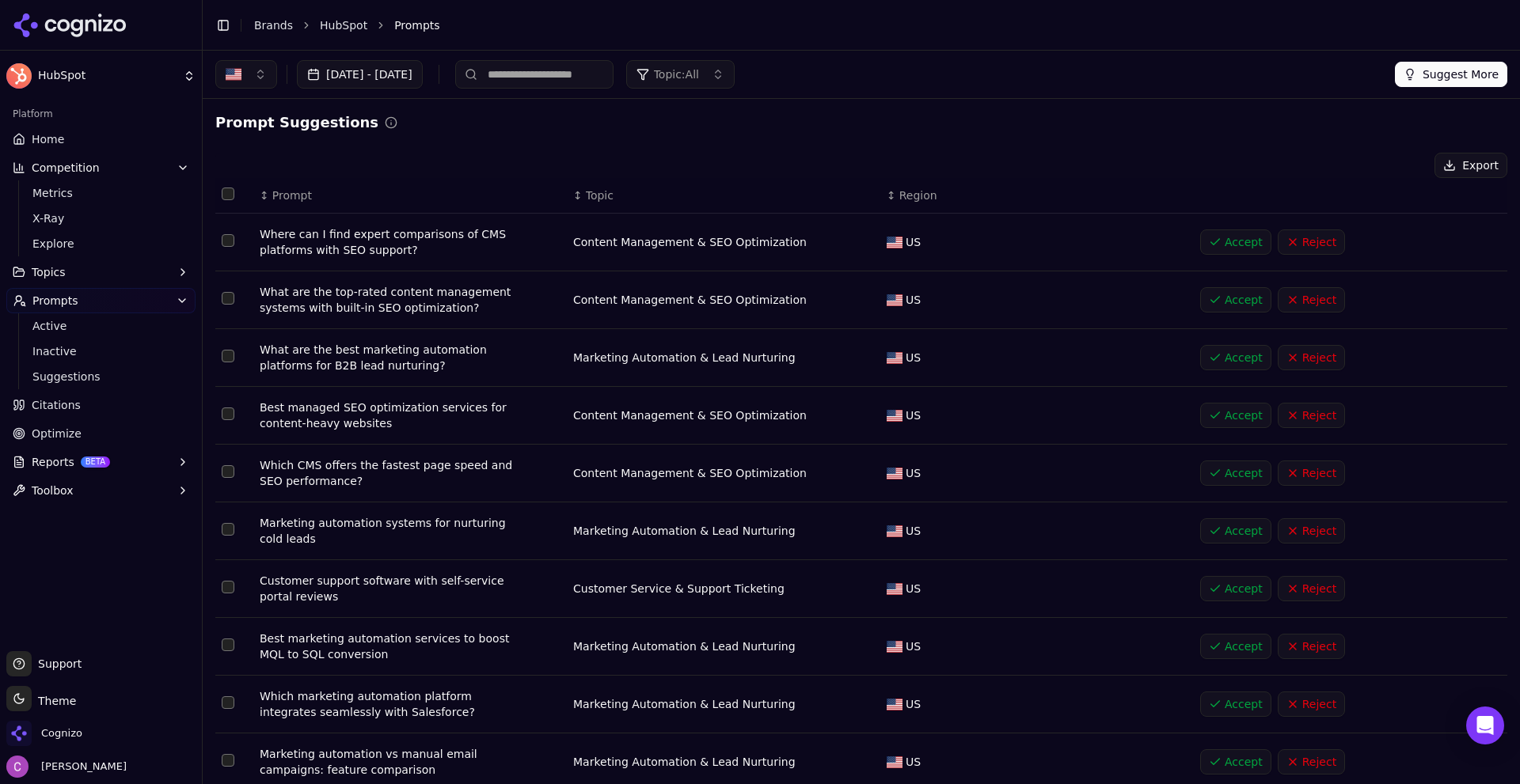
click at [543, 142] on div "Prompt Suggestions Export ↕ Prompt ↕ Topic ↕ Region Where can I find expert com…" at bounding box center [861, 470] width 1291 height 717
click at [1180, 127] on div "Prompt Suggestions" at bounding box center [861, 122] width 1291 height 22
click at [49, 326] on span "Active" at bounding box center [101, 326] width 138 height 16
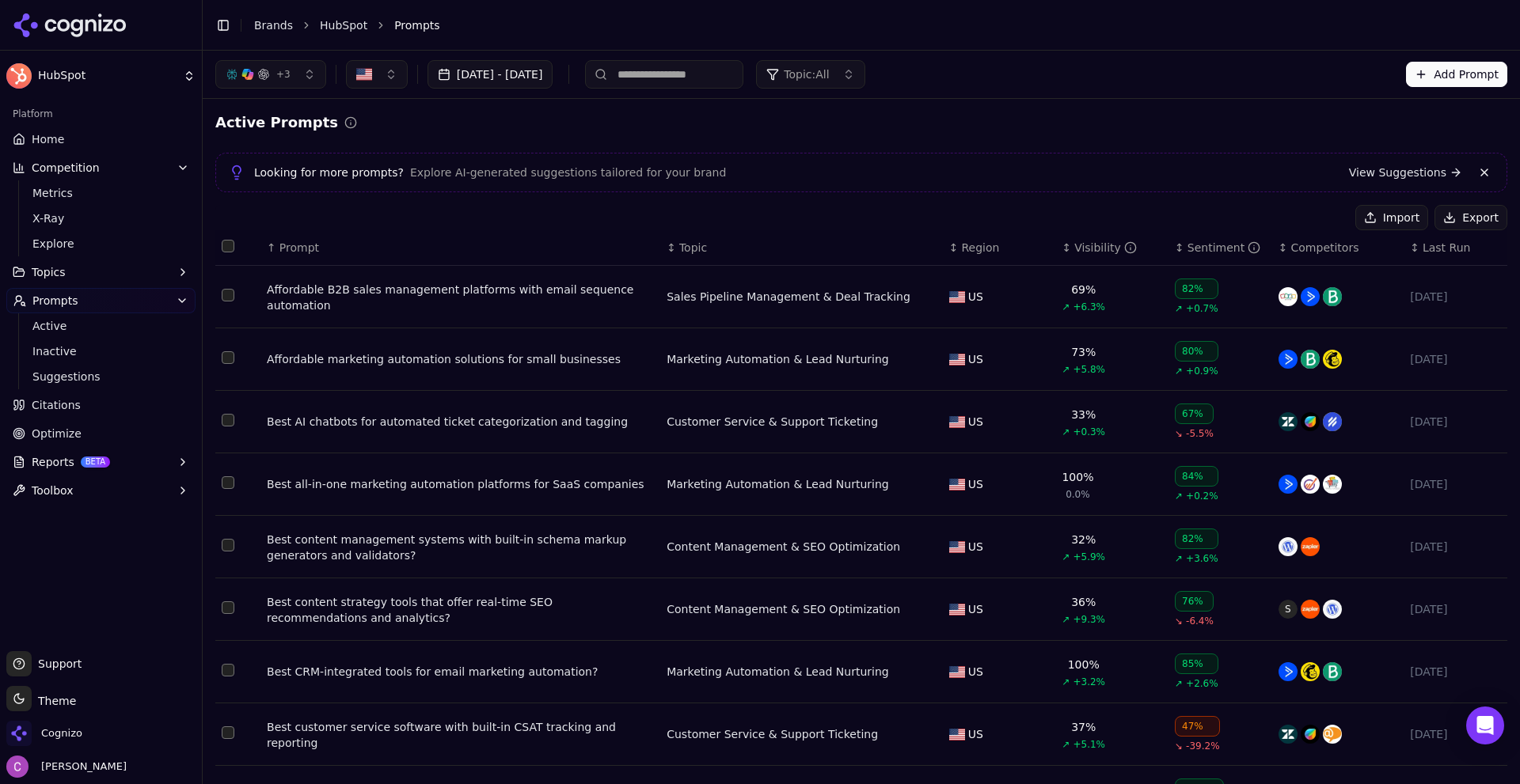
click at [1446, 68] on button "Add Prompt" at bounding box center [1456, 74] width 101 height 25
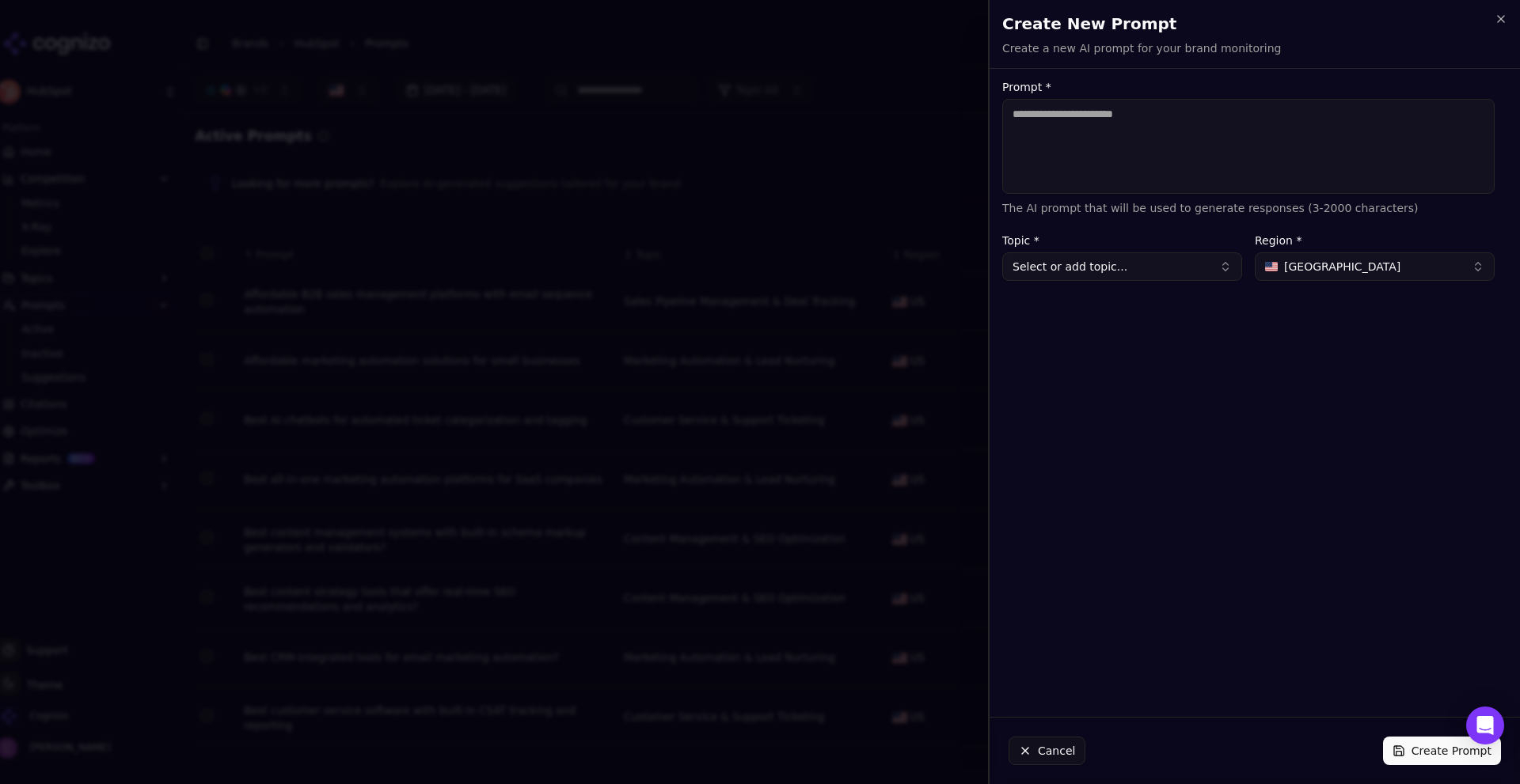
click at [1162, 164] on textarea "Prompt *" at bounding box center [1248, 147] width 492 height 95
click at [1033, 750] on button "Cancel" at bounding box center [1046, 750] width 77 height 29
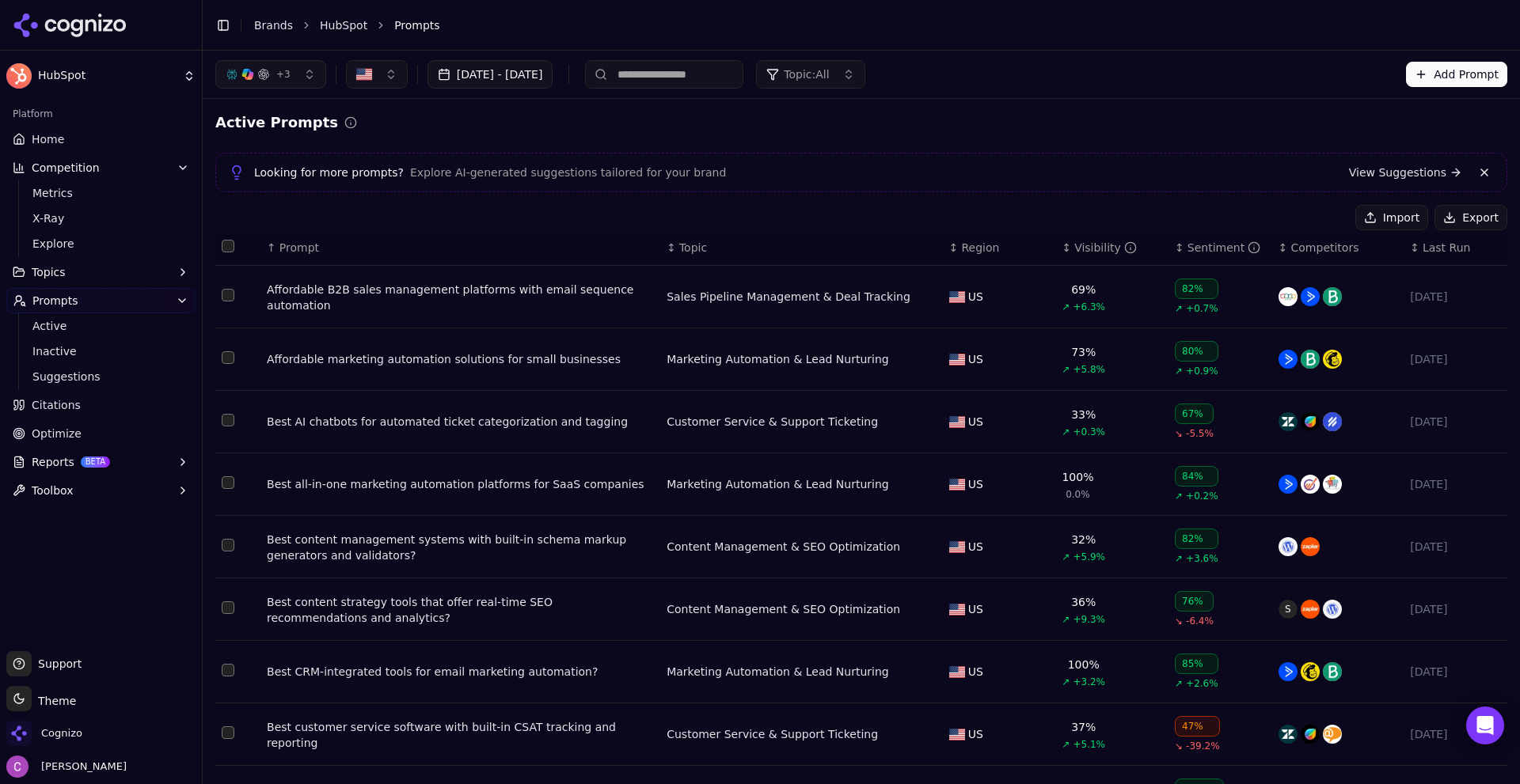
click at [1000, 134] on div "Active Prompts Looking for more prompts? Explore AI-generated suggestions tailo…" at bounding box center [861, 520] width 1291 height 817
click at [366, 64] on button "button" at bounding box center [377, 75] width 62 height 29
click at [399, 75] on button "button" at bounding box center [377, 75] width 62 height 29
click at [1428, 68] on button "Add Prompt" at bounding box center [1456, 74] width 101 height 25
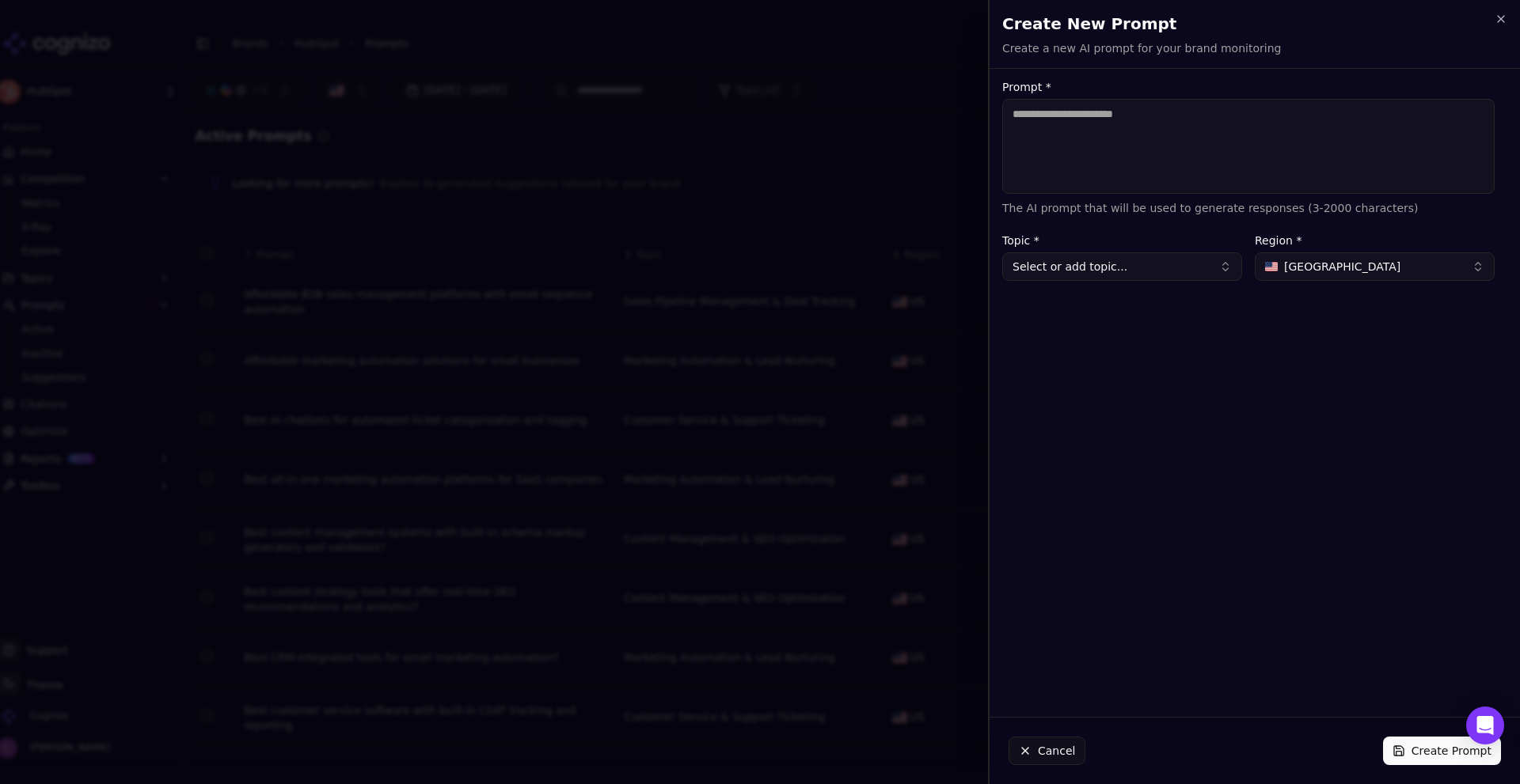
click at [1342, 266] on span "[GEOGRAPHIC_DATA]" at bounding box center [1341, 266] width 116 height 16
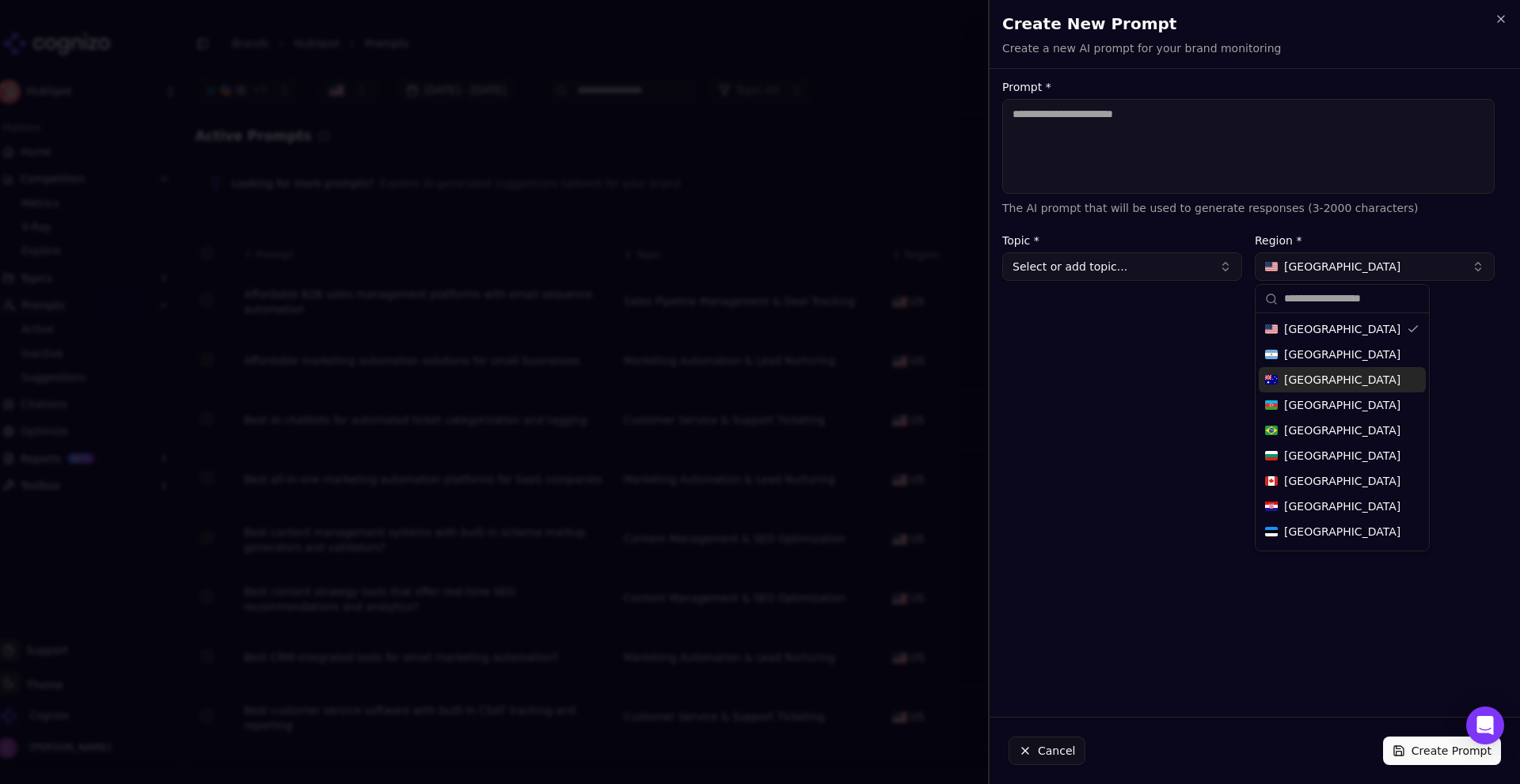
click at [1098, 394] on div "Prompt * The AI prompt that will be used to generate responses (3-2000 characte…" at bounding box center [1248, 392] width 518 height 623
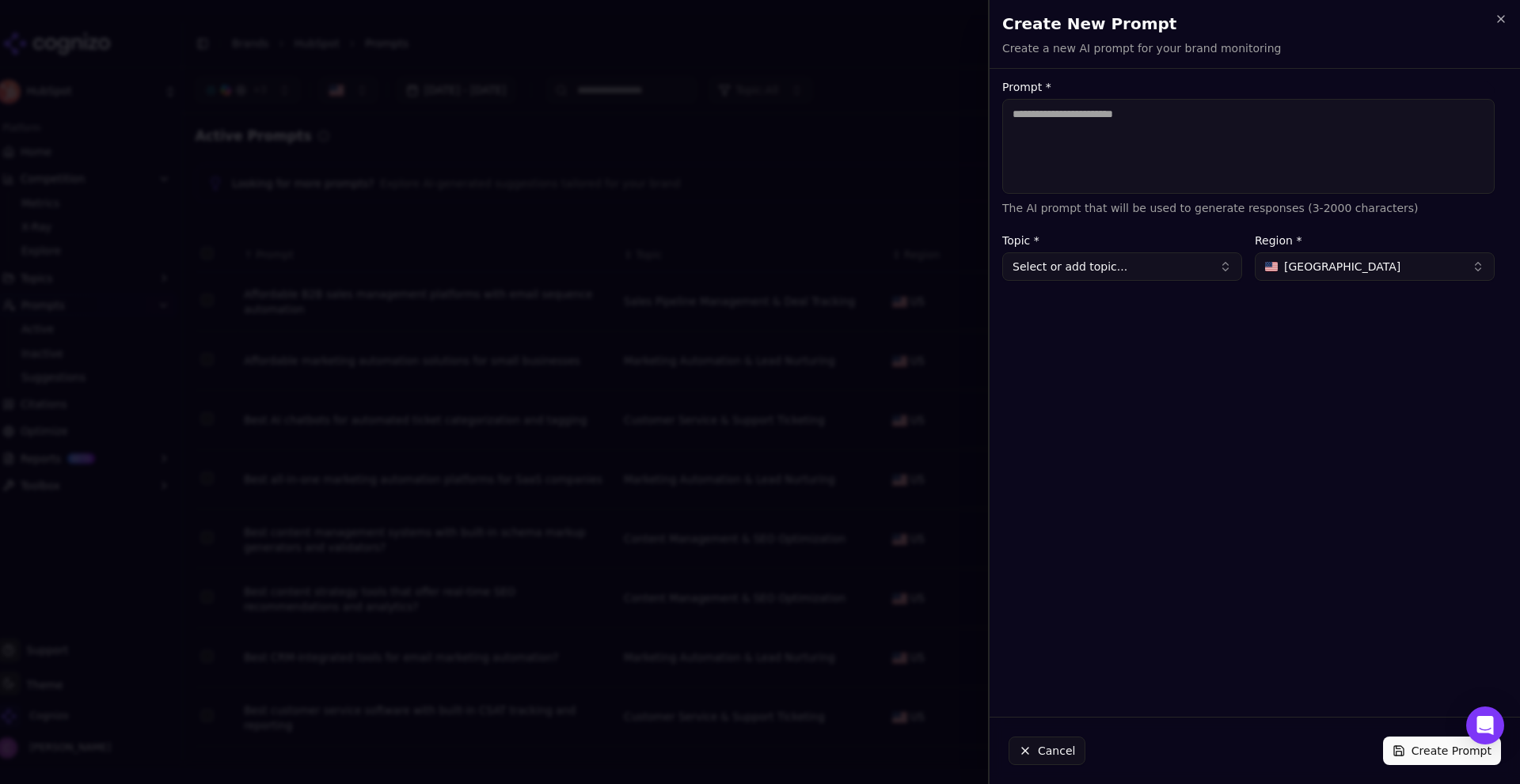
click at [1015, 746] on button "Cancel" at bounding box center [1046, 750] width 77 height 29
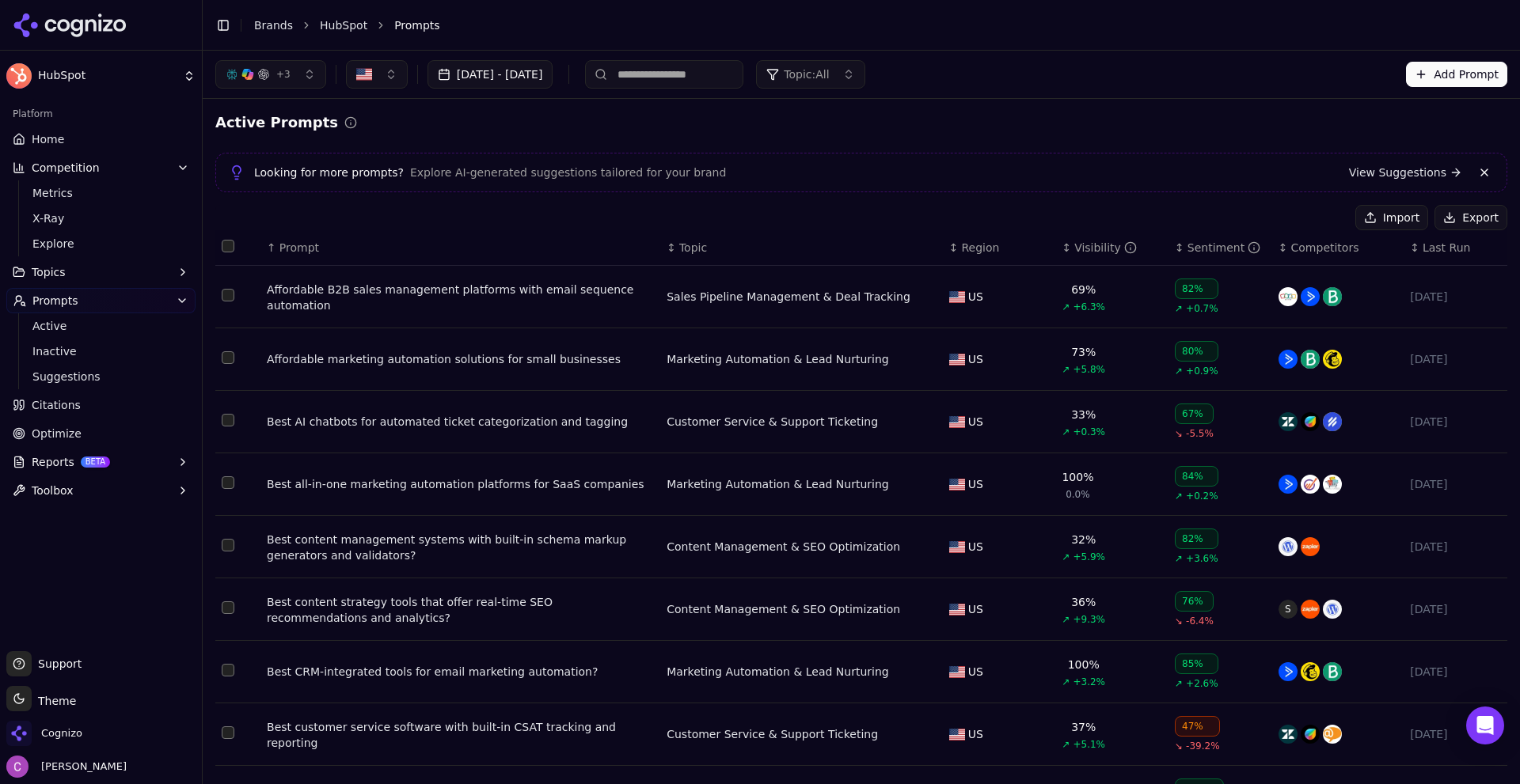
click at [752, 141] on div "Active Prompts Looking for more prompts? Explore AI-generated suggestions tailo…" at bounding box center [861, 520] width 1291 height 817
click at [40, 453] on button "Reports BETA" at bounding box center [100, 461] width 189 height 25
click at [46, 435] on span "Optimize" at bounding box center [57, 433] width 50 height 16
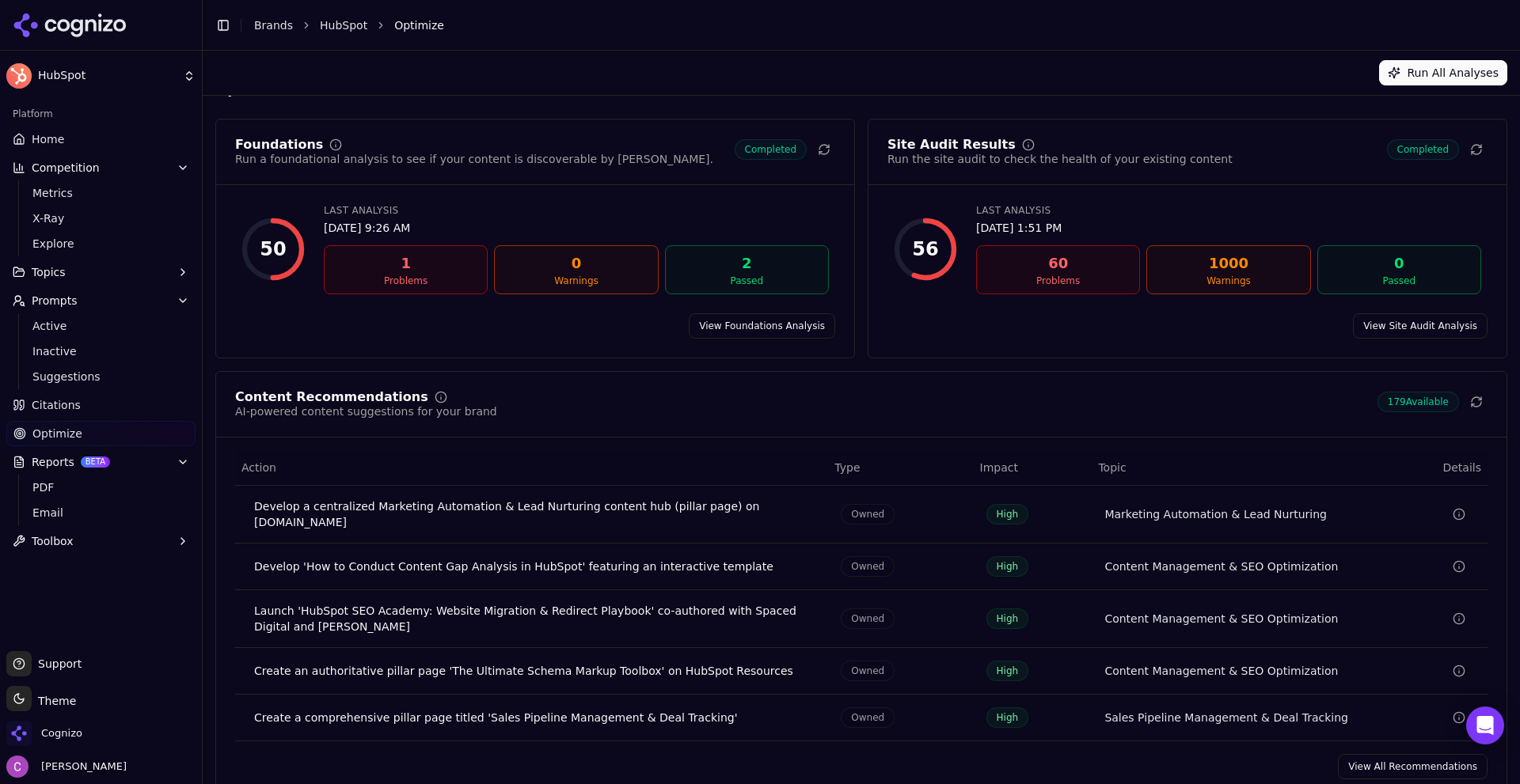
scroll to position [48, 0]
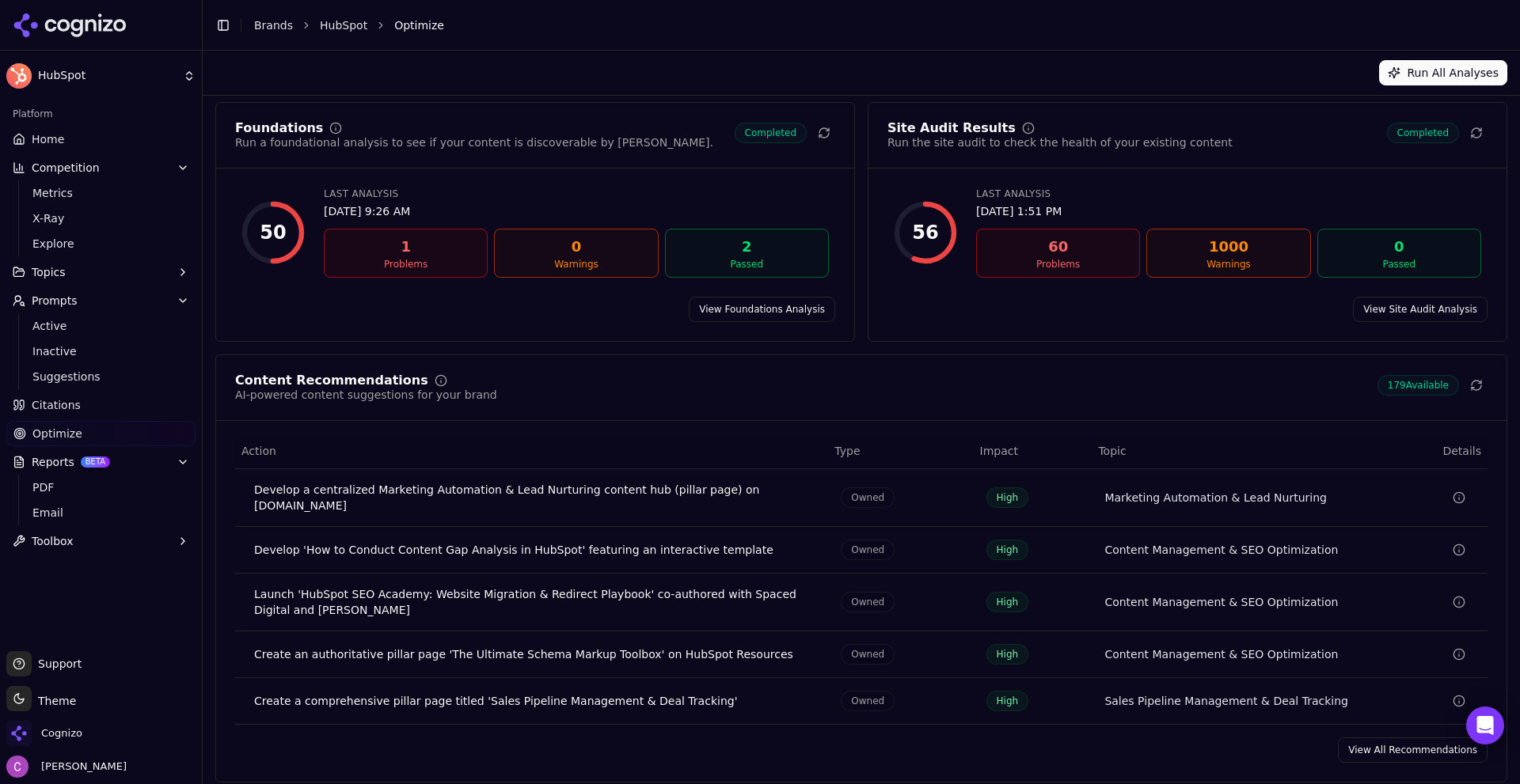
click at [1388, 743] on link "View All Recommendations" at bounding box center [1413, 749] width 149 height 25
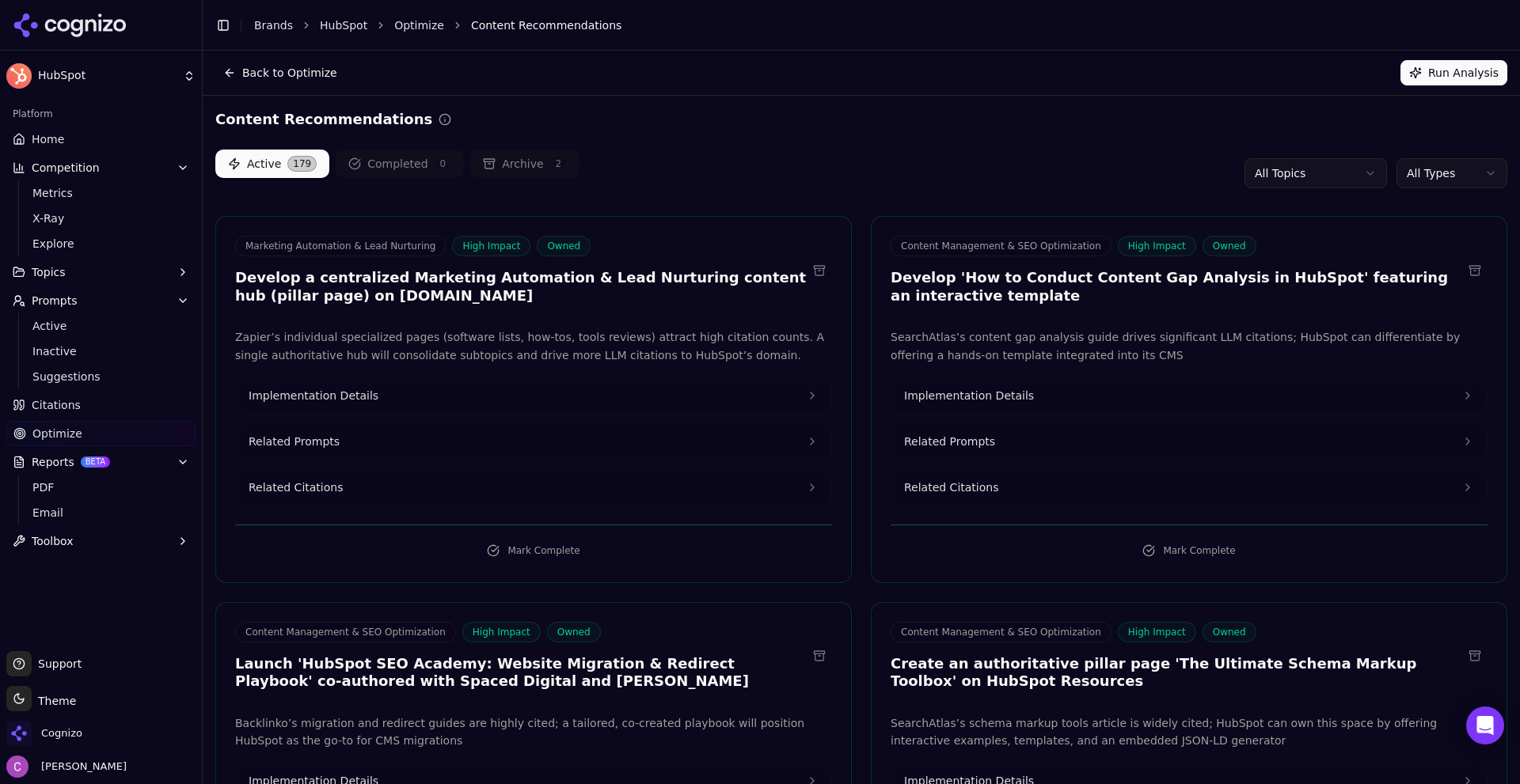
click at [1436, 178] on html "HubSpot Platform Home Competition Metrics X-Ray Explore Topics Prompts Active I…" at bounding box center [760, 392] width 1520 height 784
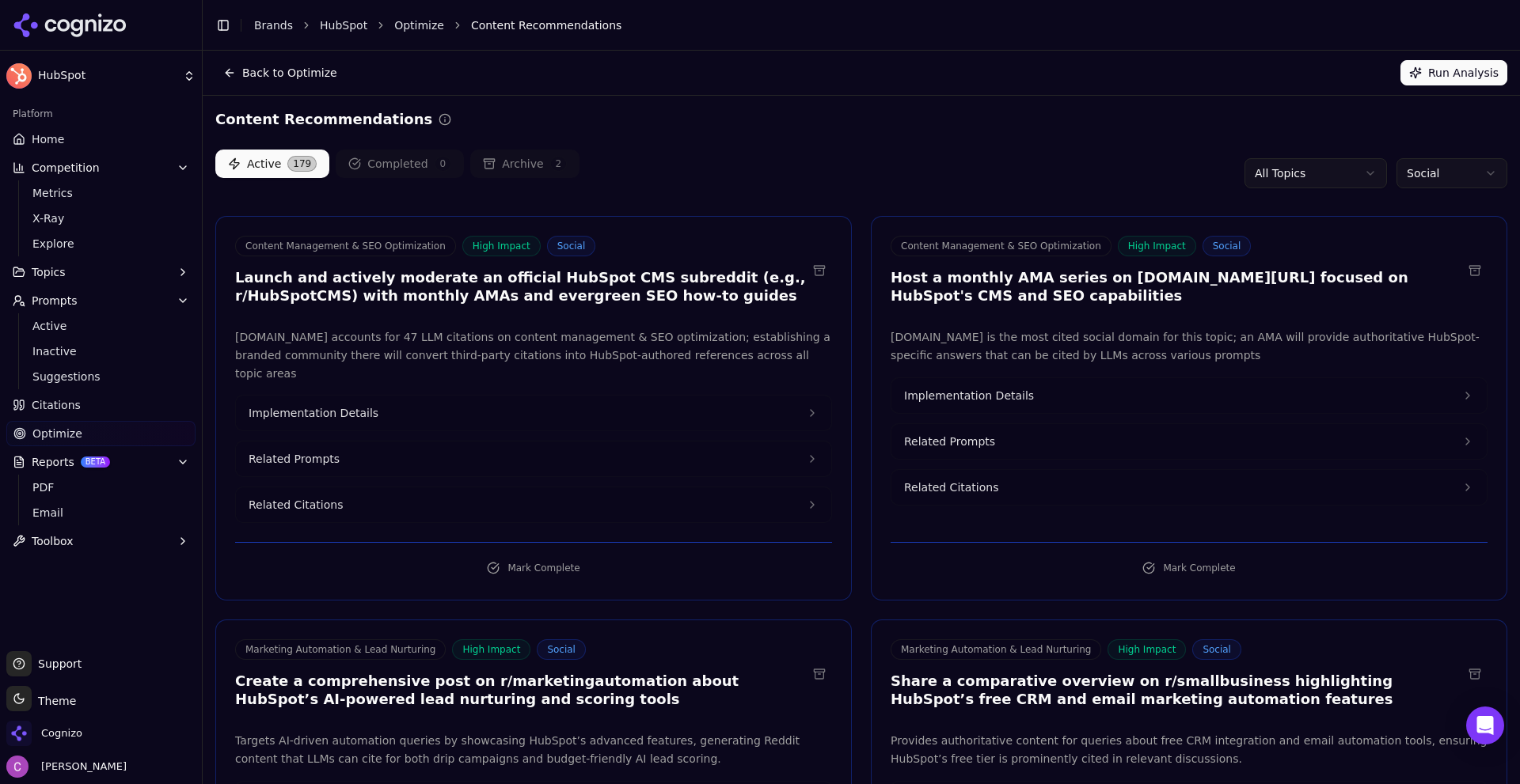
click at [759, 150] on div "Active 179 Completed 0 Archive 2 All Topics Social" at bounding box center [861, 173] width 1291 height 48
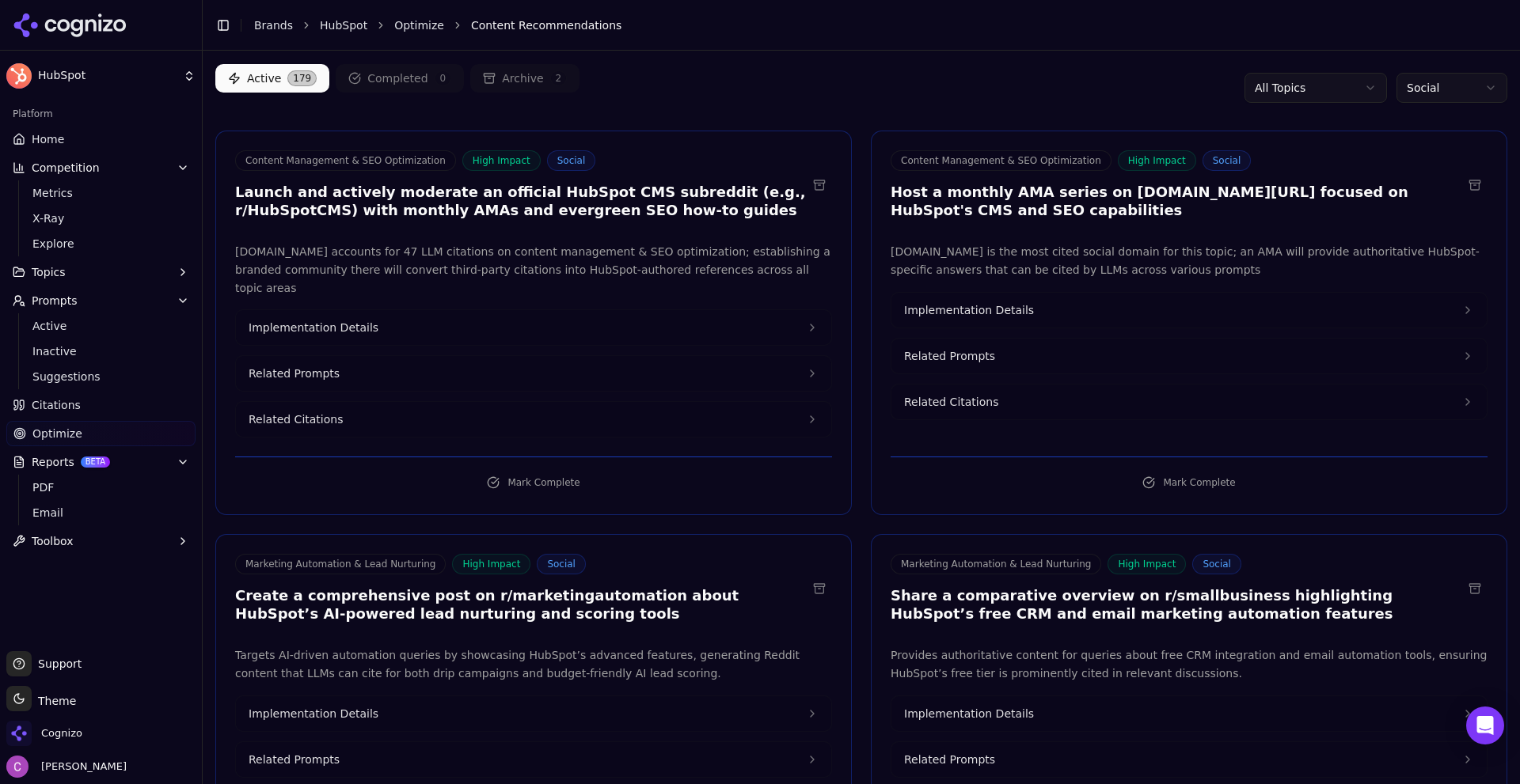
scroll to position [237, 0]
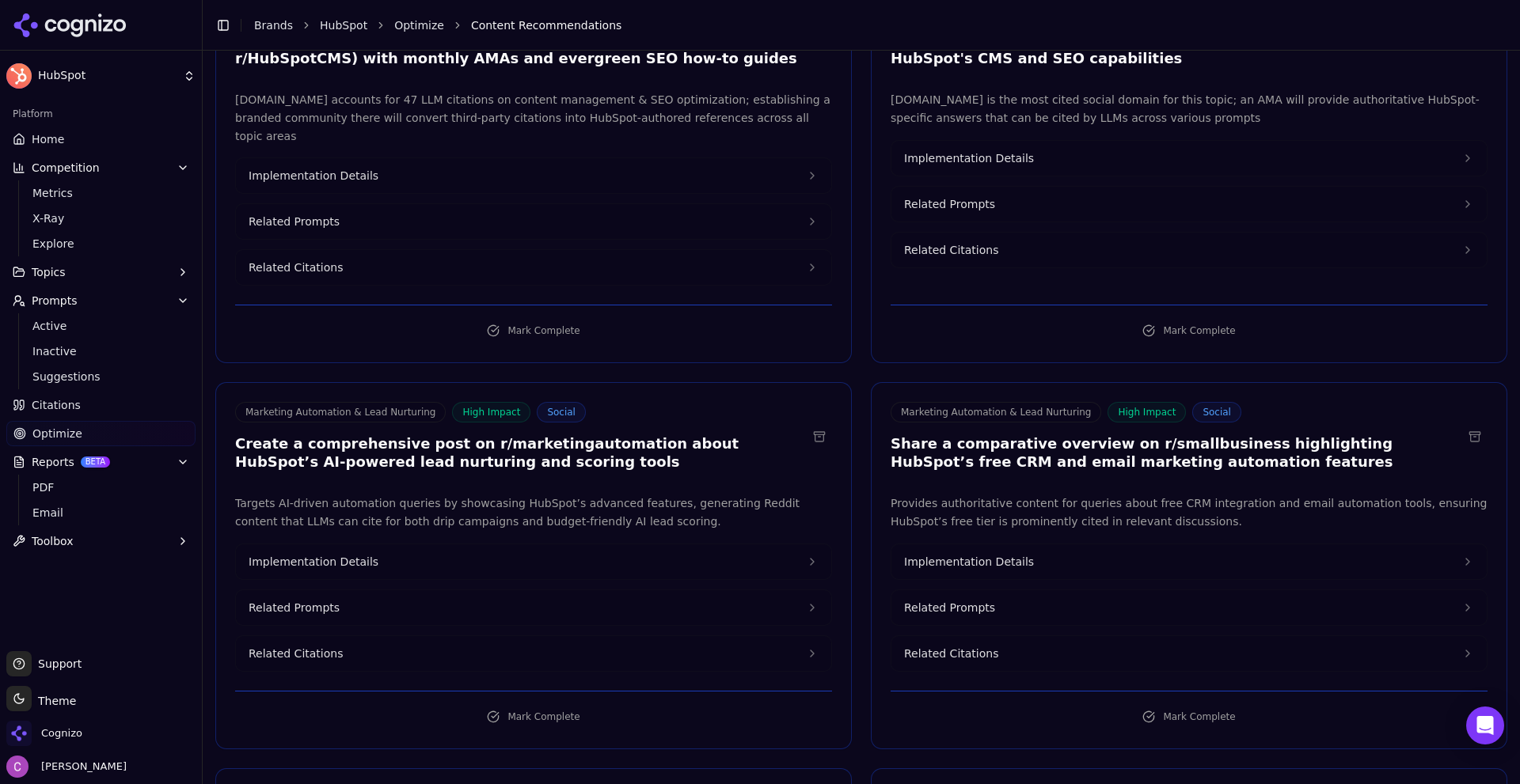
click at [498, 435] on h3 "Create a comprehensive post on r/marketingautomation about HubSpot’s AI-powered…" at bounding box center [520, 453] width 572 height 36
click at [1149, 435] on h3 "Share a comparative overview on r/smallbusiness highlighting HubSpot’s free CRM…" at bounding box center [1176, 453] width 572 height 36
click at [1146, 435] on h3 "Share a comparative overview on r/smallbusiness highlighting HubSpot’s free CRM…" at bounding box center [1176, 453] width 572 height 36
click at [988, 592] on button "Related Prompts" at bounding box center [1188, 607] width 595 height 35
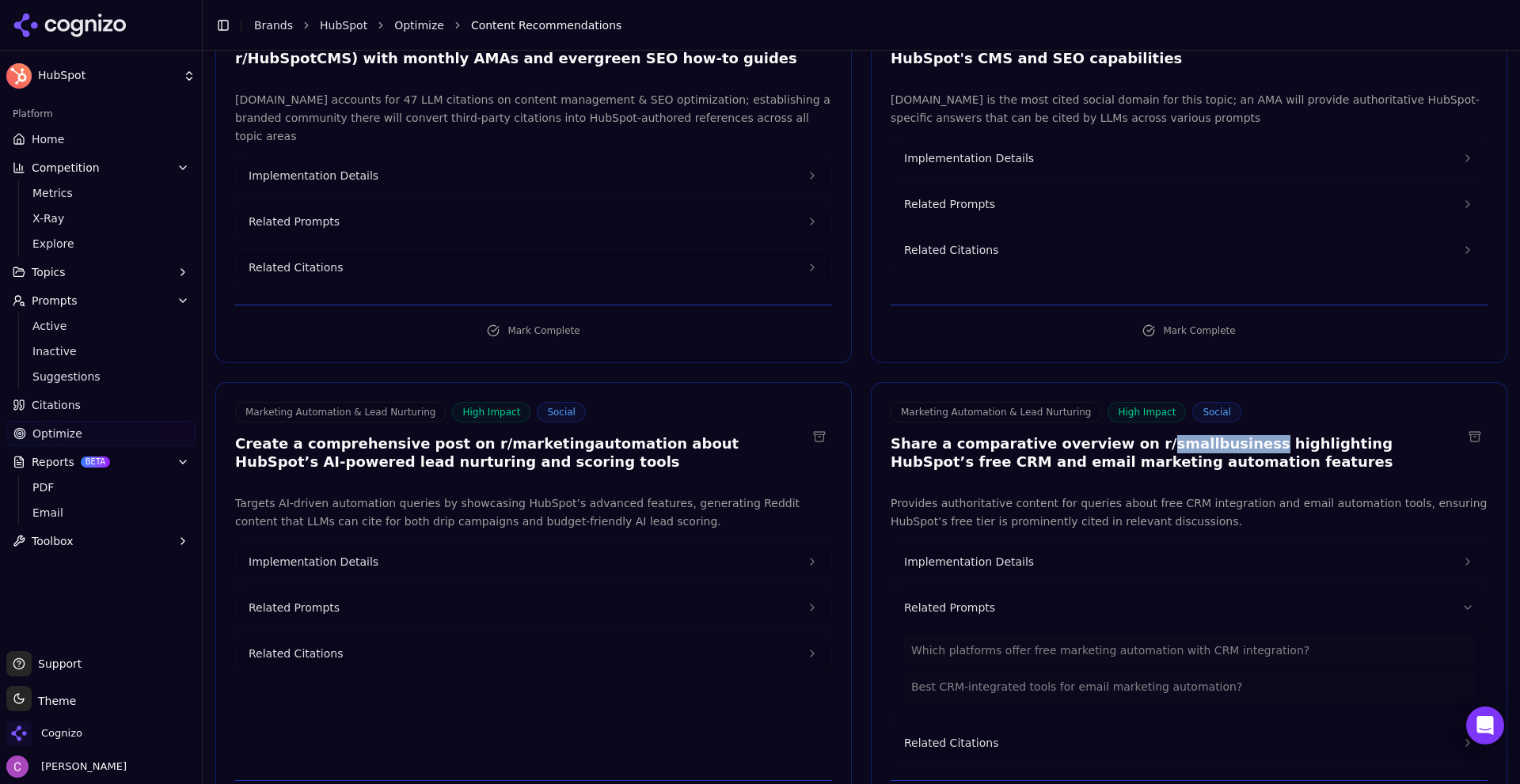
click at [313, 597] on button "Related Prompts" at bounding box center [533, 607] width 595 height 35
click at [355, 553] on span "Implementation Details" at bounding box center [313, 561] width 130 height 16
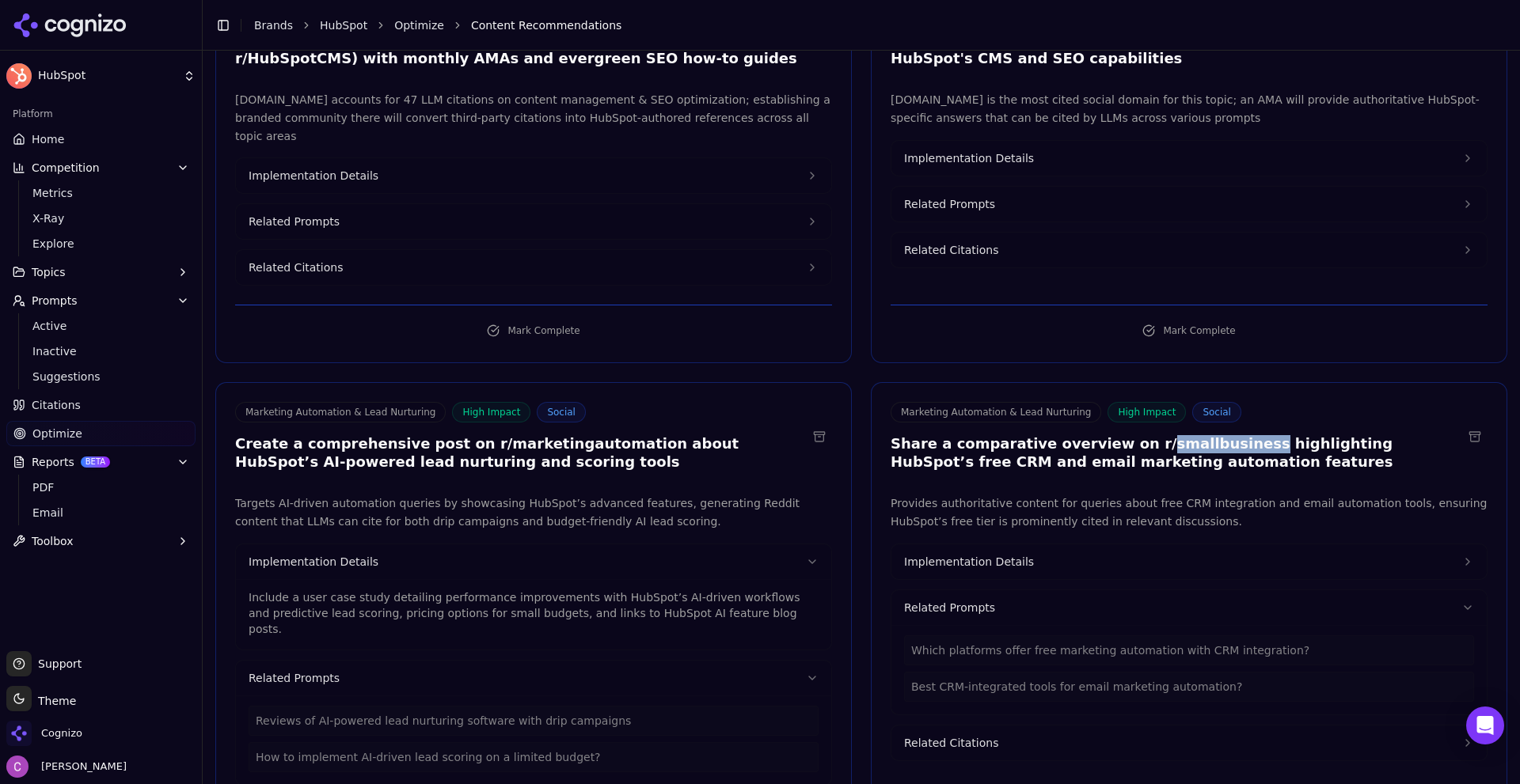
click at [937, 553] on button "Implementation Details" at bounding box center [1188, 561] width 595 height 35
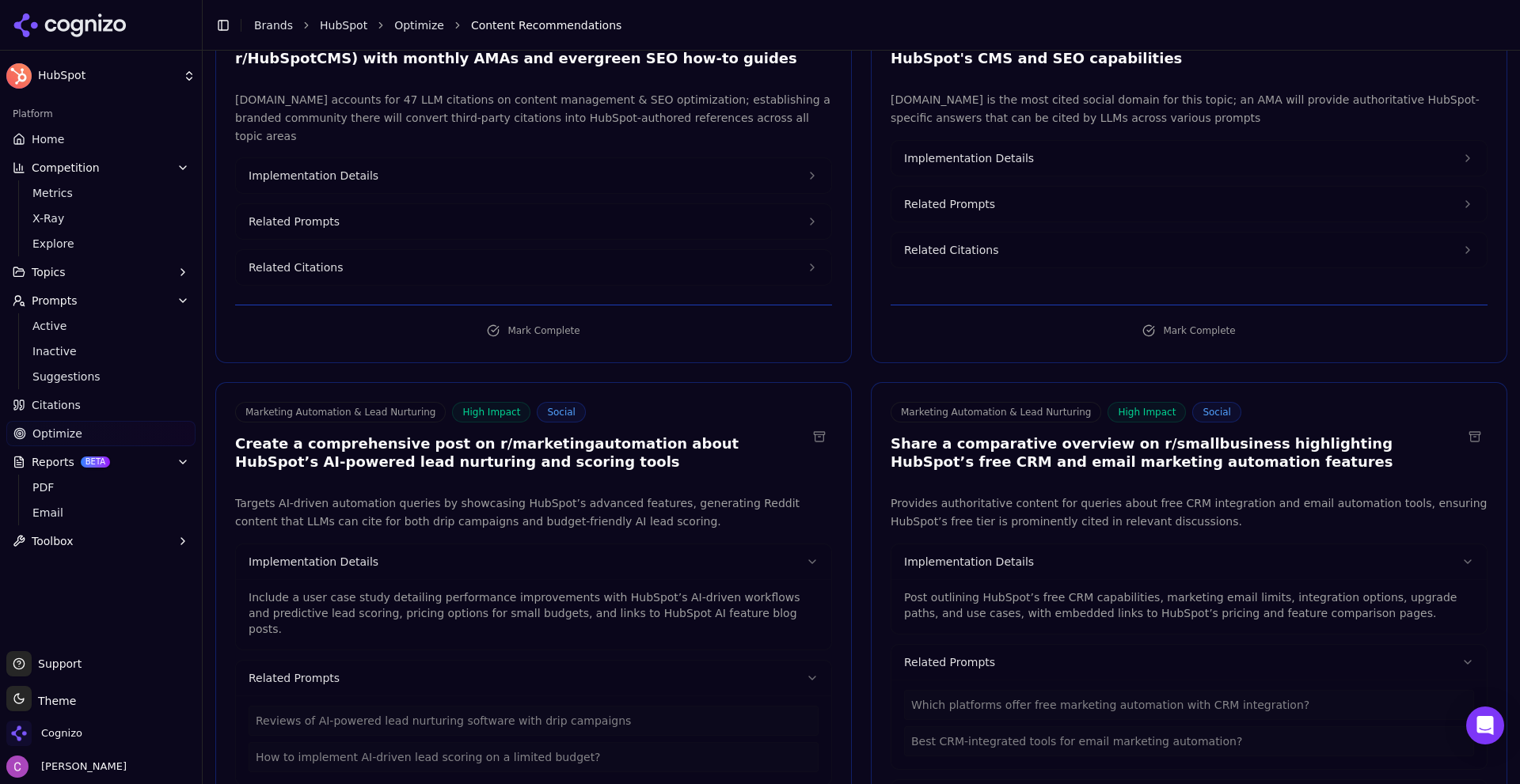
click at [638, 589] on p "Include a user case study detailing performance improvements with HubSpot’s AI-…" at bounding box center [533, 613] width 570 height 48
click at [637, 589] on p "Include a user case study detailing performance improvements with HubSpot’s AI-…" at bounding box center [533, 613] width 570 height 48
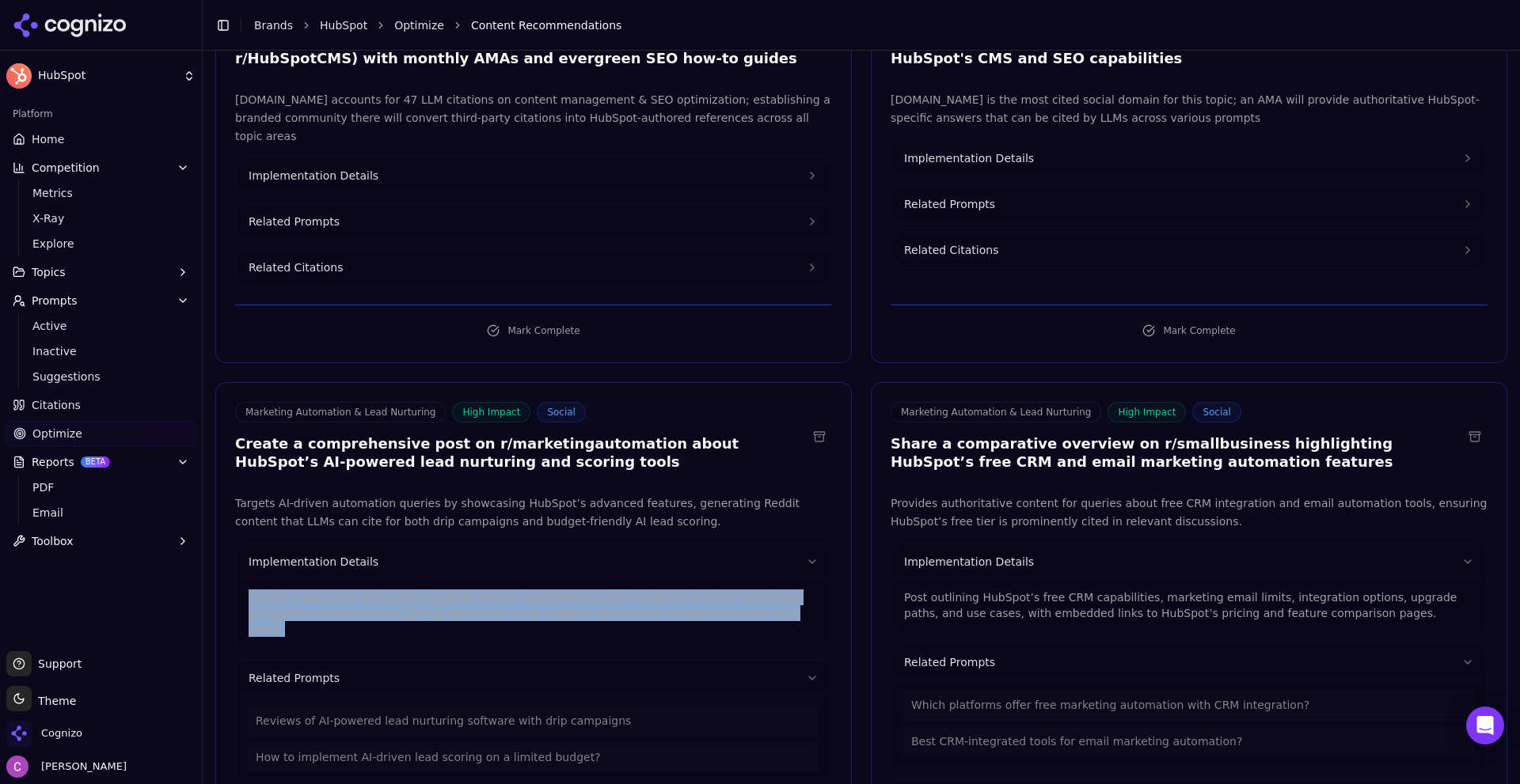
click at [636, 589] on p "Include a user case study detailing performance improvements with HubSpot’s AI-…" at bounding box center [533, 613] width 570 height 48
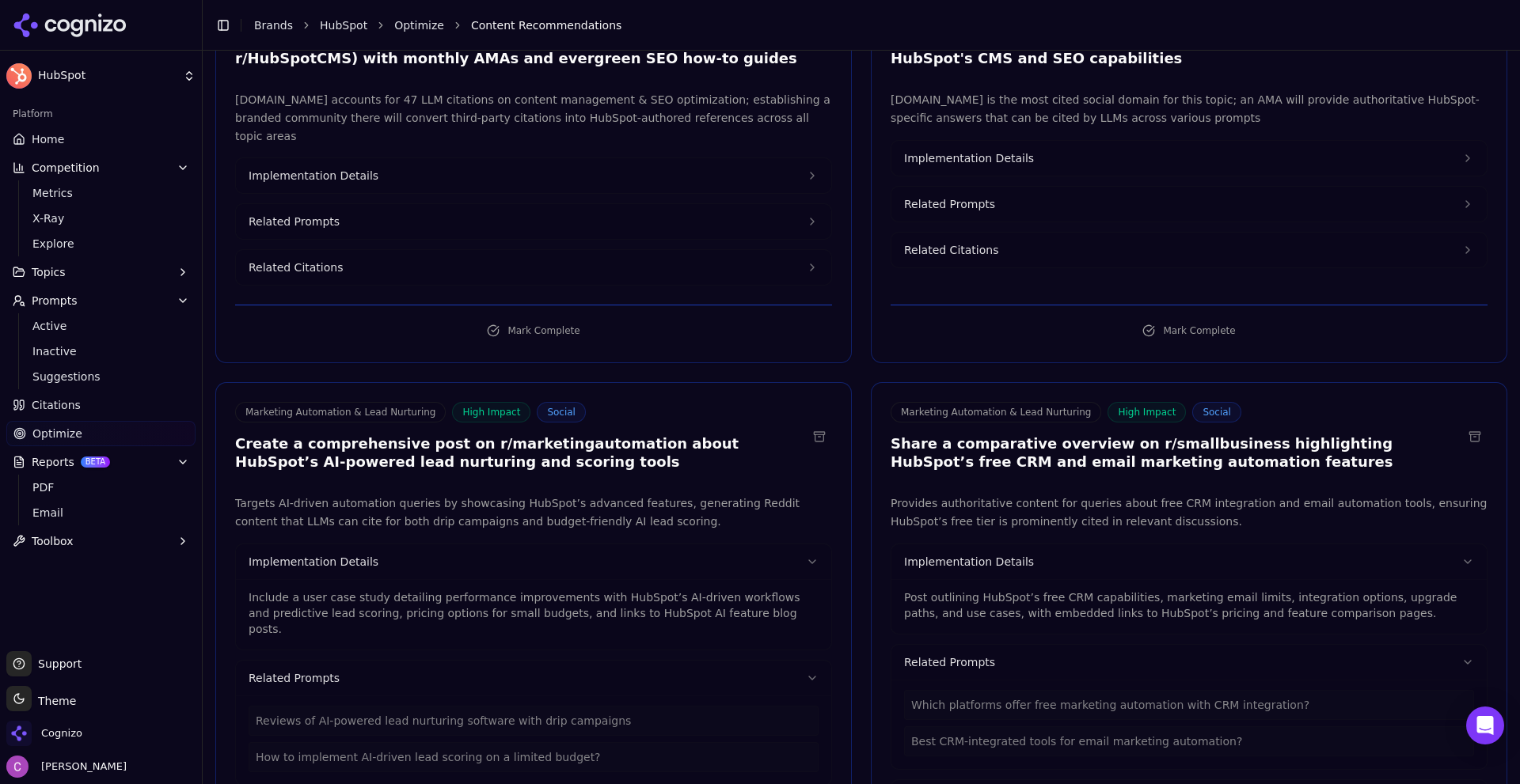
click at [932, 589] on p "Post outlining HubSpot’s free CRM capabilities, marketing email limits, integra…" at bounding box center [1188, 605] width 570 height 32
click at [933, 589] on p "Post outlining HubSpot’s free CRM capabilities, marketing email limits, integra…" at bounding box center [1188, 605] width 570 height 32
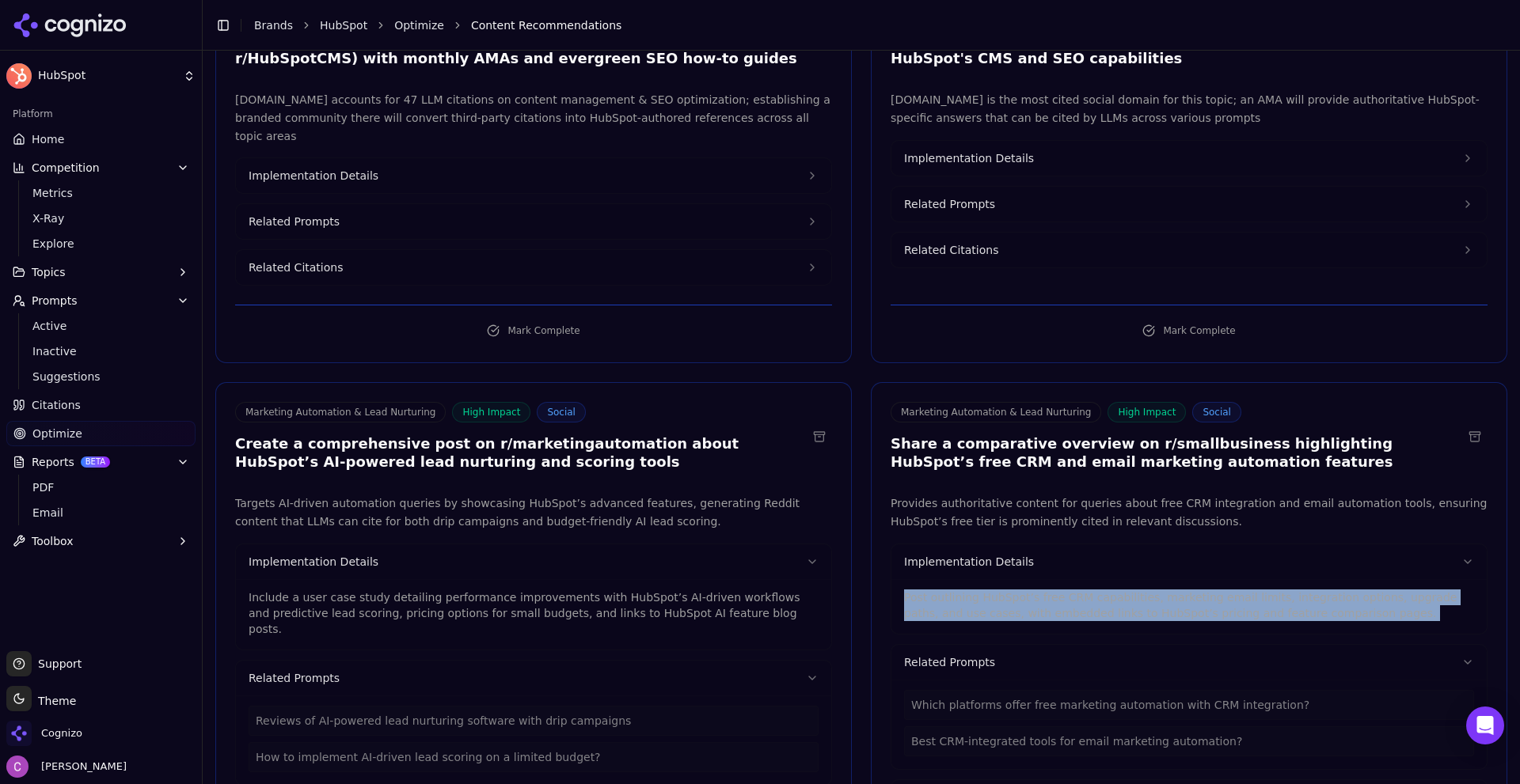
click at [936, 589] on p "Post outlining HubSpot’s free CRM capabilities, marketing email limits, integra…" at bounding box center [1188, 605] width 570 height 32
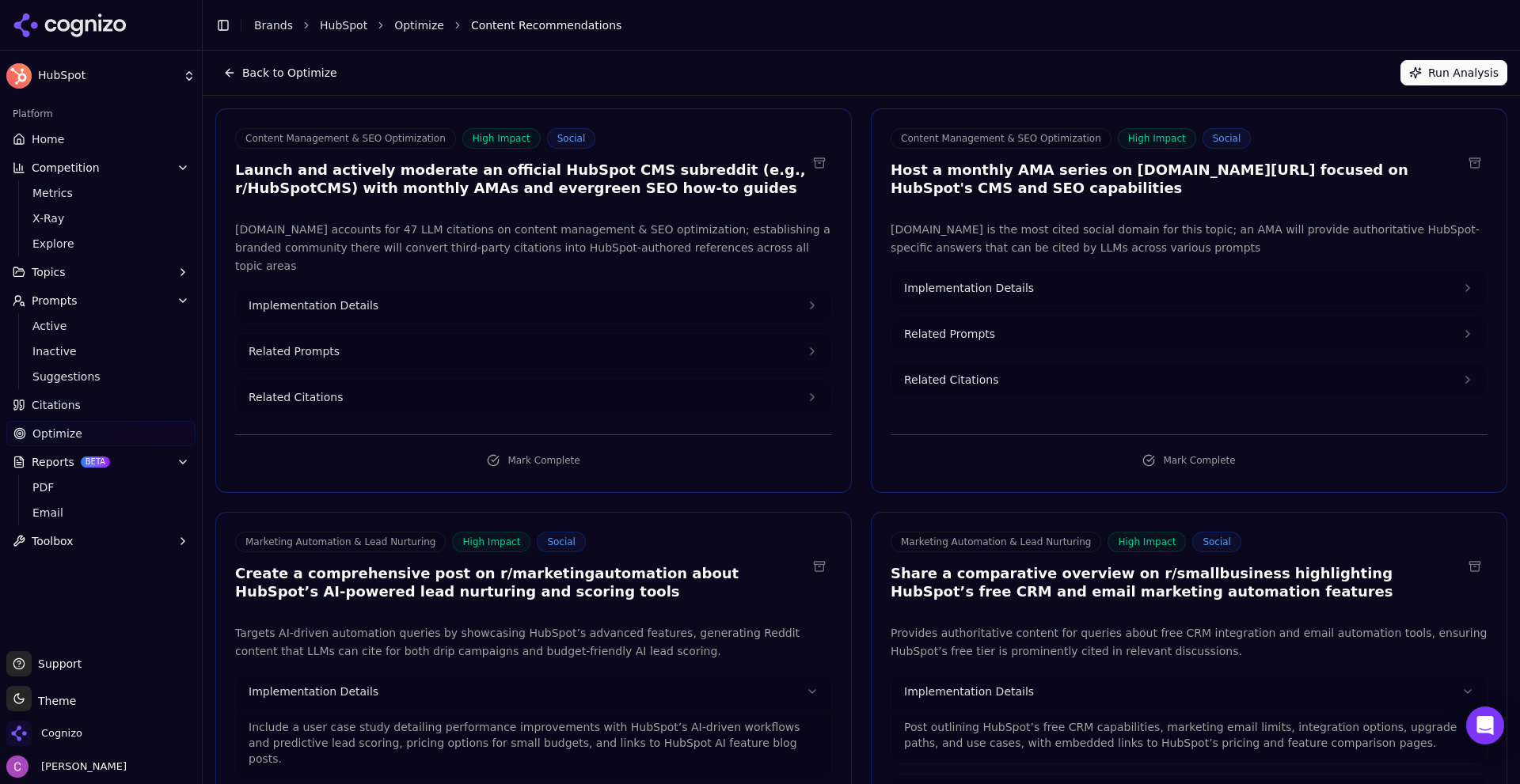
scroll to position [0, 0]
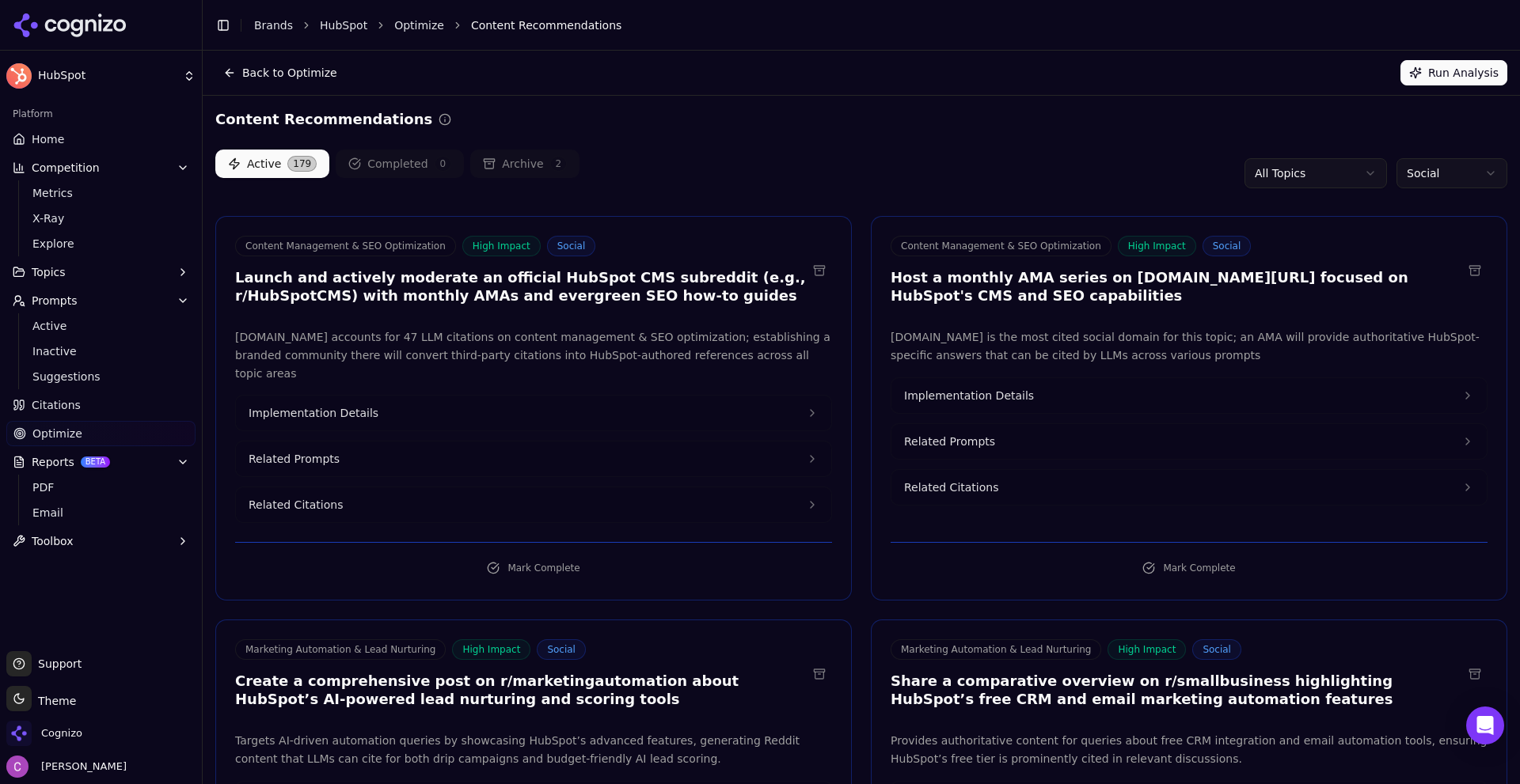
click at [53, 472] on button "Reports BETA" at bounding box center [100, 461] width 189 height 25
click at [81, 458] on span "BETA" at bounding box center [94, 461] width 29 height 11
click at [78, 494] on span "PDF" at bounding box center [101, 487] width 138 height 16
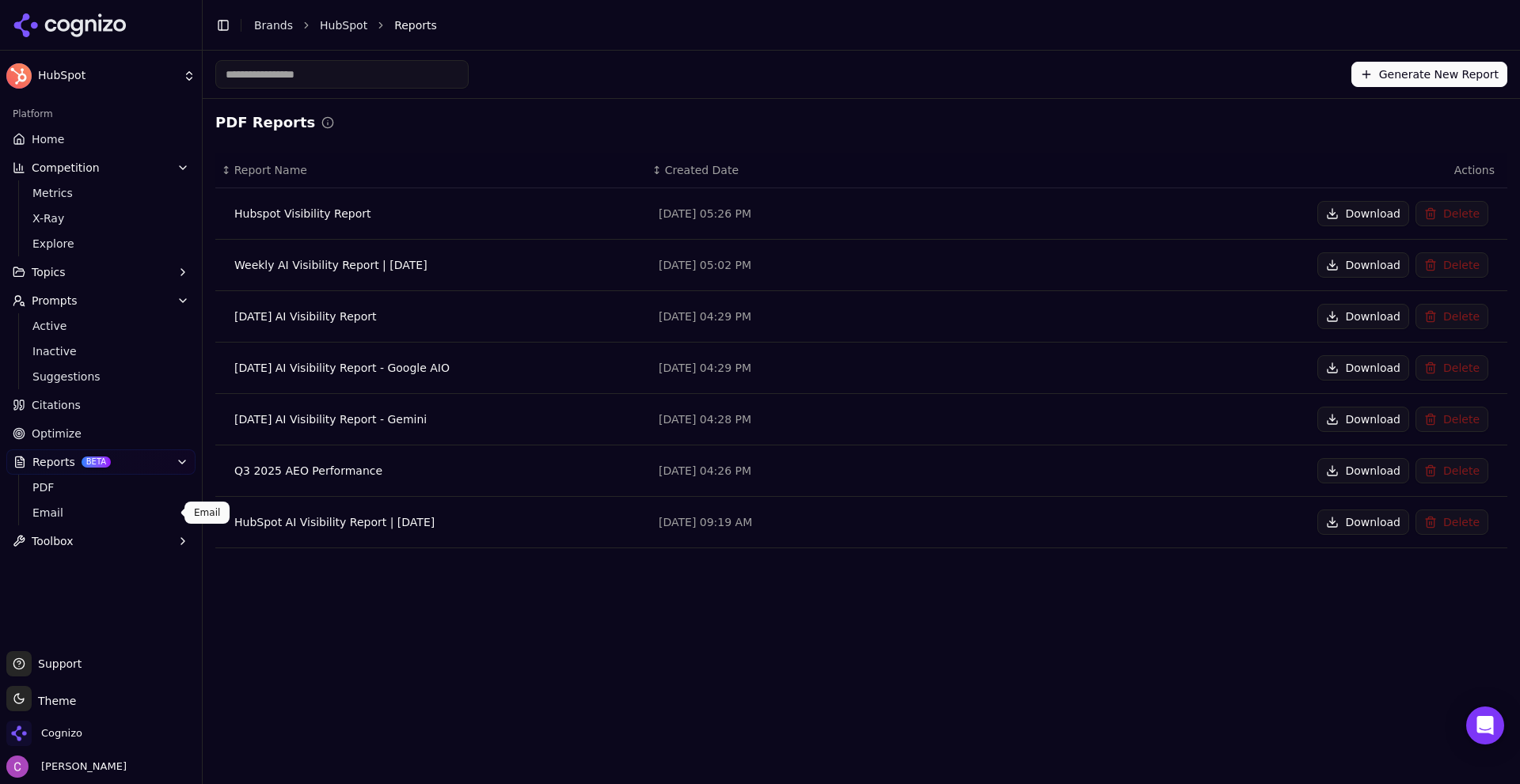
click at [64, 516] on span "Email" at bounding box center [101, 513] width 138 height 16
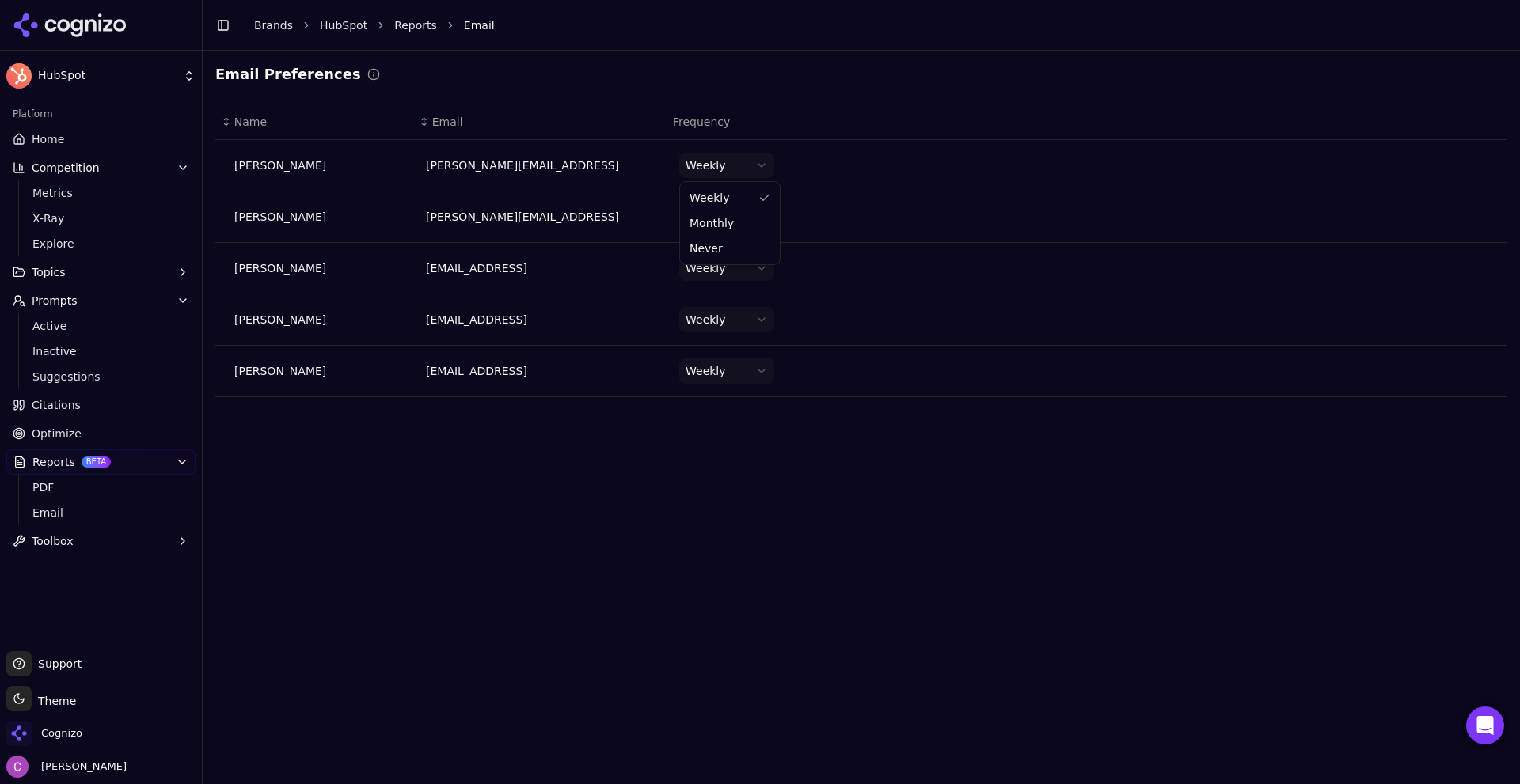
click at [745, 164] on html "HubSpot Platform Home Competition Metrics X-Ray Explore Topics Prompts Active I…" at bounding box center [760, 392] width 1520 height 784
click at [743, 163] on html "HubSpot Platform Home Competition Metrics X-Ray Explore Topics Prompts Active I…" at bounding box center [760, 392] width 1520 height 784
click at [776, 81] on div "Email Preferences" at bounding box center [861, 75] width 1291 height 22
click at [79, 135] on link "Home" at bounding box center [100, 138] width 189 height 25
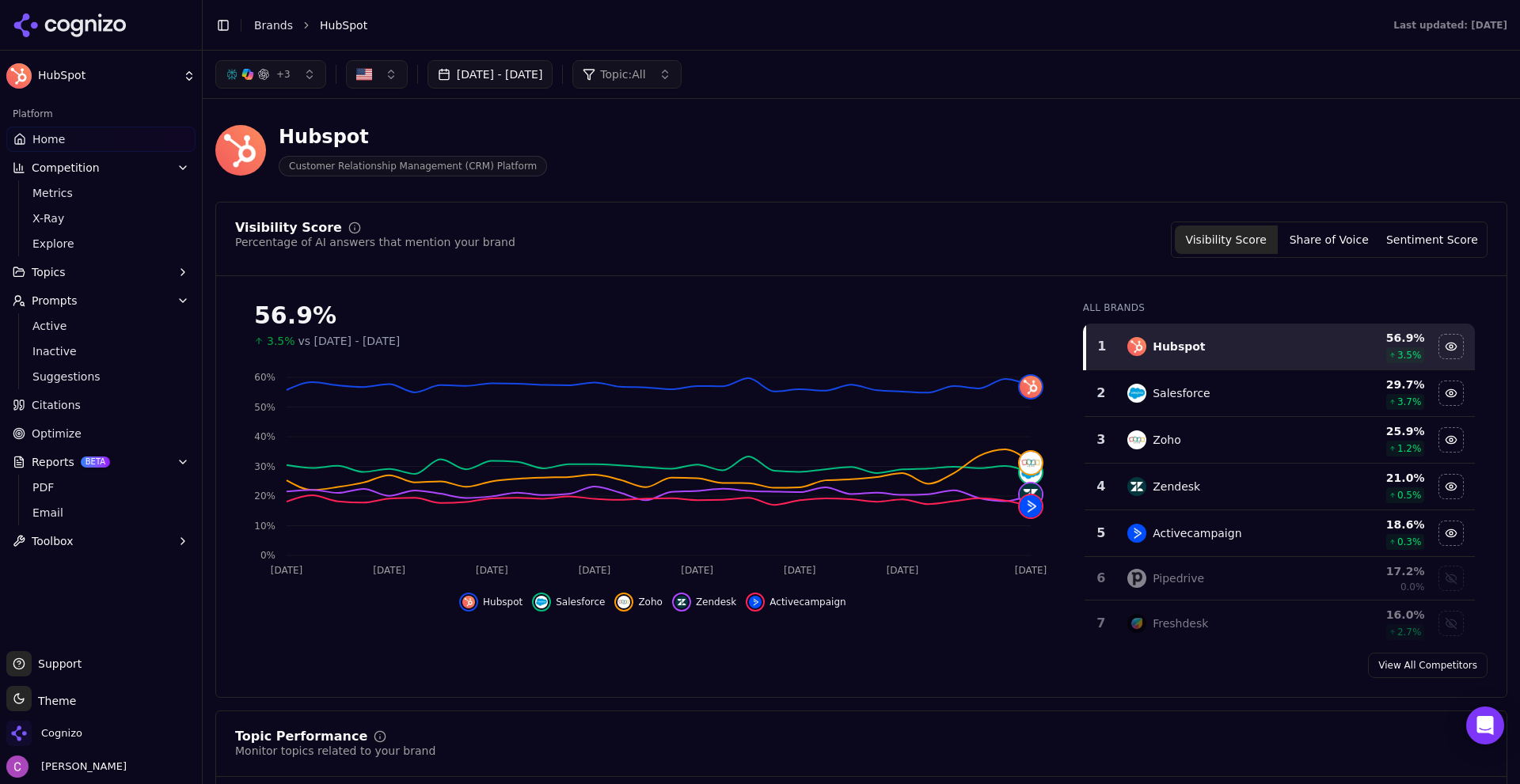
click at [754, 200] on header "Hubspot Customer Relationship Management (CRM) Platform" at bounding box center [861, 156] width 1291 height 90
click at [85, 744] on div "Cognizo" at bounding box center [100, 736] width 189 height 32
click at [63, 724] on span "Cognizo" at bounding box center [44, 732] width 76 height 25
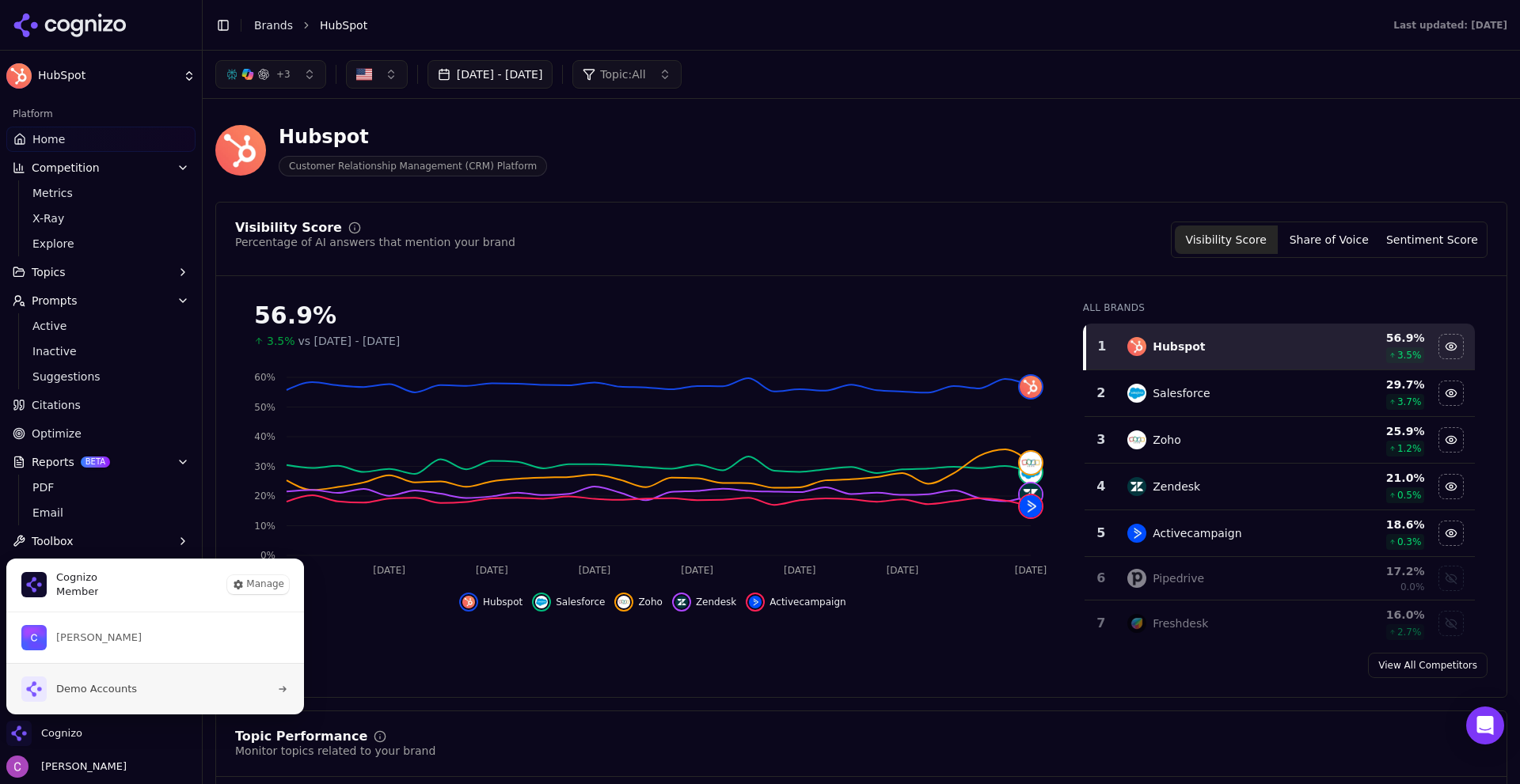
click at [109, 678] on span "Demo Accounts" at bounding box center [79, 689] width 115 height 25
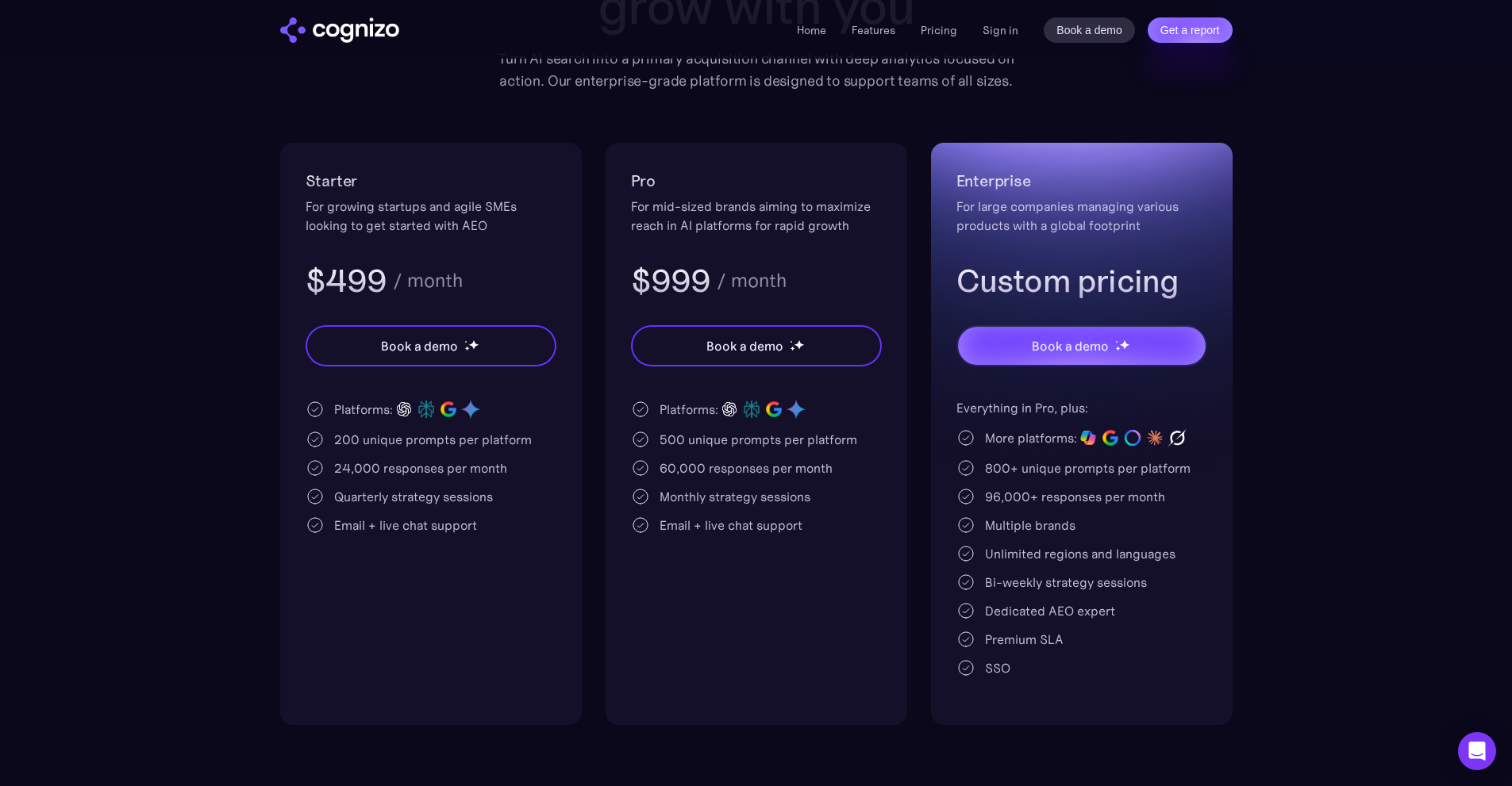
scroll to position [317, 0]
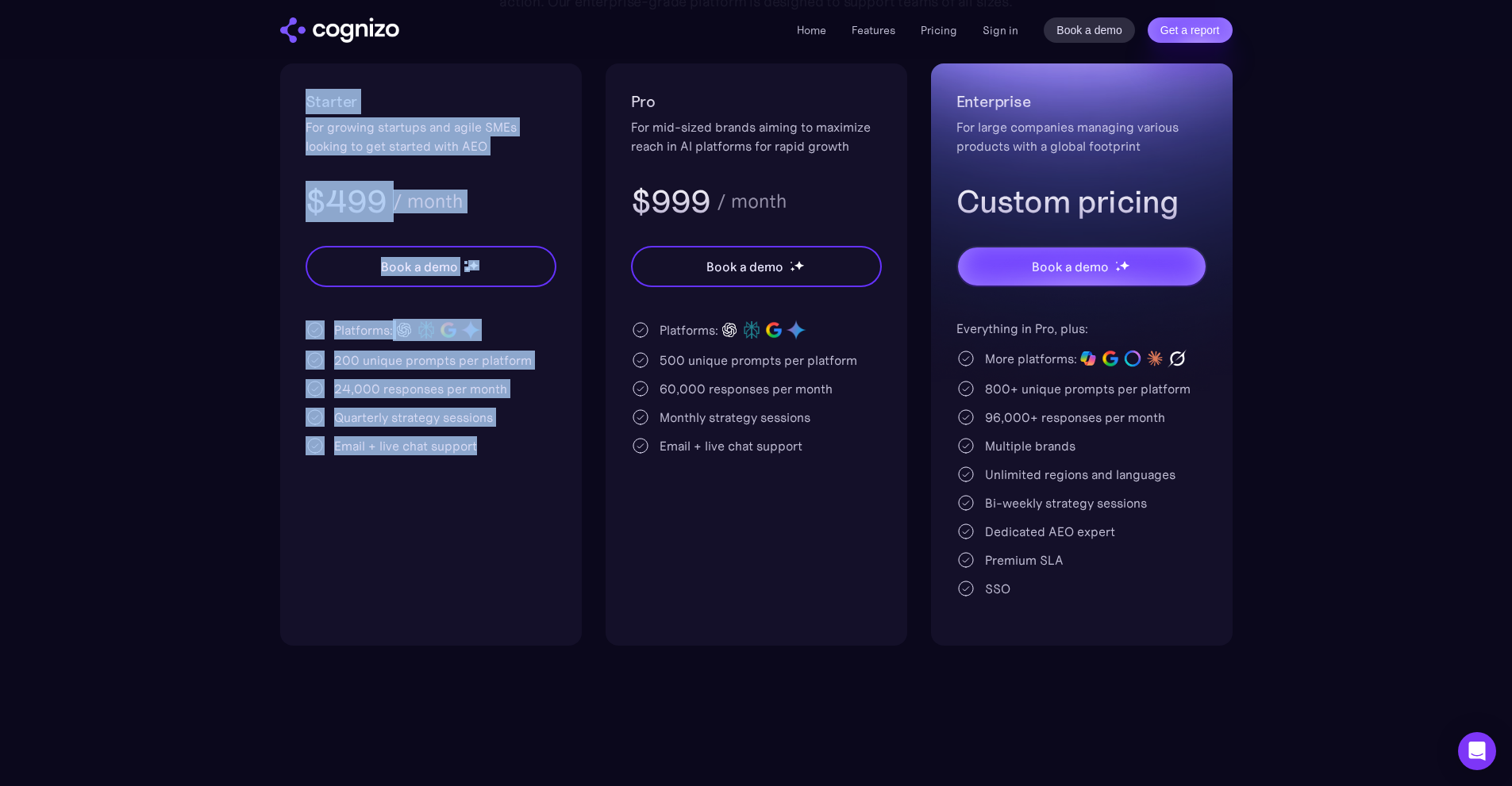
drag, startPoint x: 475, startPoint y: 455, endPoint x: 299, endPoint y: 102, distance: 394.4
click at [300, 103] on div "Starter For growing startups and agile SMEs looking to get started with AEO $49…" at bounding box center [431, 355] width 302 height 582
click at [384, 107] on h2 "Starter" at bounding box center [432, 101] width 251 height 25
click at [380, 126] on div "For growing startups and agile SMEs looking to get started with AEO" at bounding box center [432, 136] width 251 height 38
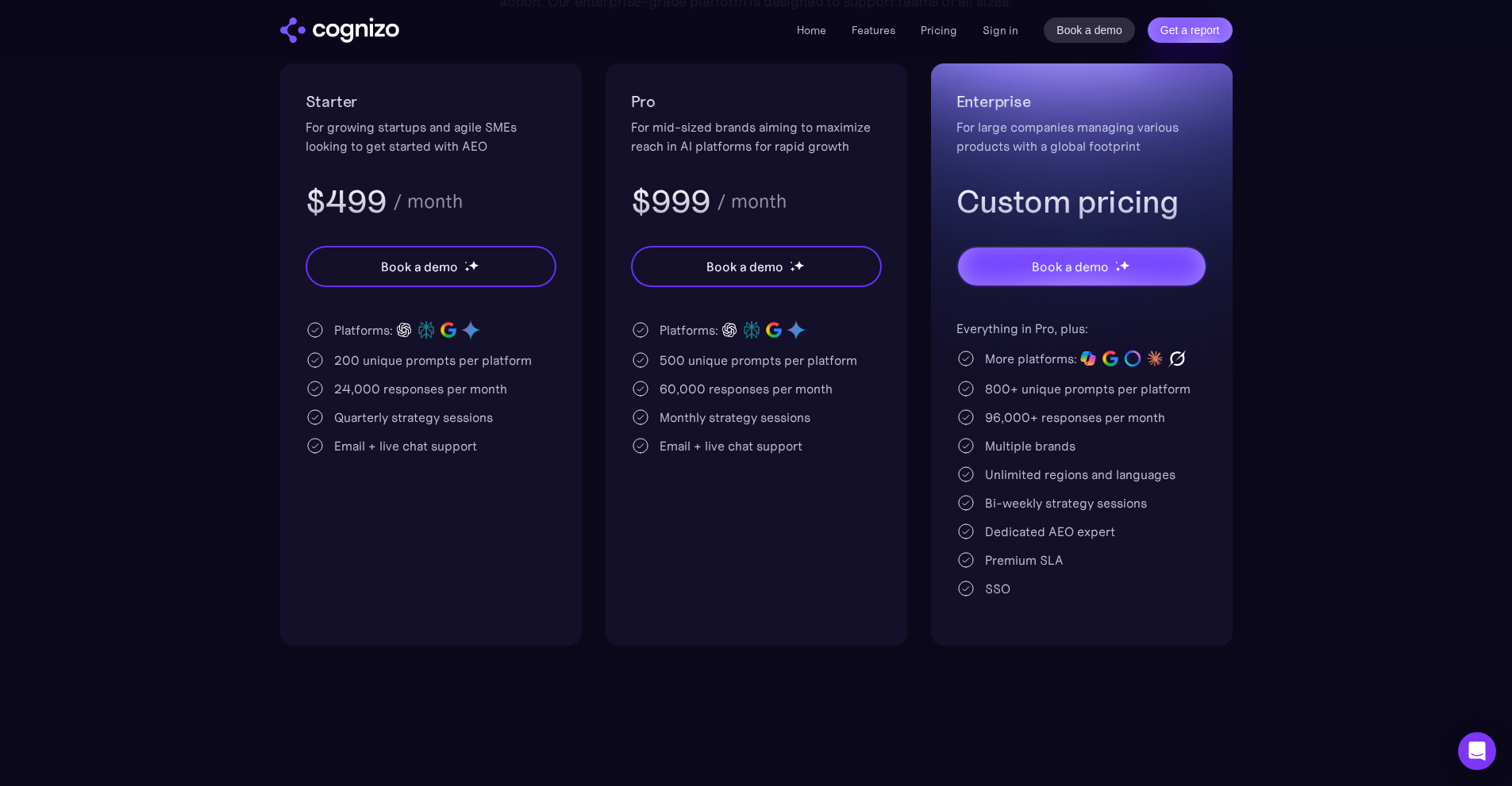
click at [341, 359] on div "200 unique prompts per platform" at bounding box center [433, 360] width 197 height 19
click at [680, 362] on div "500 unique prompts per platform" at bounding box center [758, 360] width 197 height 19
click at [677, 359] on div "500 unique prompts per platform" at bounding box center [758, 360] width 197 height 19
click at [662, 353] on div "500 unique prompts per platform" at bounding box center [758, 360] width 197 height 19
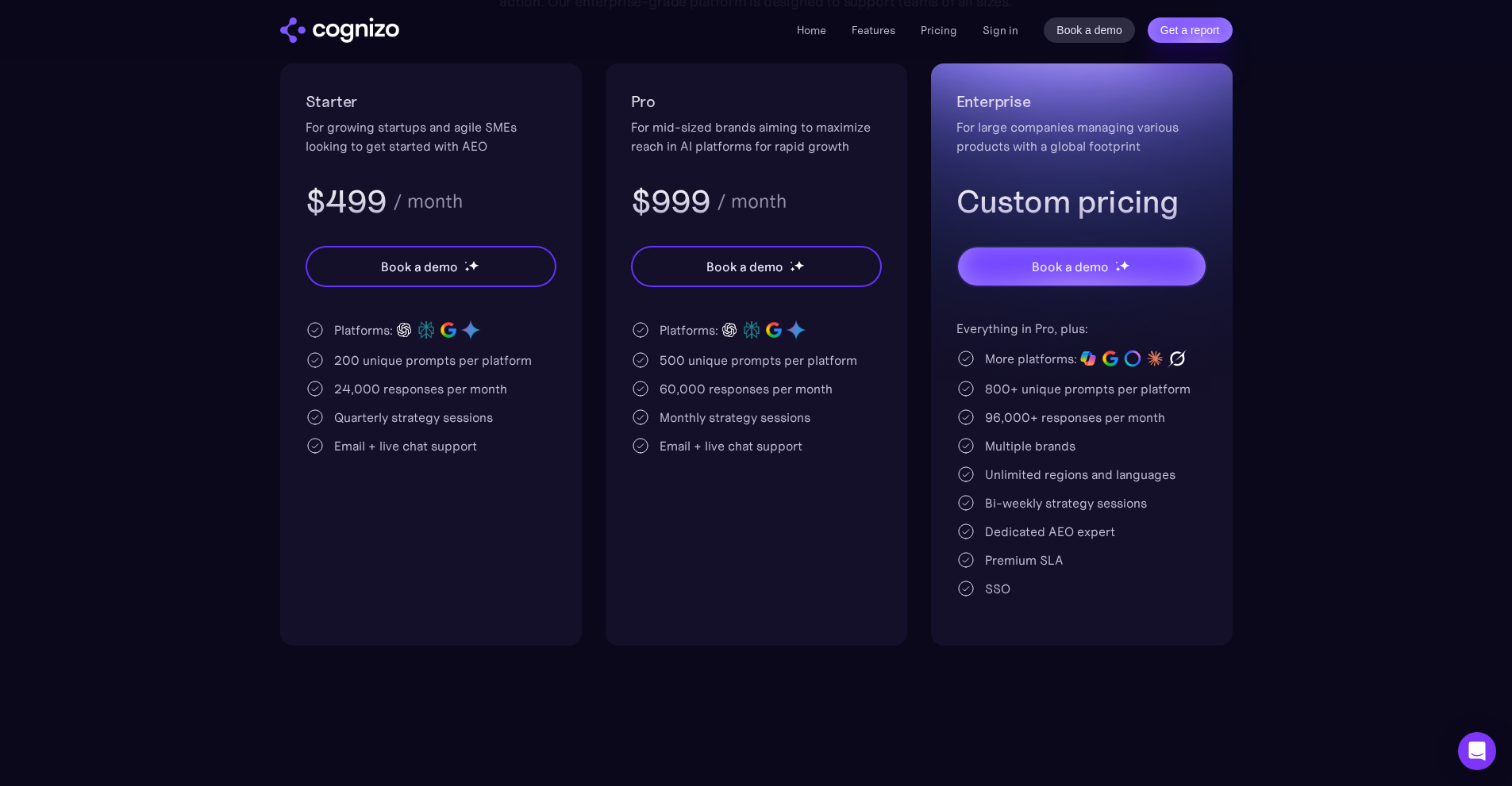
click at [660, 353] on div "500 unique prompts per platform" at bounding box center [758, 360] width 197 height 19
click at [703, 370] on div "Platforms: 500 unique prompts per platform 60,000 responses per month Monthly s…" at bounding box center [756, 387] width 251 height 136
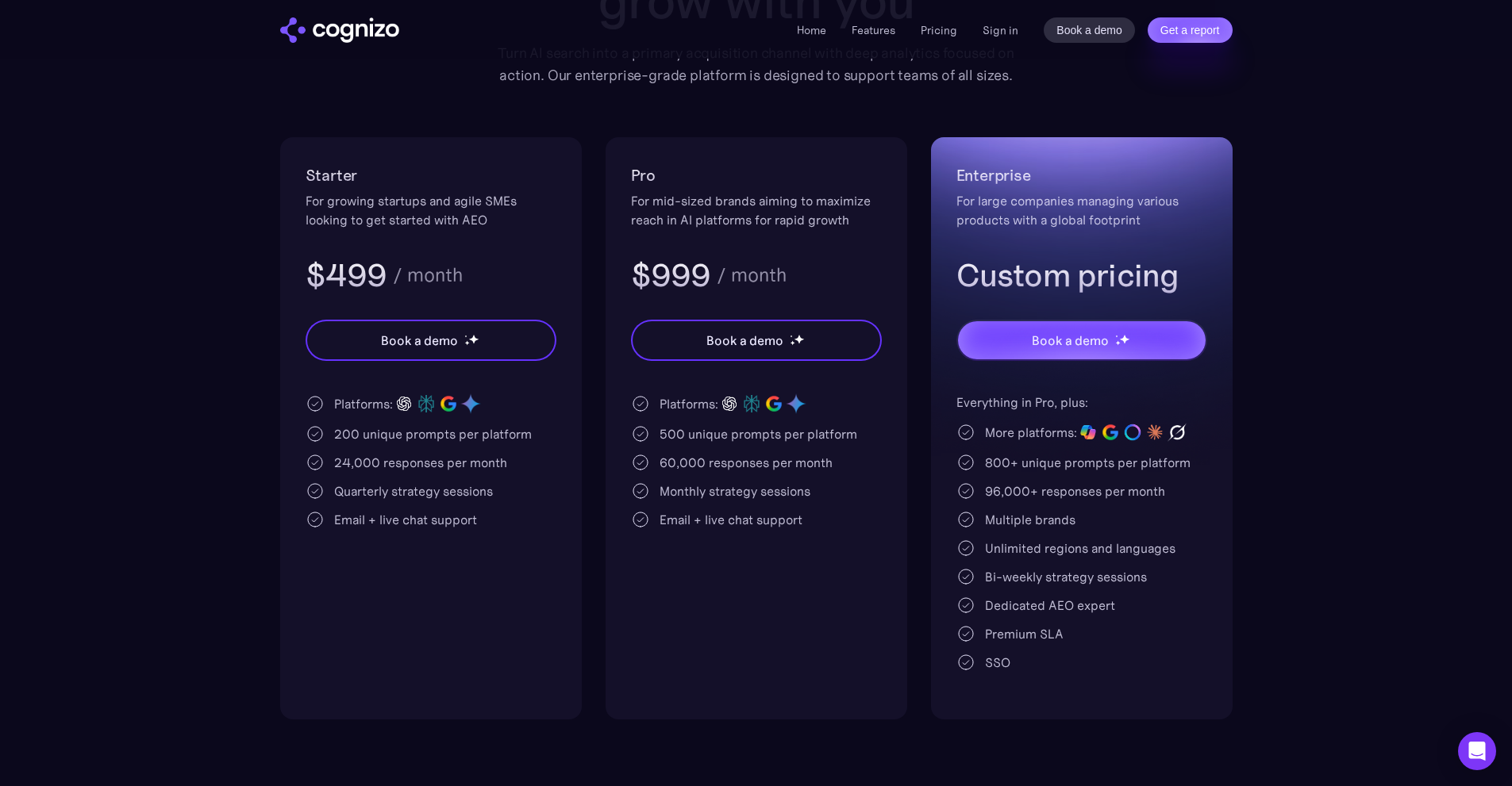
scroll to position [158, 0]
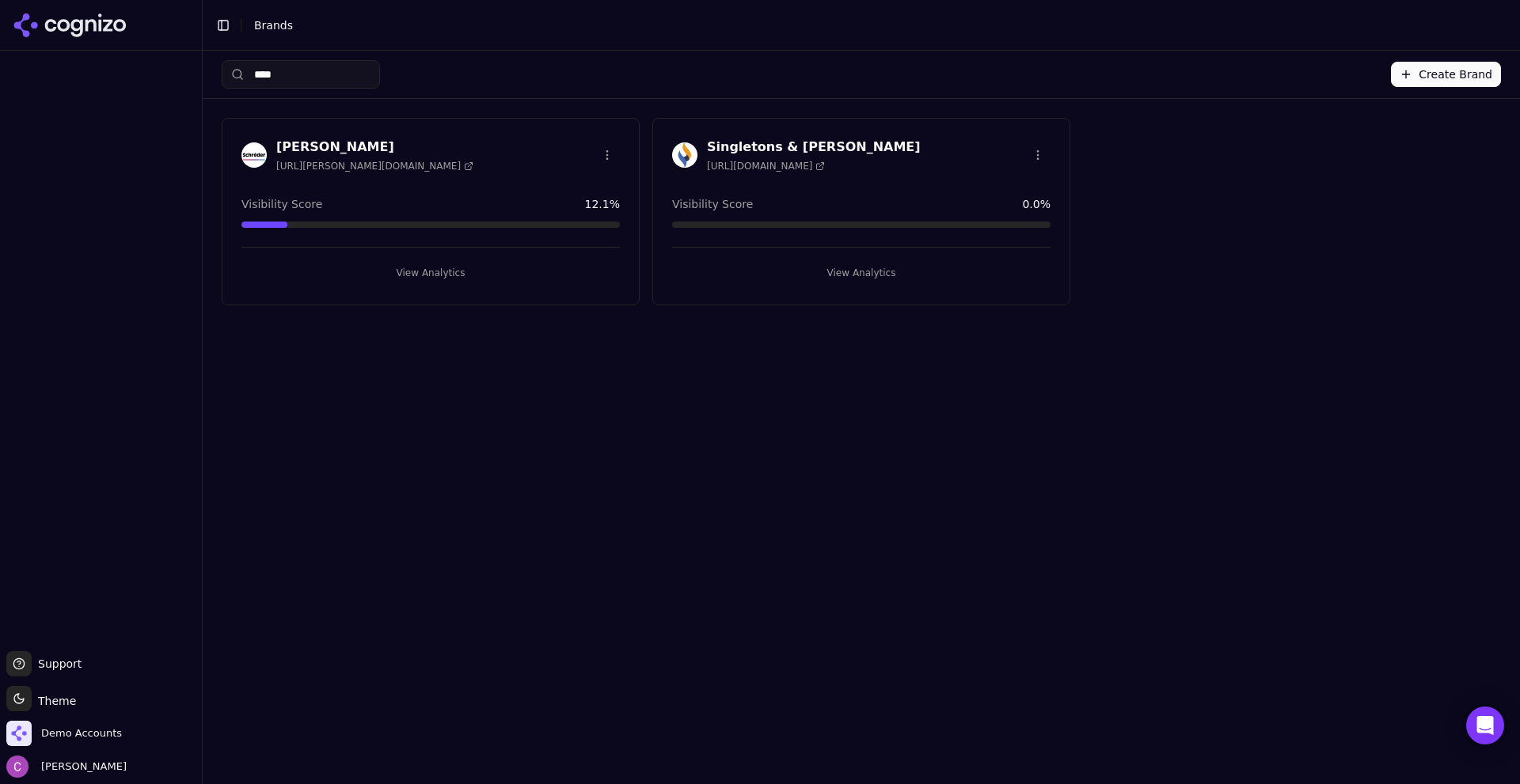
type input "****"
click at [314, 145] on h3 "Schreder" at bounding box center [375, 147] width 197 height 19
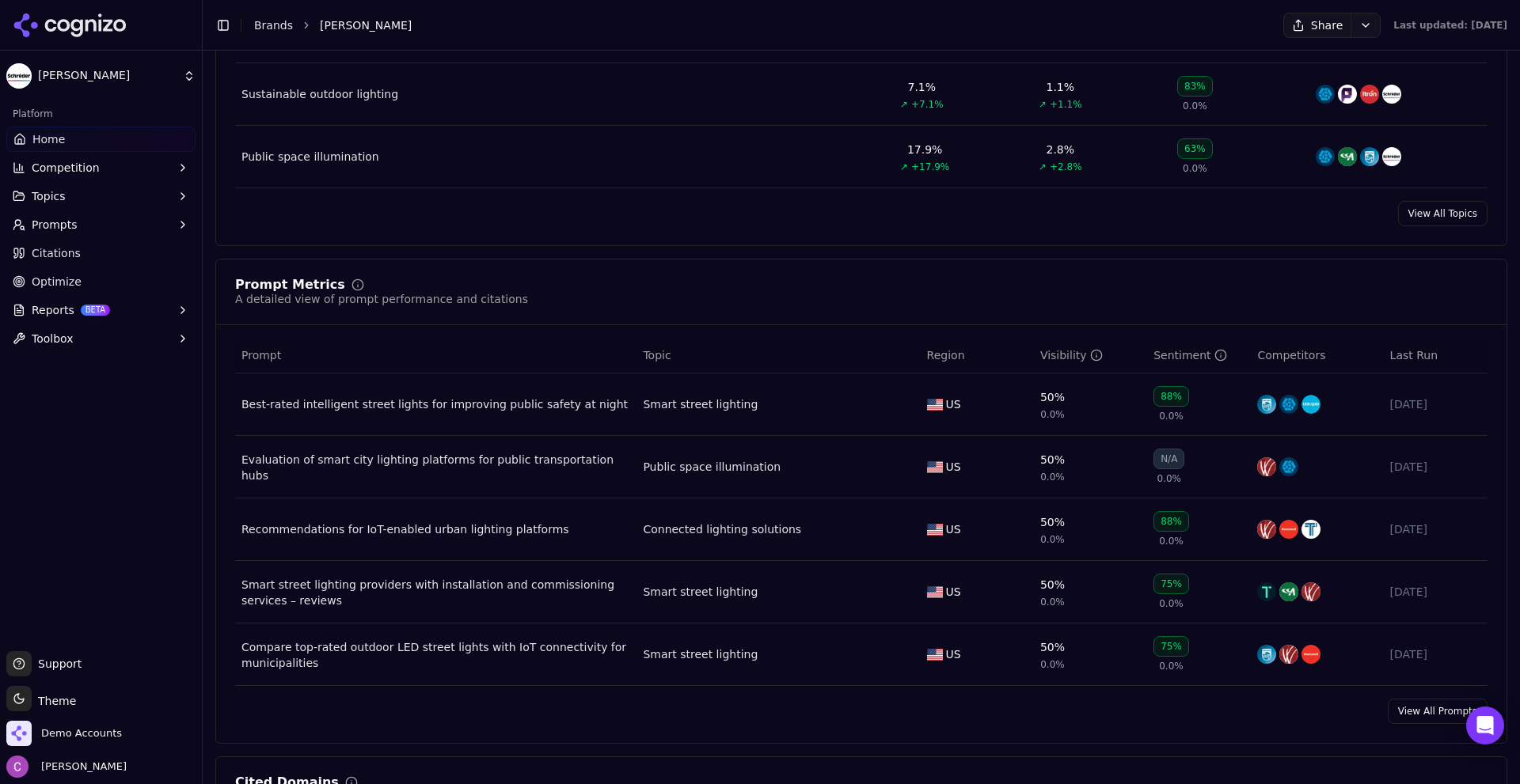
scroll to position [1108, 0]
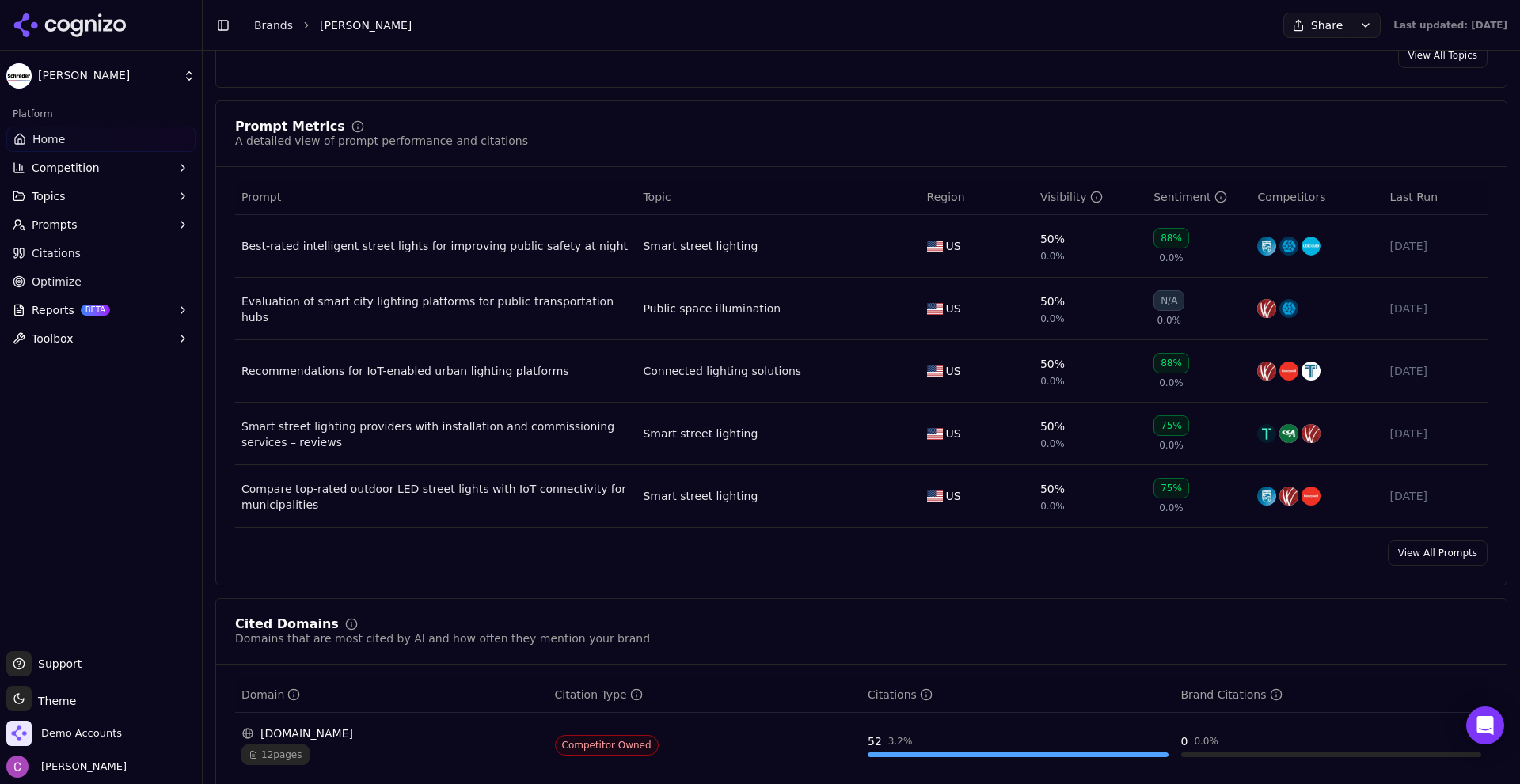
click at [524, 246] on div "Best-rated intelligent street lights for improving public safety at night" at bounding box center [435, 246] width 389 height 16
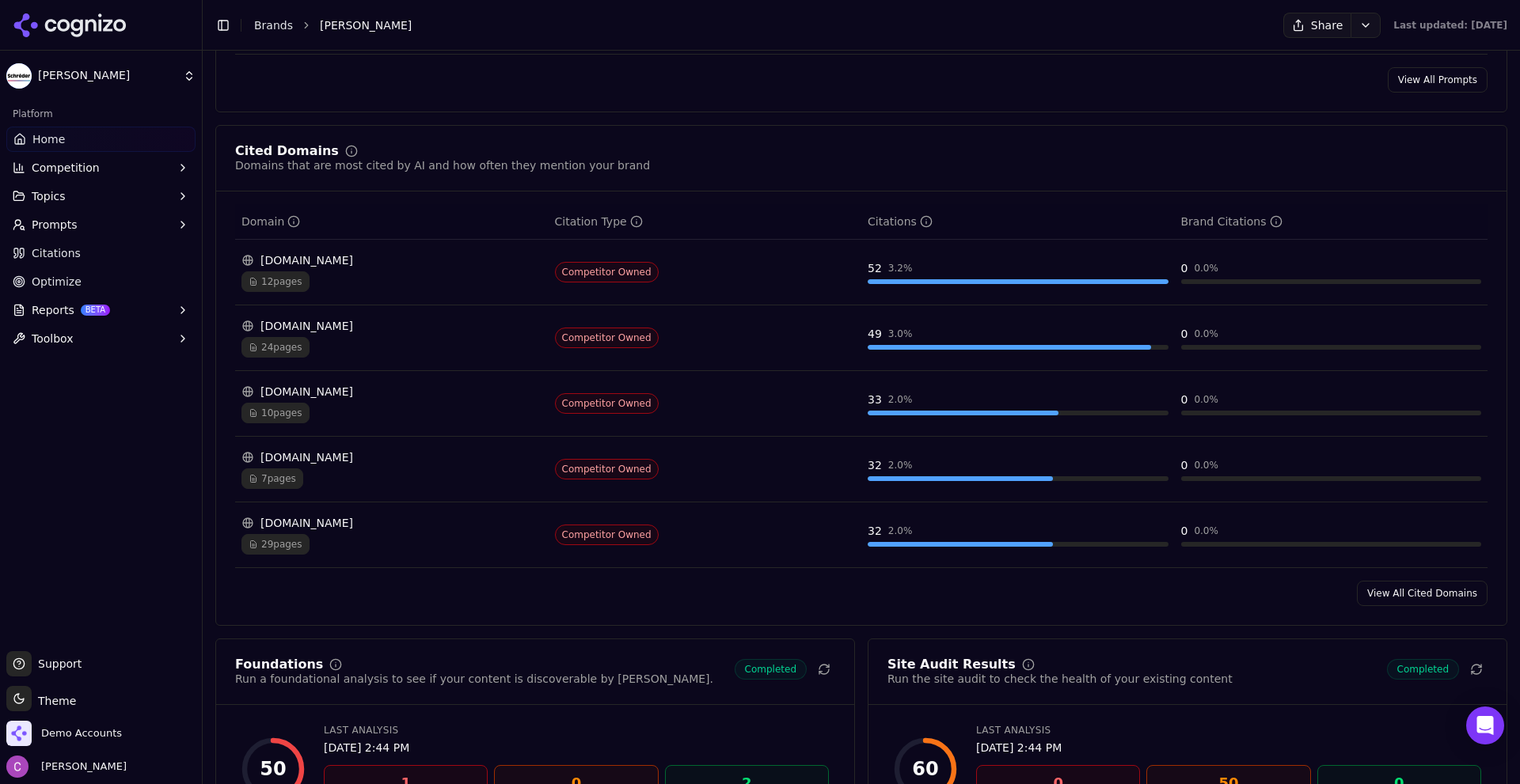
scroll to position [1582, 0]
click at [1380, 589] on link "View All Cited Domains" at bounding box center [1422, 591] width 130 height 25
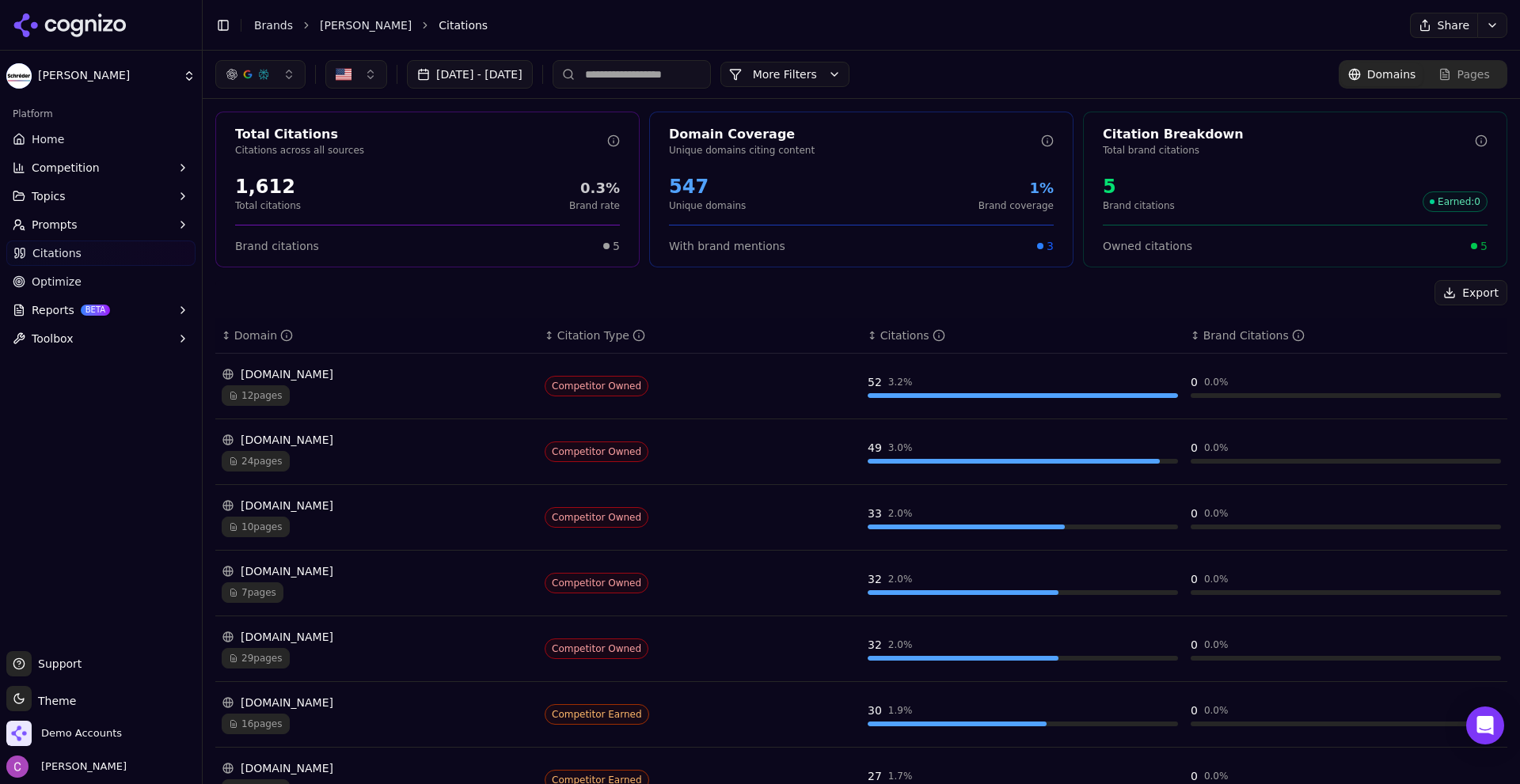
click at [846, 81] on button "More Filters" at bounding box center [785, 74] width 129 height 25
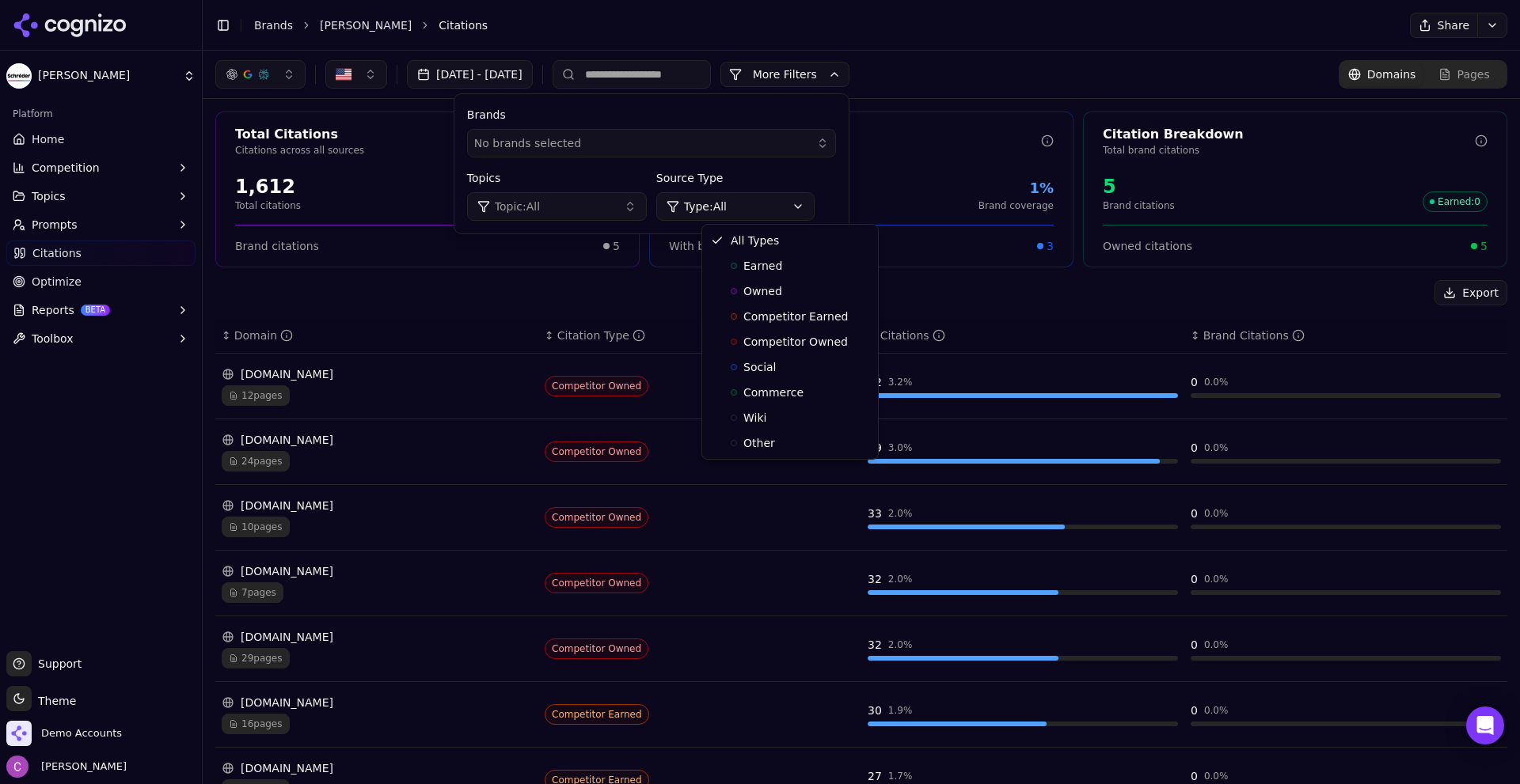
click at [781, 208] on html "Schreder Platform Home Competition Topics Prompts Citations Optimize Reports BE…" at bounding box center [760, 392] width 1520 height 784
click at [775, 292] on span "Owned" at bounding box center [762, 291] width 39 height 16
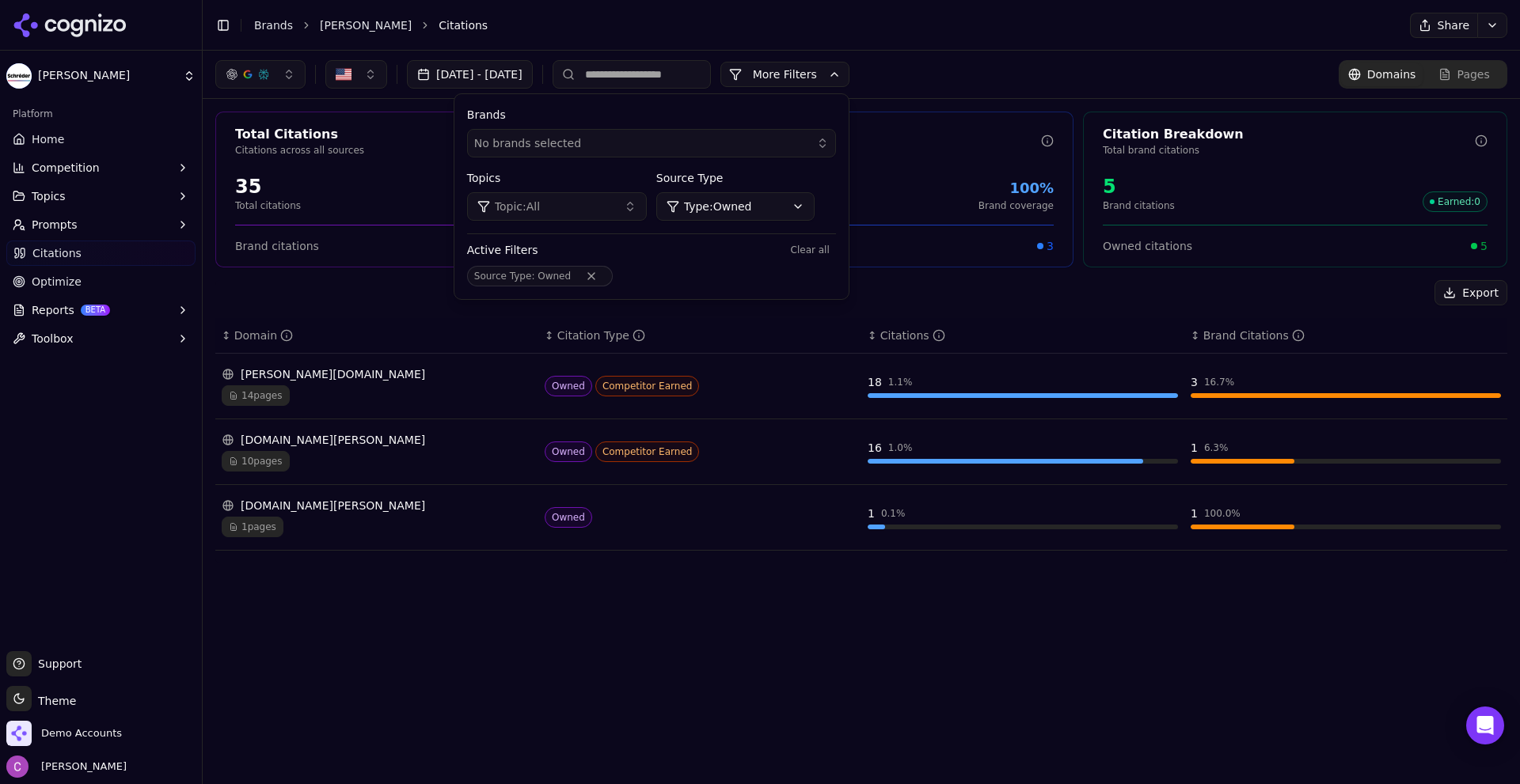
click at [833, 73] on button "More Filters" at bounding box center [785, 74] width 129 height 25
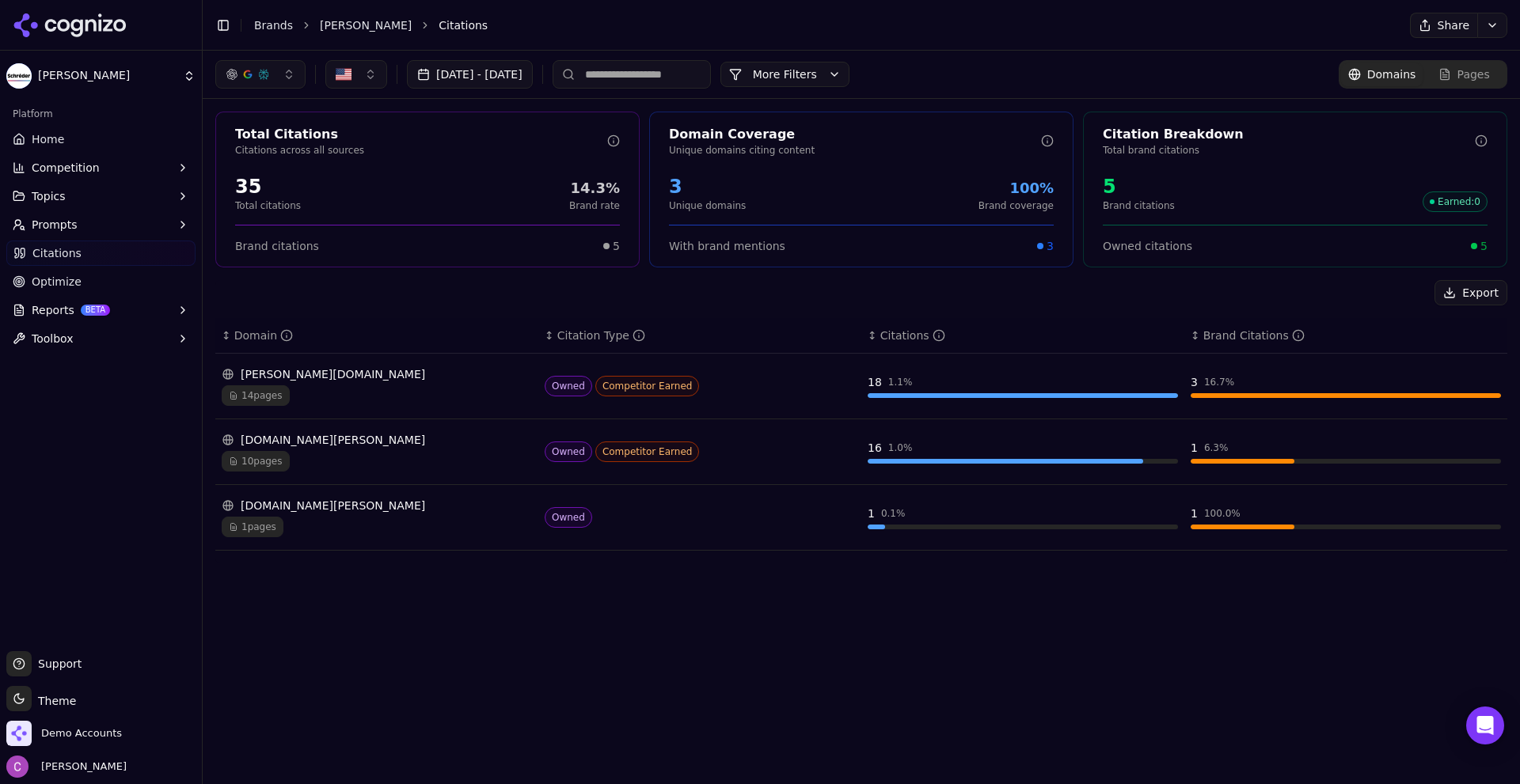
click at [348, 389] on div "14 pages" at bounding box center [377, 395] width 310 height 21
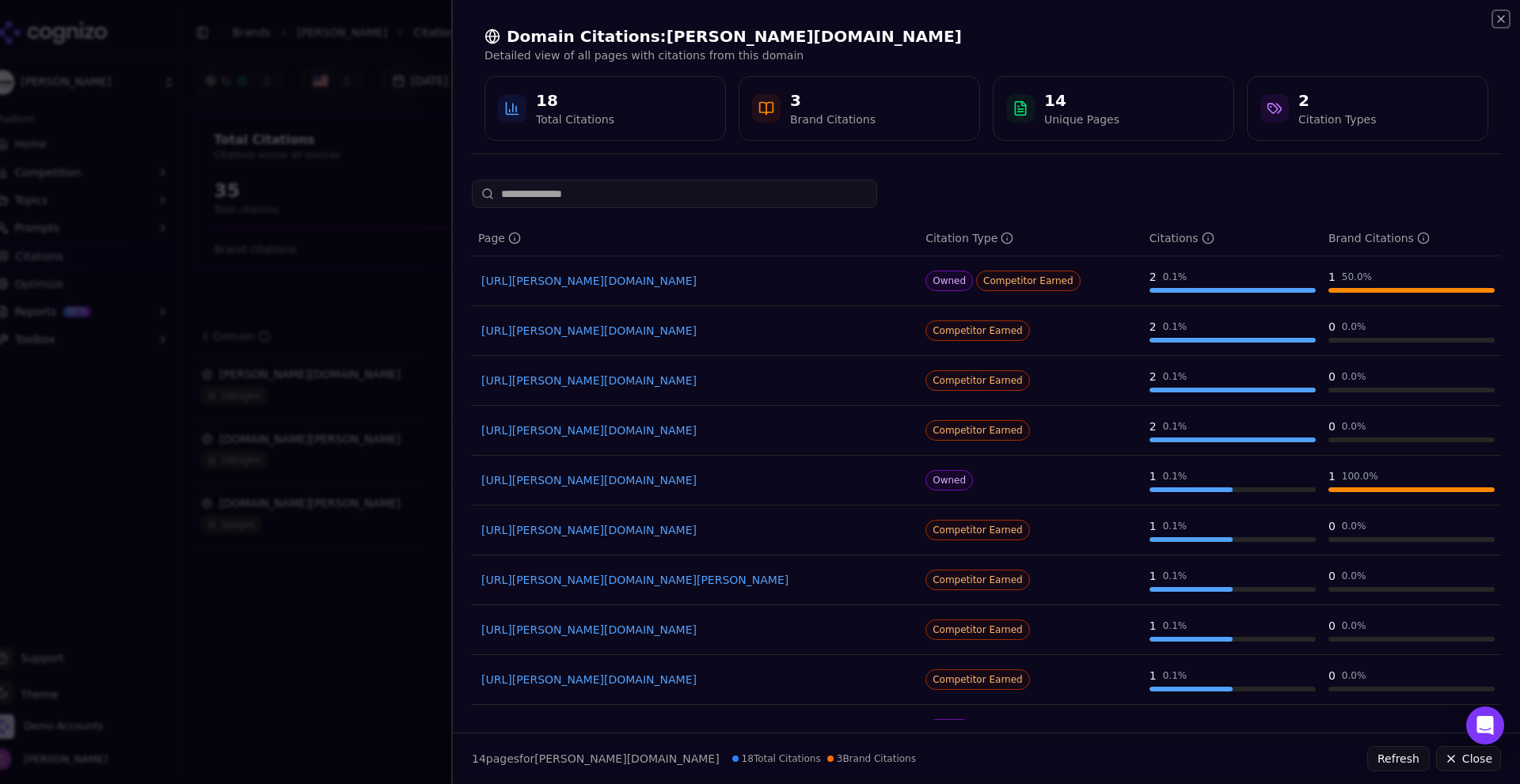
click at [1505, 14] on icon "button" at bounding box center [1500, 19] width 13 height 13
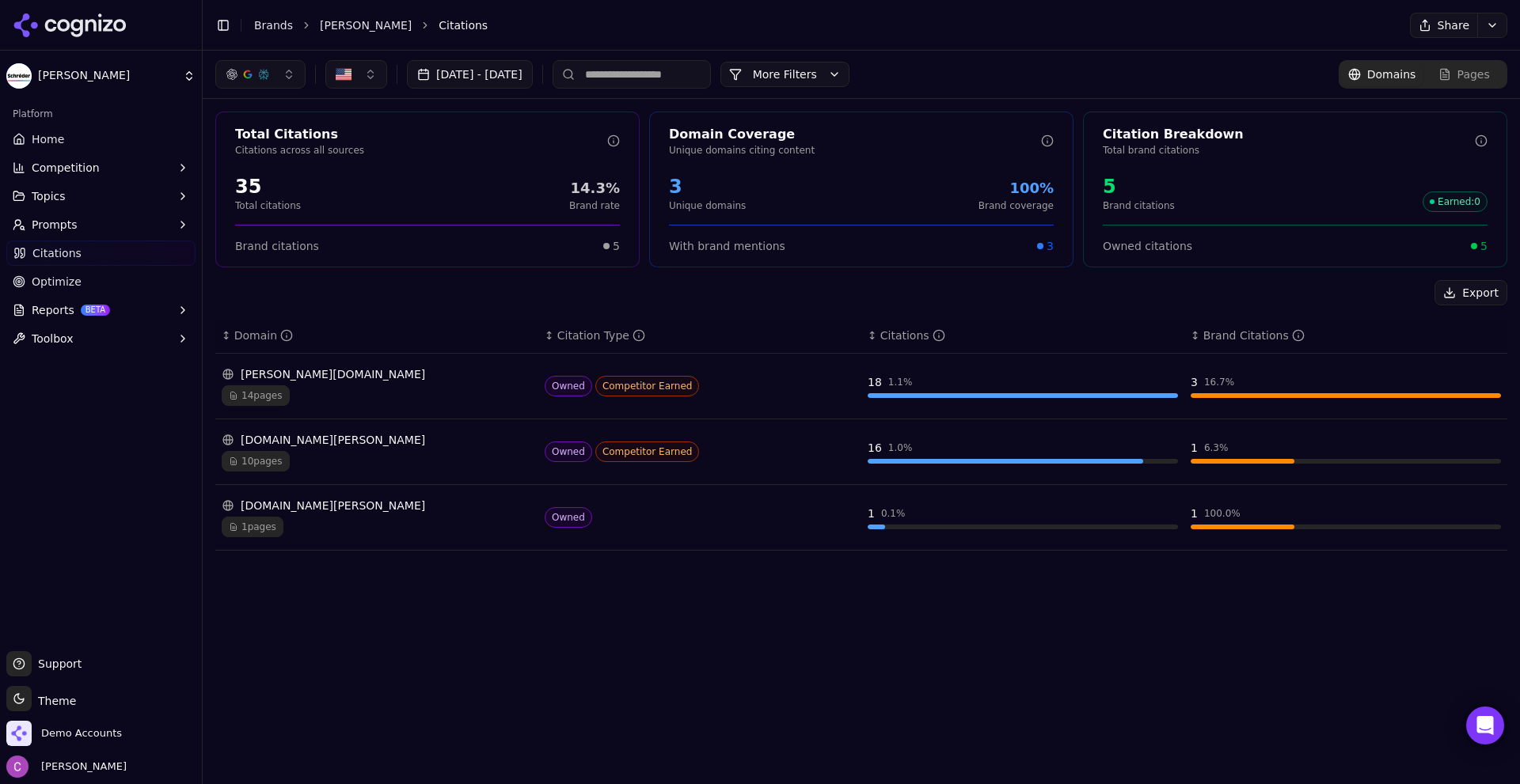
click at [412, 448] on div "us.schreder.com 10 pages" at bounding box center [377, 452] width 310 height 40
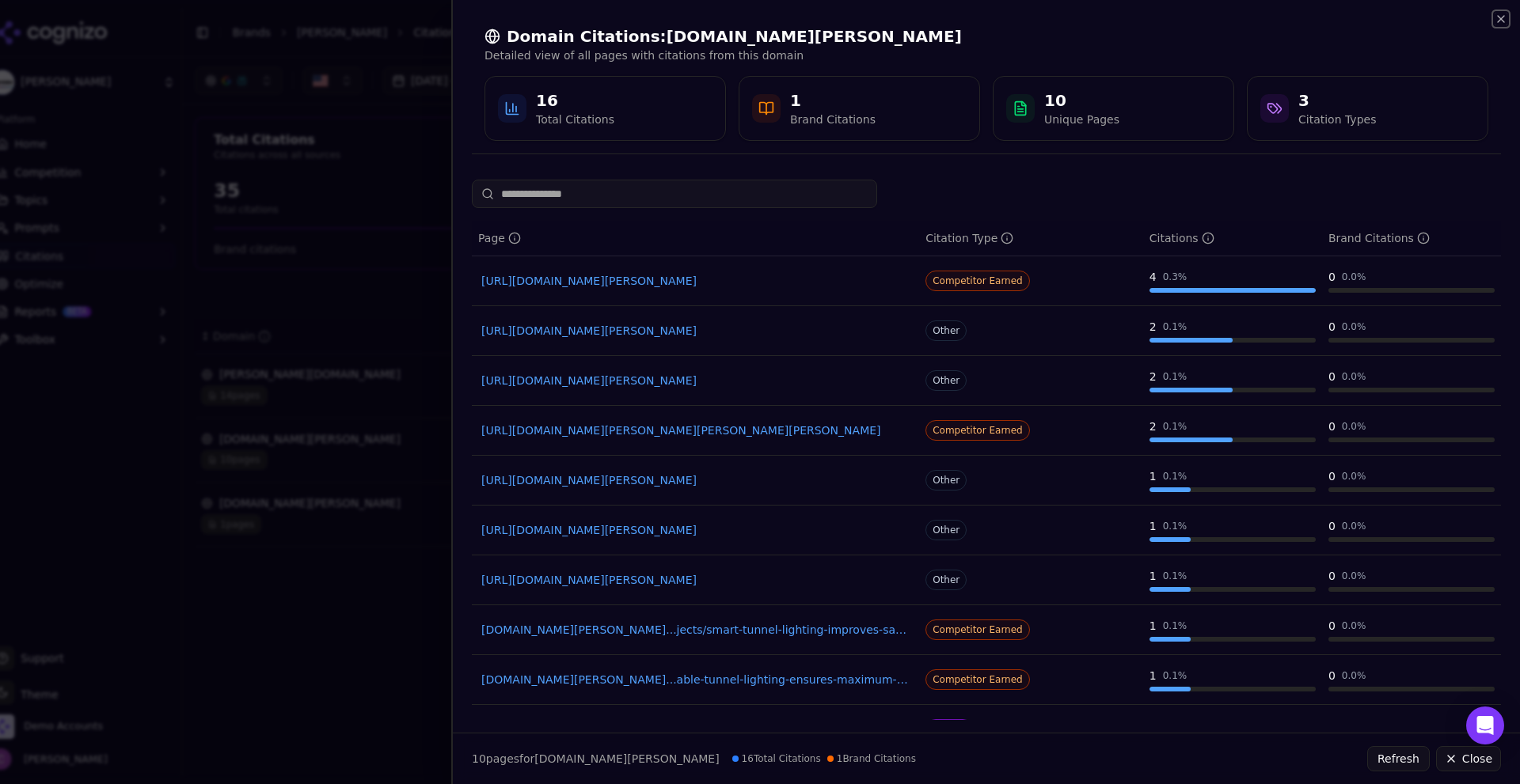
drag, startPoint x: 1504, startPoint y: 16, endPoint x: 1495, endPoint y: 20, distance: 9.8
click at [1501, 18] on icon "button" at bounding box center [1500, 19] width 13 height 13
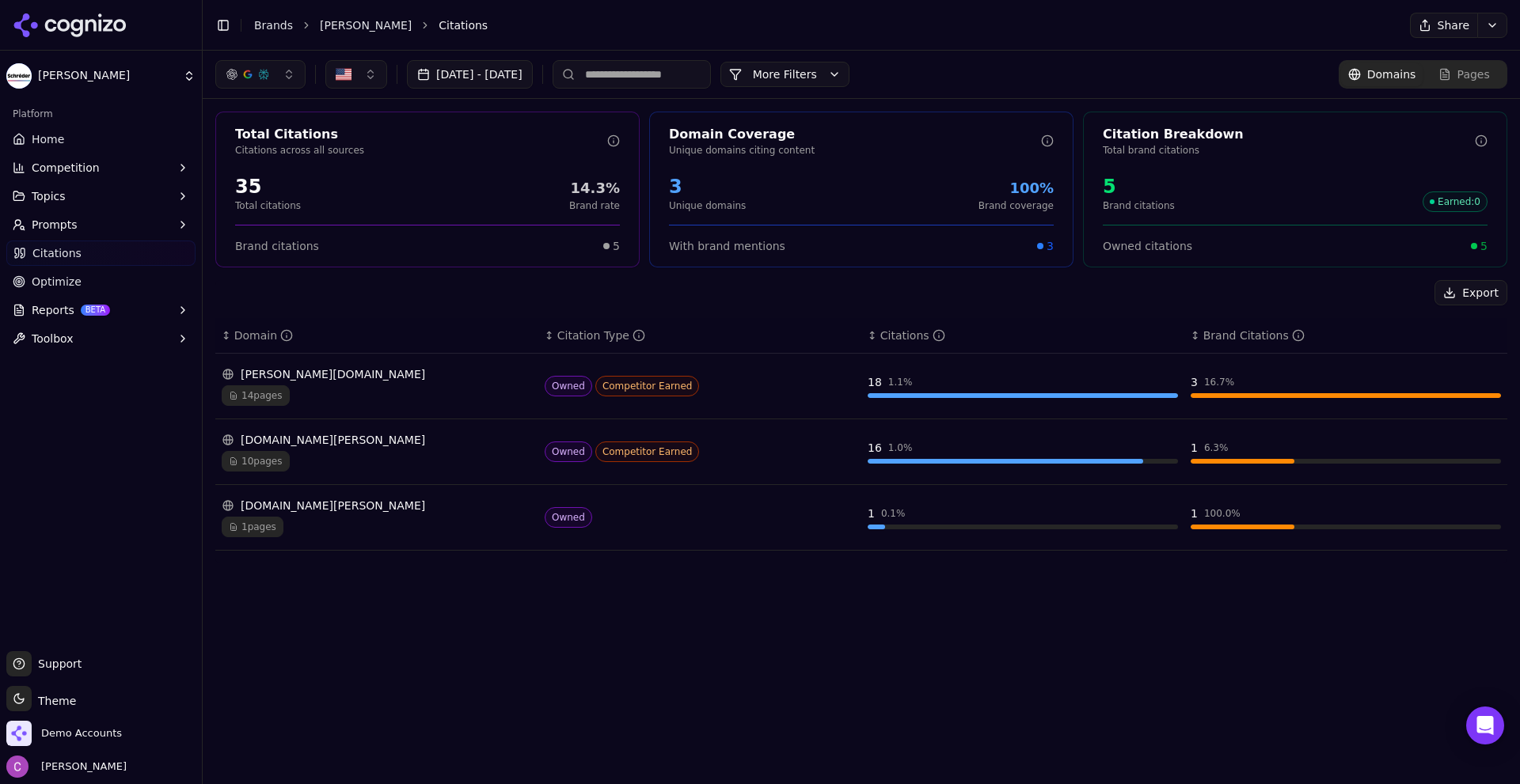
click at [818, 76] on button "More Filters" at bounding box center [785, 74] width 129 height 25
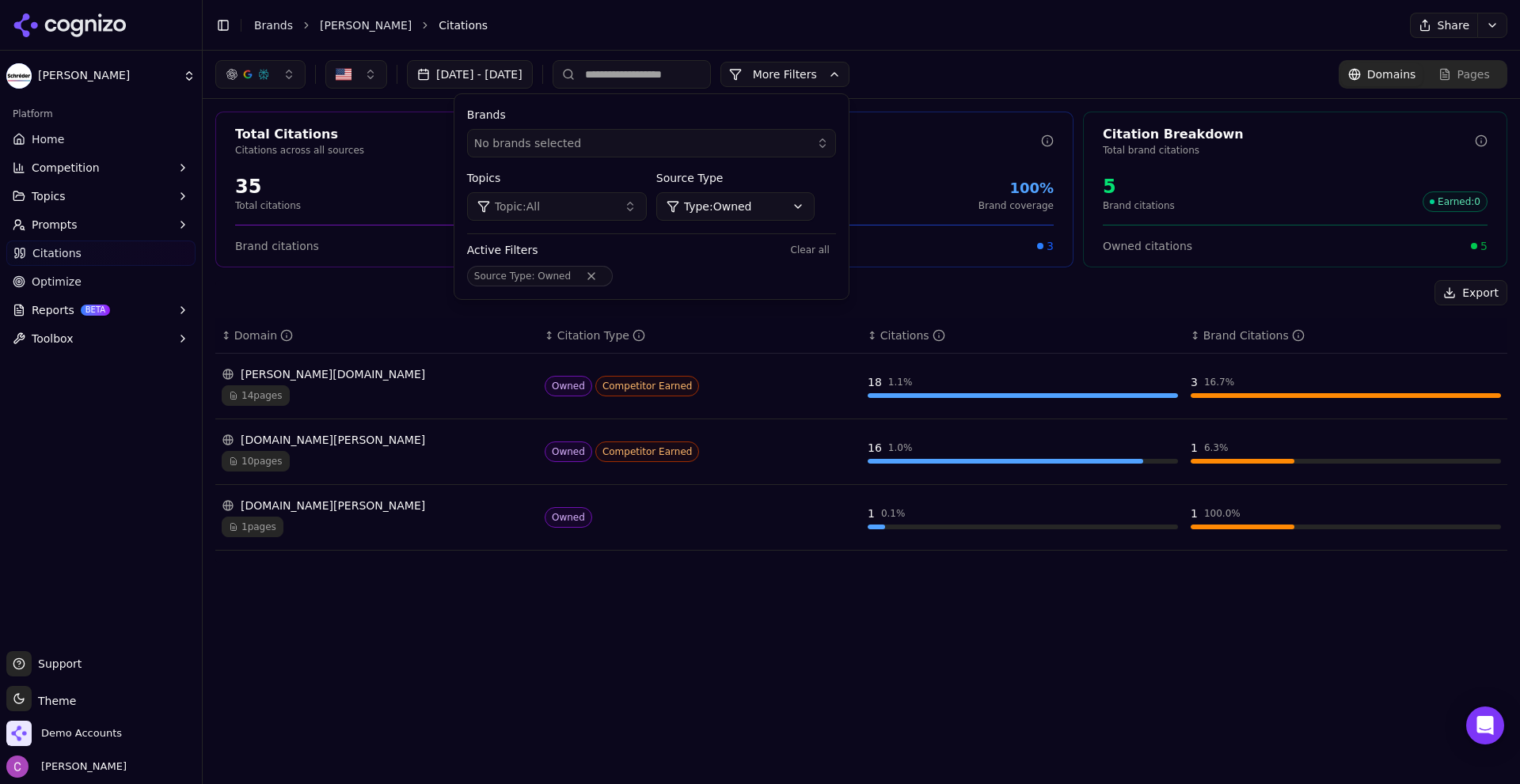
click at [770, 202] on html "Schreder Platform Home Competition Topics Prompts Citations Optimize Reports BE…" at bounding box center [760, 392] width 1520 height 784
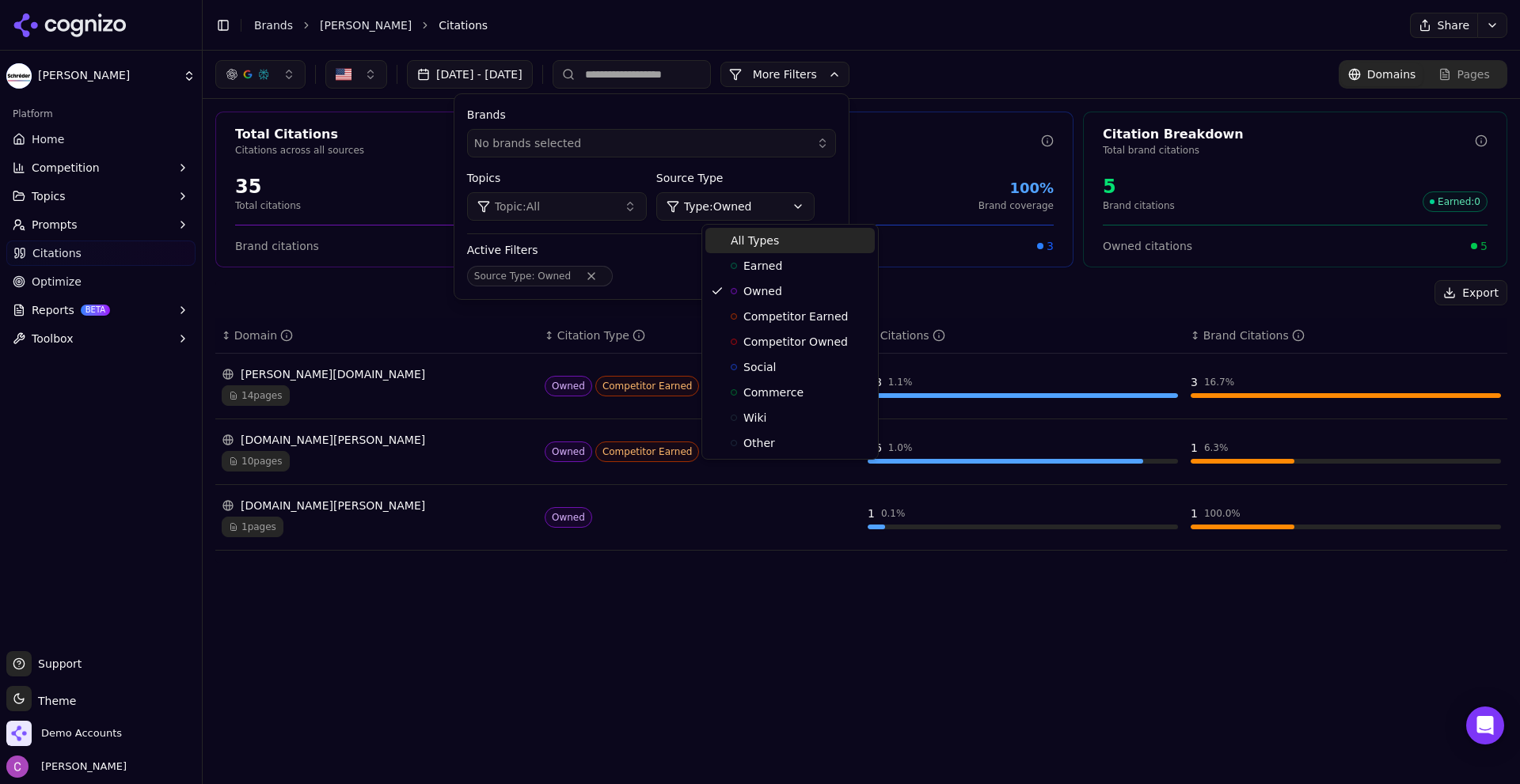
click at [774, 248] on div "All Types" at bounding box center [789, 239] width 169 height 25
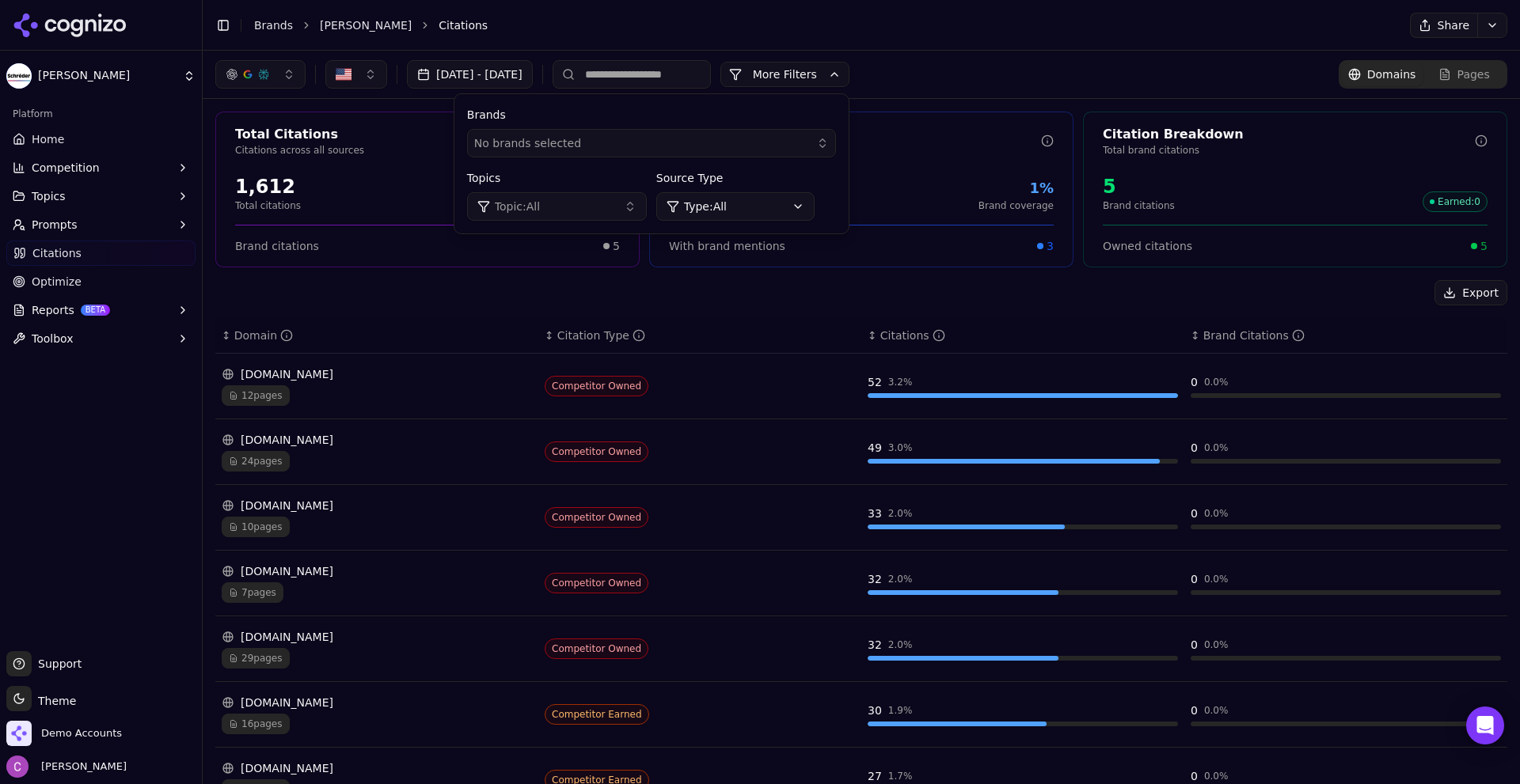
click at [756, 304] on div "Export" at bounding box center [861, 292] width 1291 height 25
click at [818, 77] on button "More Filters" at bounding box center [785, 74] width 129 height 25
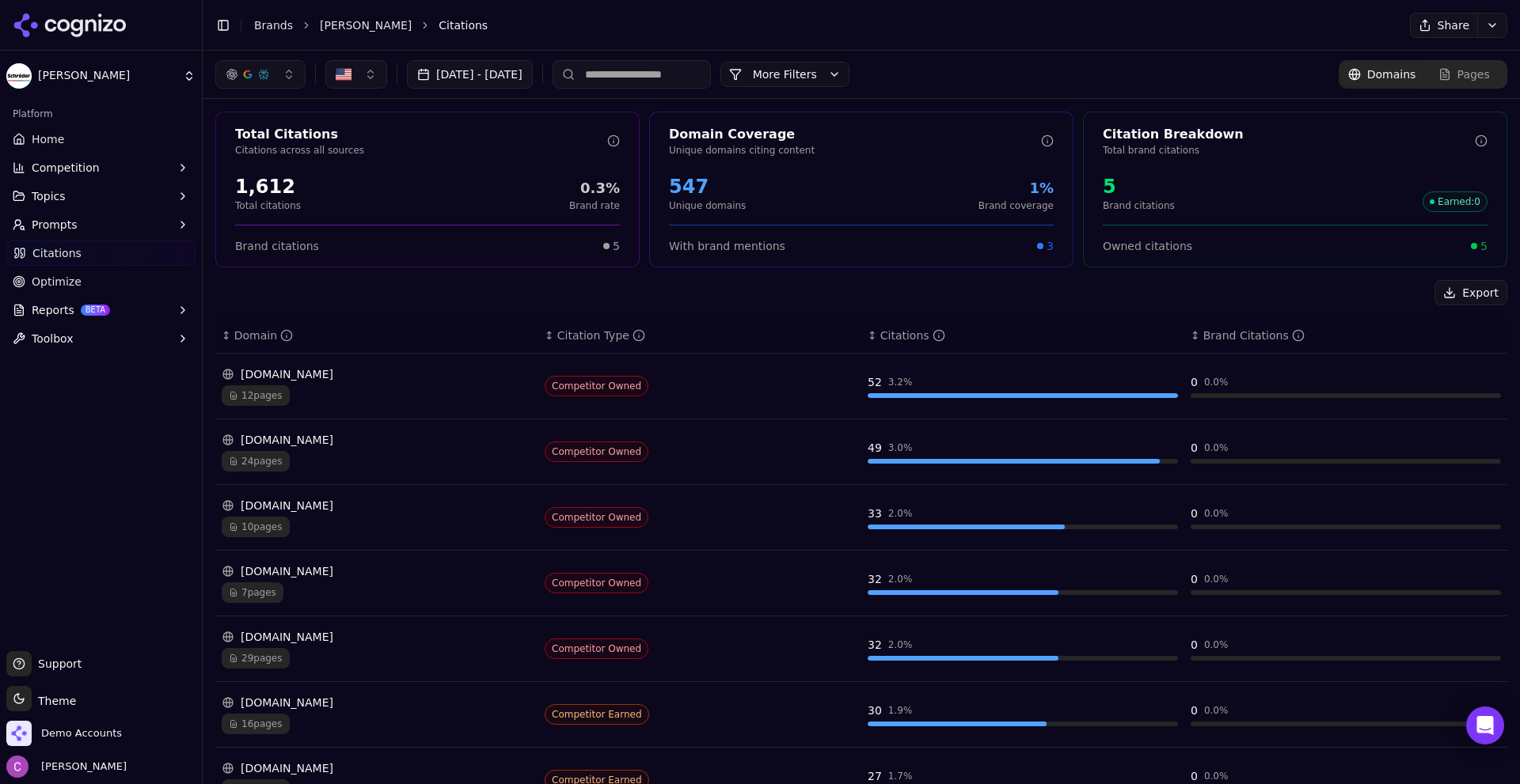
click at [702, 311] on div "Export ↕ Domain ↕ Citation Type ↕ Citations ↕ Brand Citations ubicquia.com 12 p…" at bounding box center [861, 664] width 1291 height 768
click at [90, 142] on link "Home" at bounding box center [100, 138] width 189 height 25
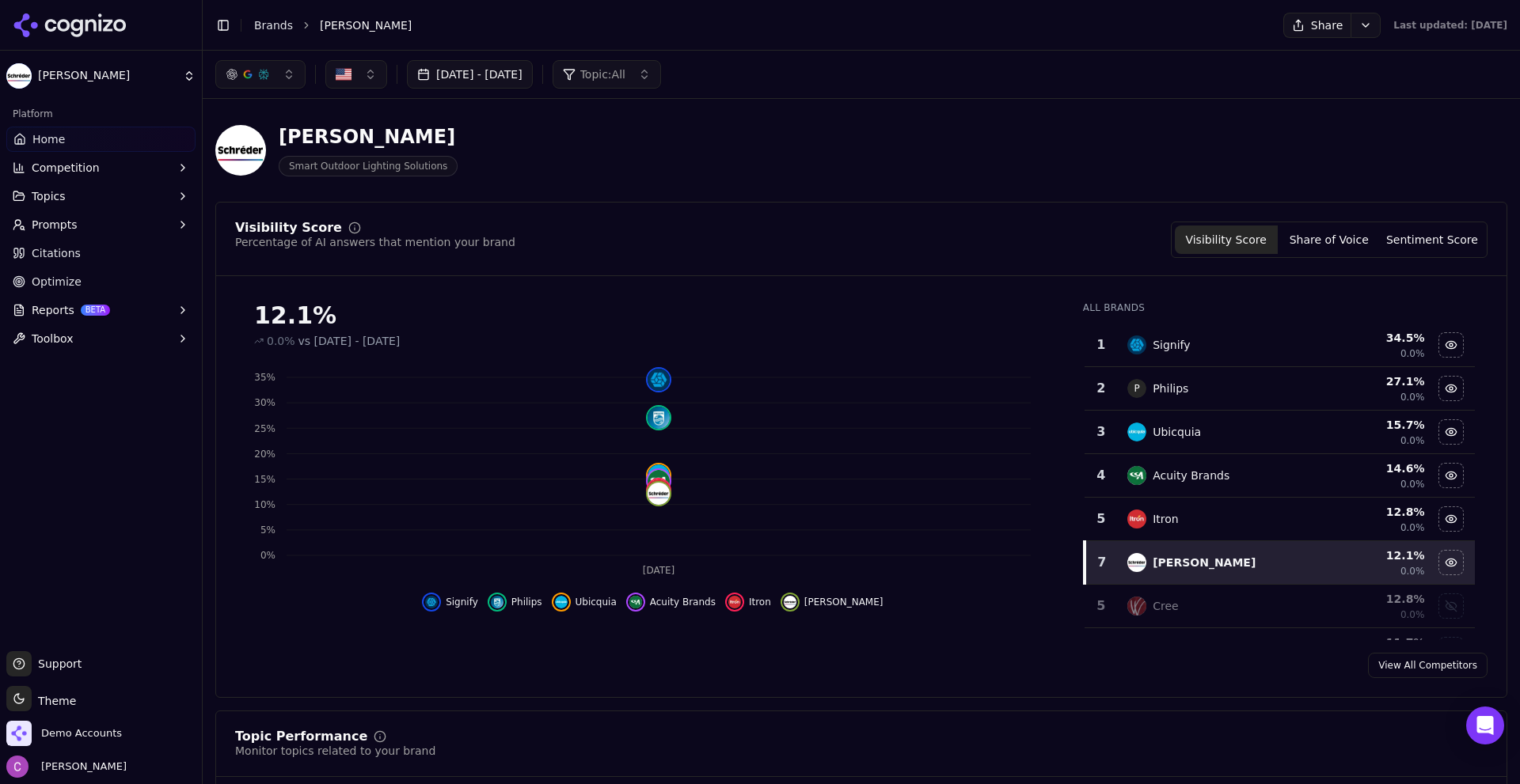
click at [655, 228] on div "Visibility Score Percentage of AI answers that mention your brand Visibility Sc…" at bounding box center [861, 239] width 1253 height 37
